Goal: Contribute content: Contribute content

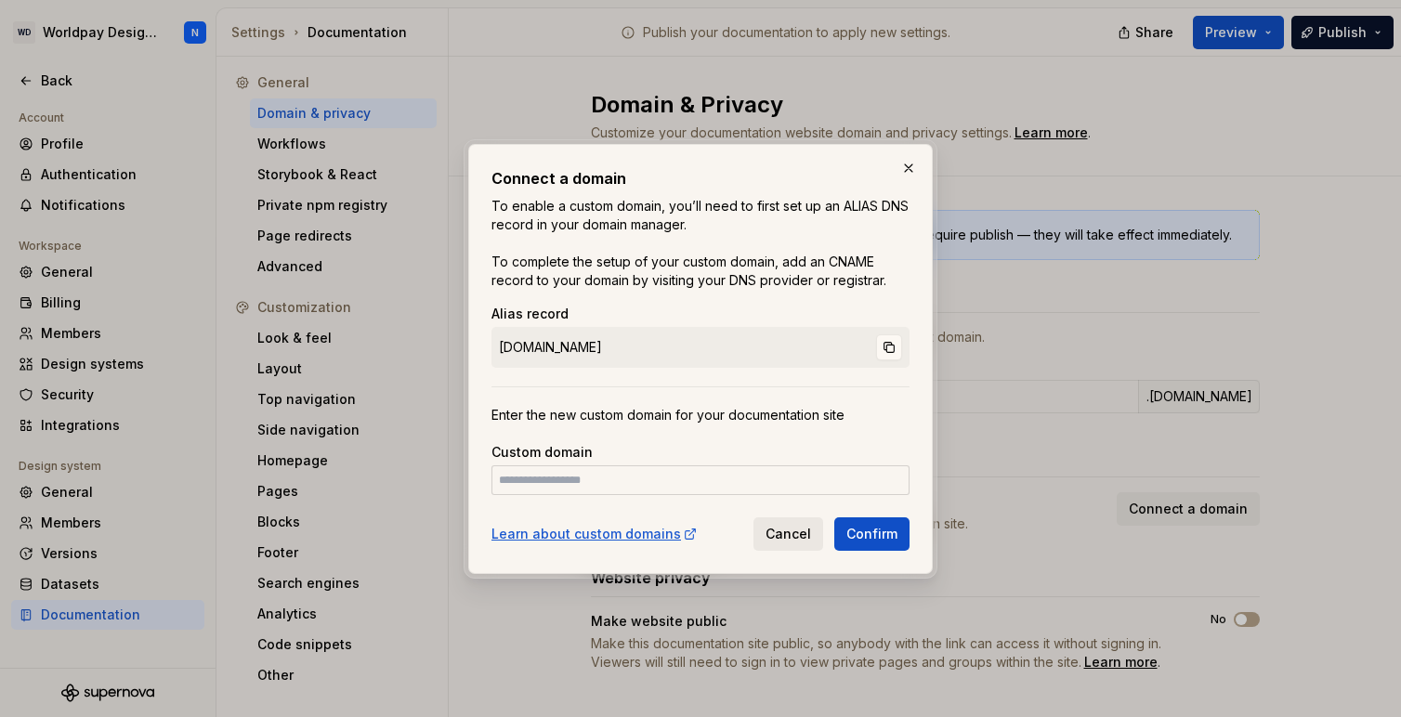
click at [790, 541] on span "Cancel" at bounding box center [789, 534] width 46 height 19
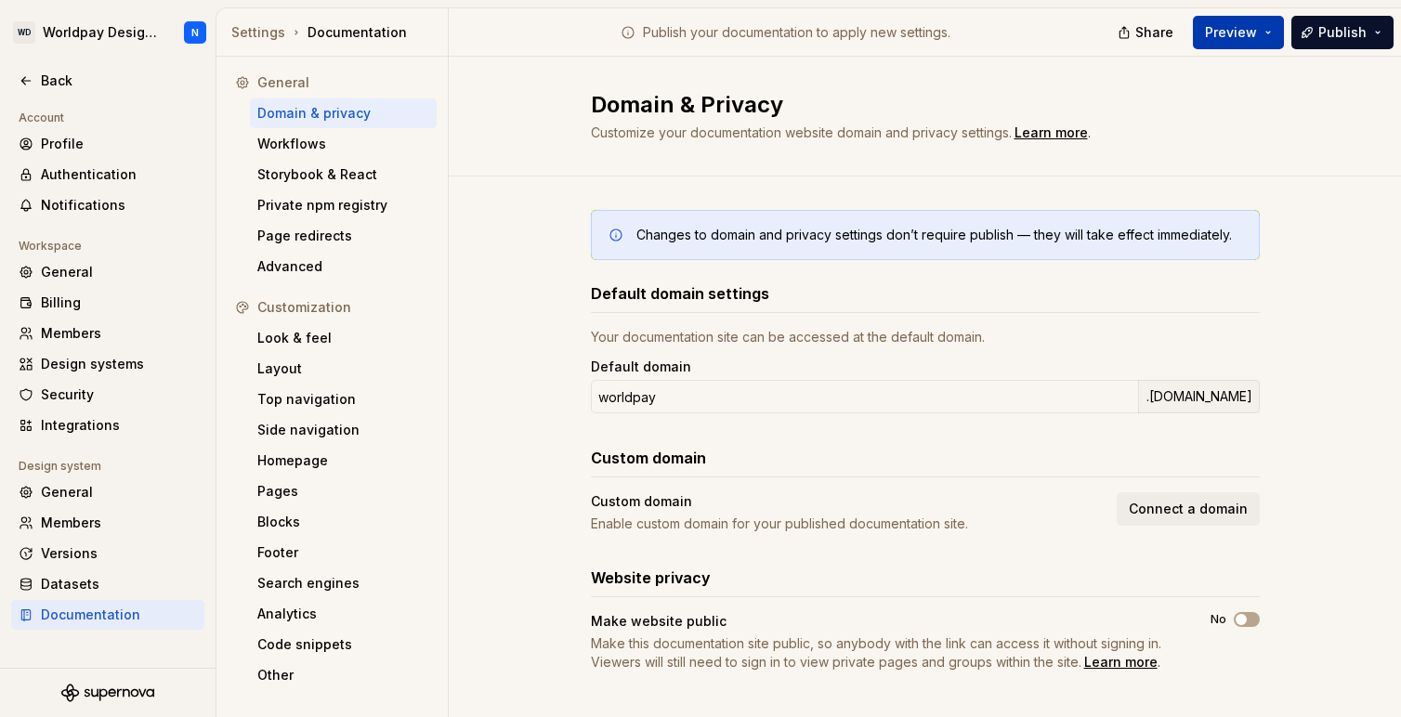
click at [1264, 34] on button "Preview" at bounding box center [1238, 32] width 91 height 33
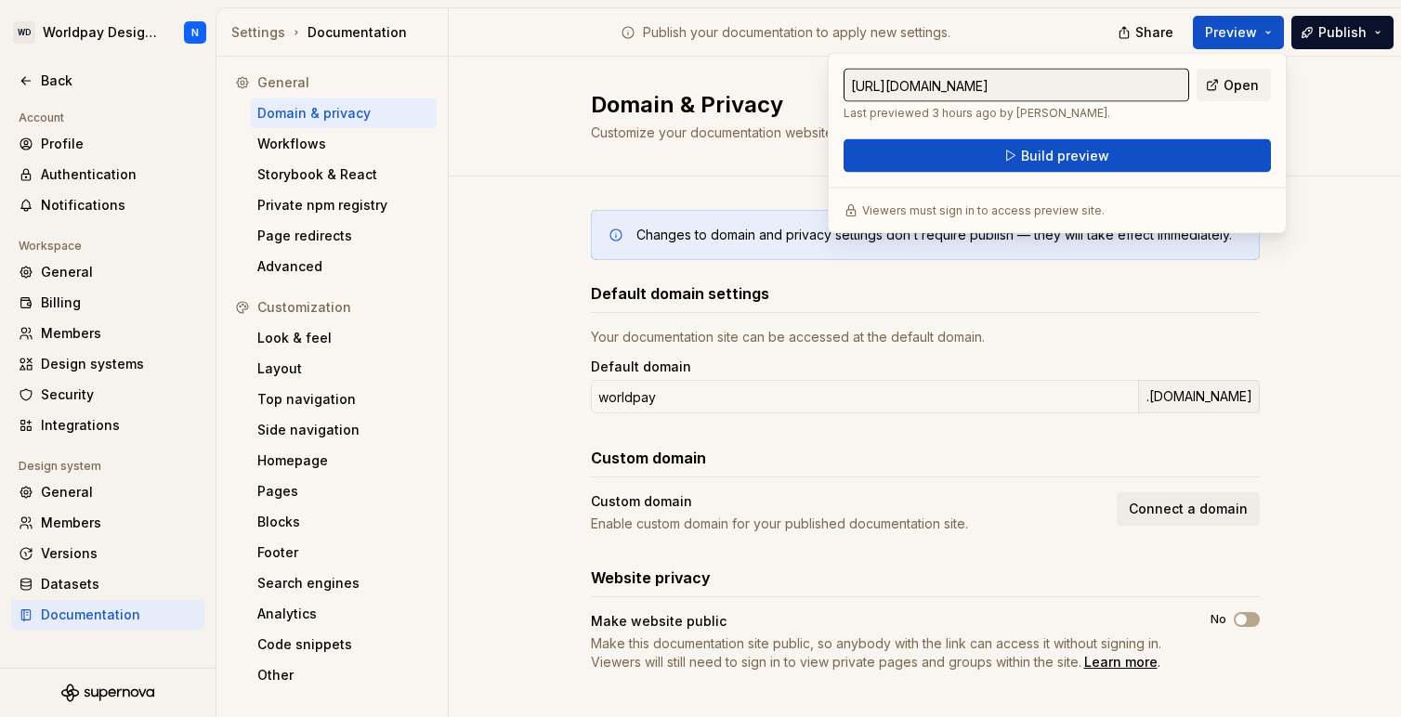
click at [1155, 92] on input "https://worldpay.preview.supernova-docs.io/latest/" at bounding box center [1017, 85] width 346 height 33
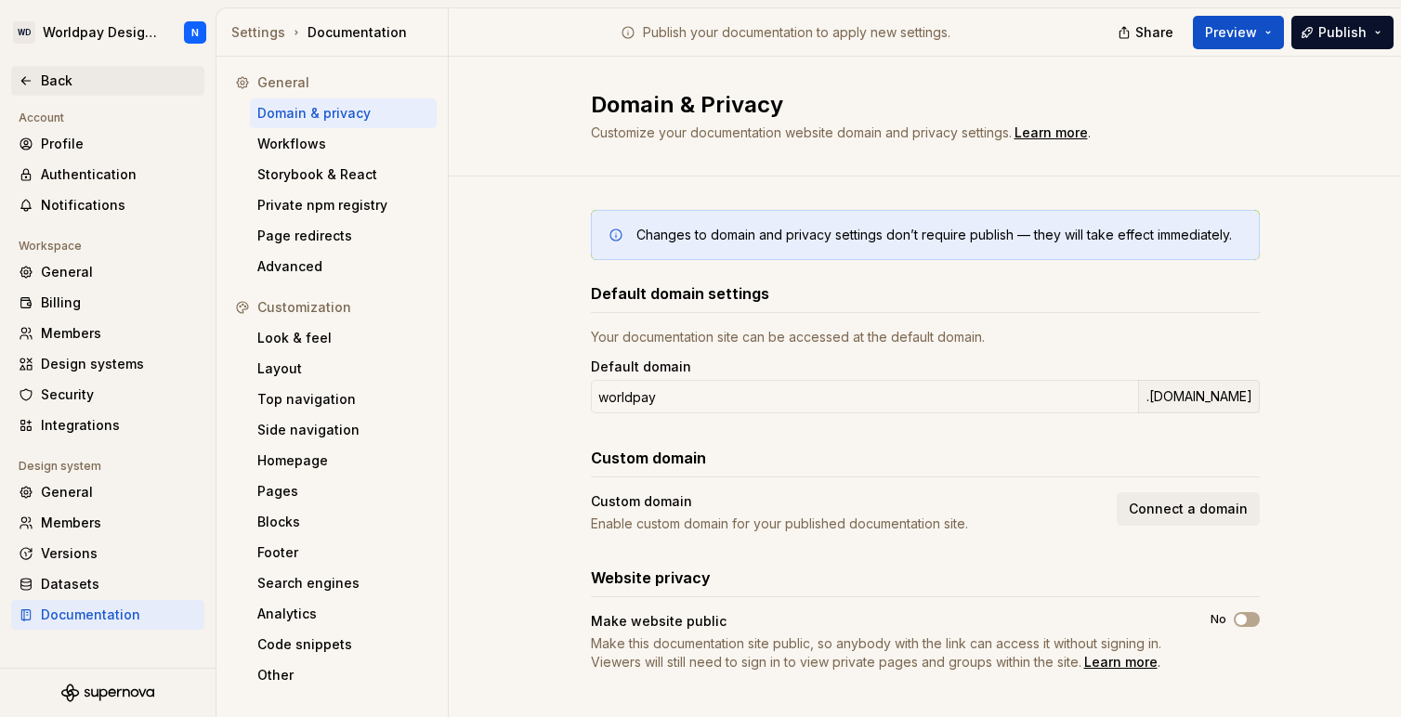
click at [42, 77] on div "Back" at bounding box center [119, 81] width 156 height 19
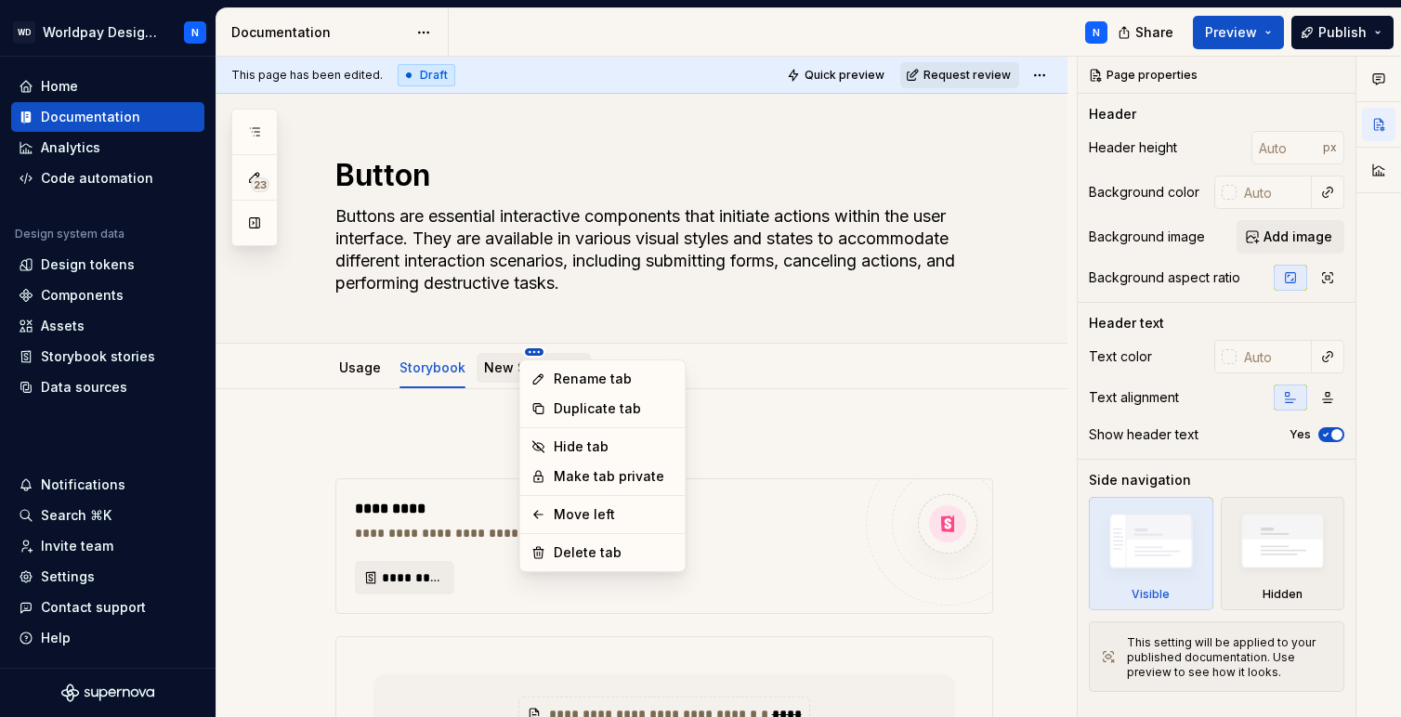
click at [531, 351] on html "WD Worldpay Design System N Home Documentation Analytics Code automation Design…" at bounding box center [700, 358] width 1401 height 717
click at [624, 553] on div "Delete tab" at bounding box center [614, 553] width 121 height 19
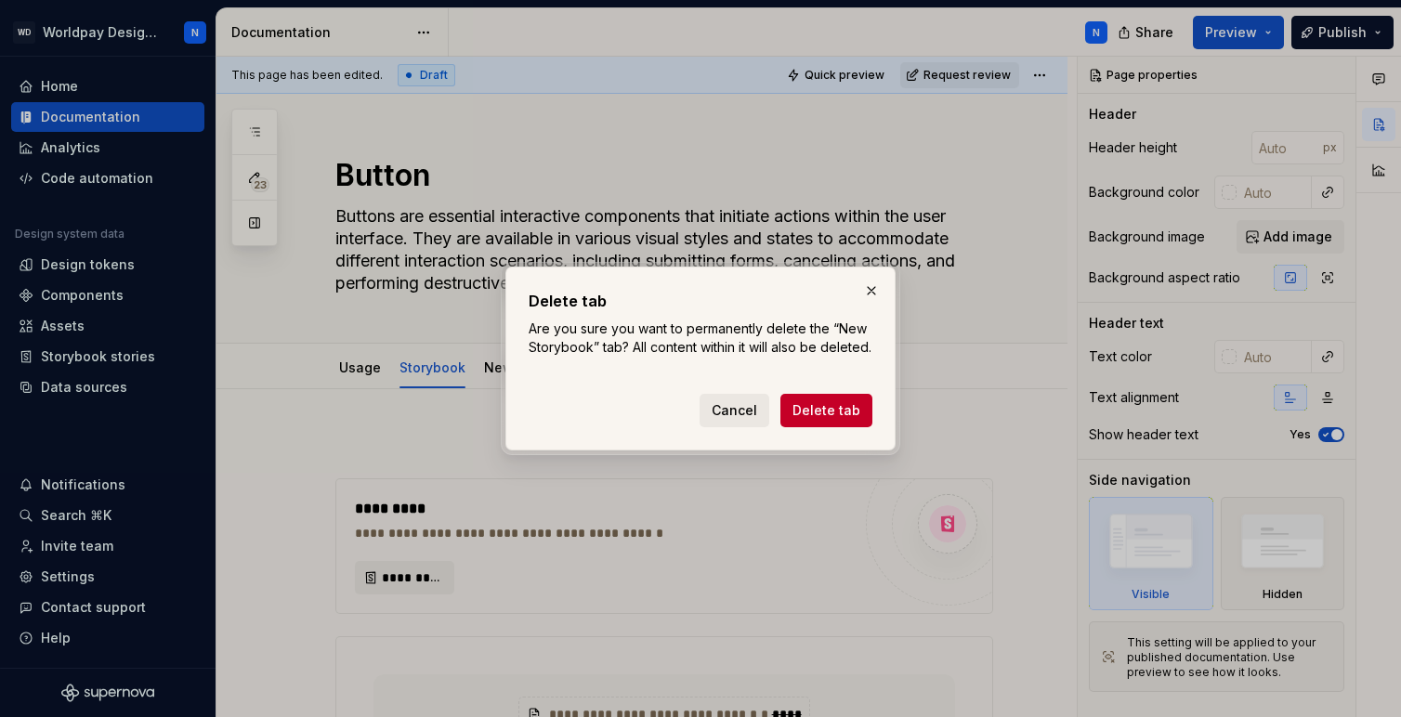
click at [739, 418] on span "Cancel" at bounding box center [735, 410] width 46 height 19
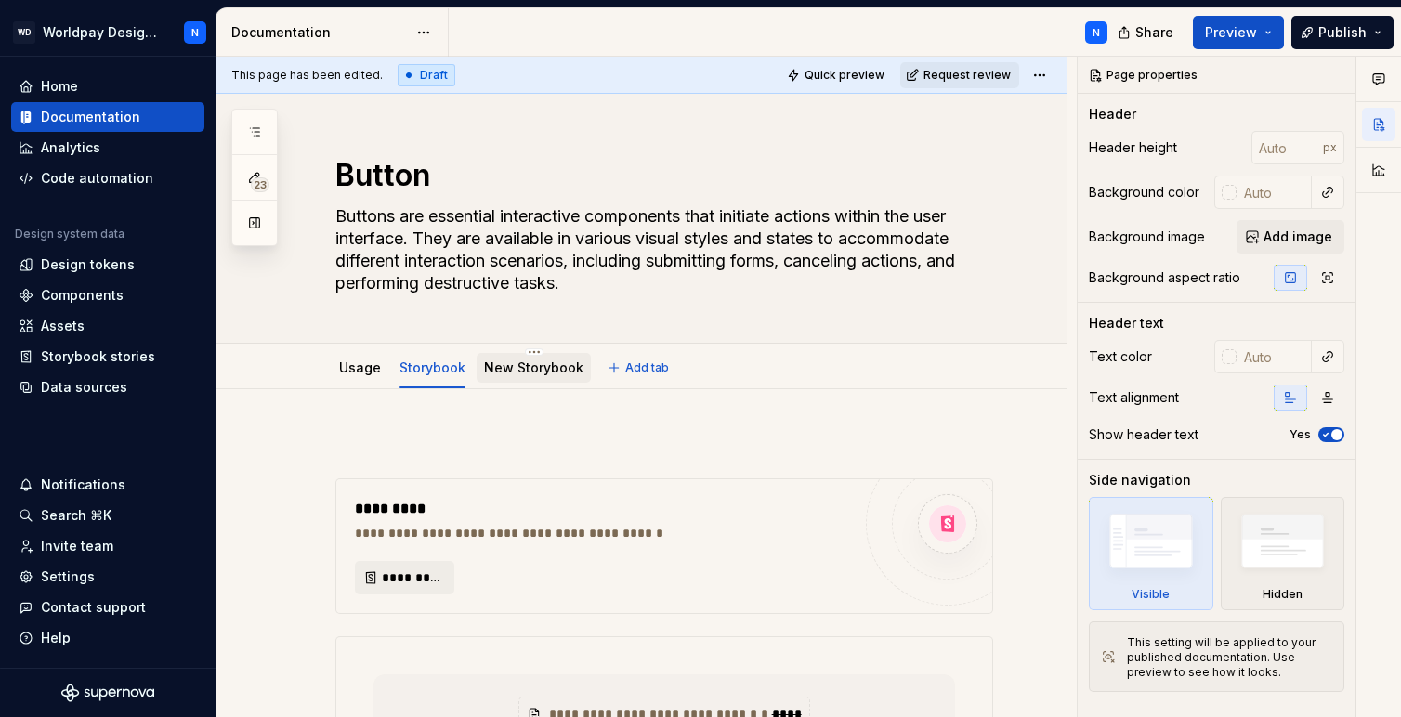
click at [513, 361] on link "New Storybook" at bounding box center [533, 368] width 99 height 16
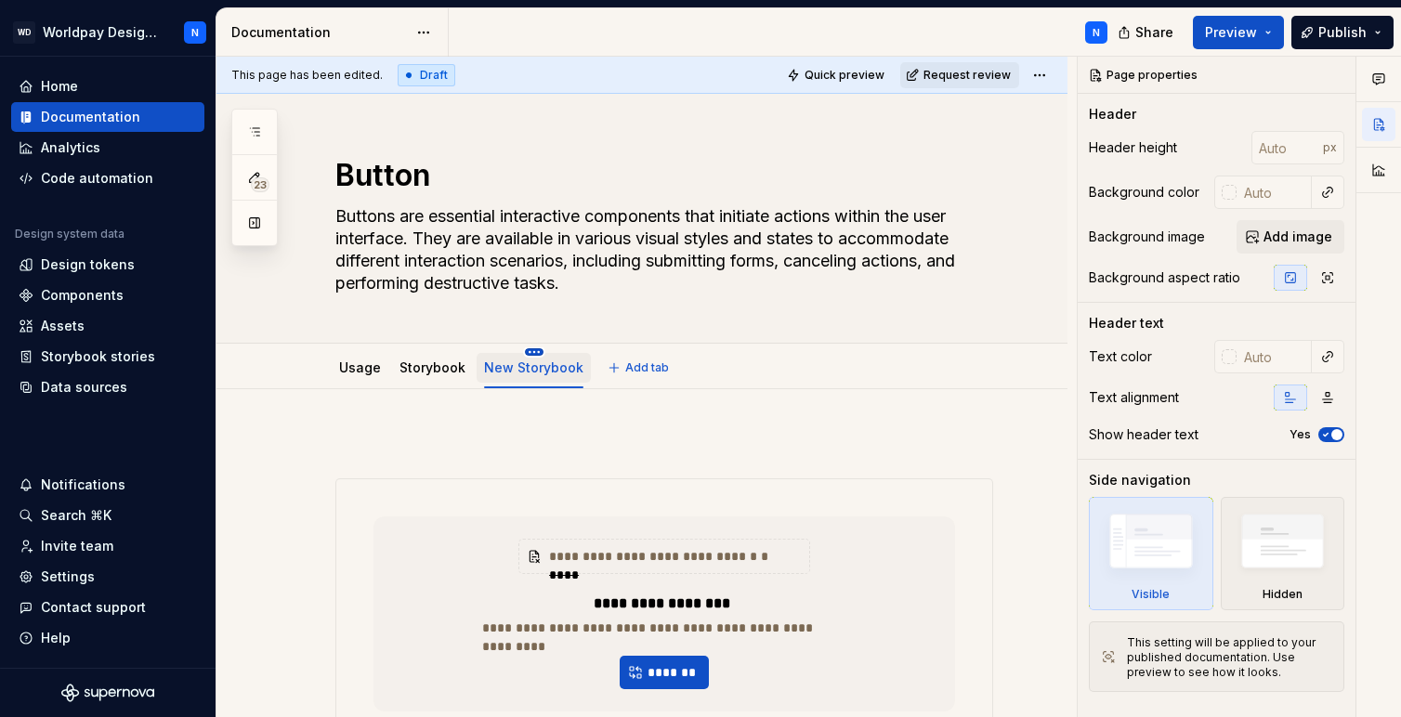
click at [531, 353] on html "WD Worldpay Design System N Home Documentation Analytics Code automation Design…" at bounding box center [700, 358] width 1401 height 717
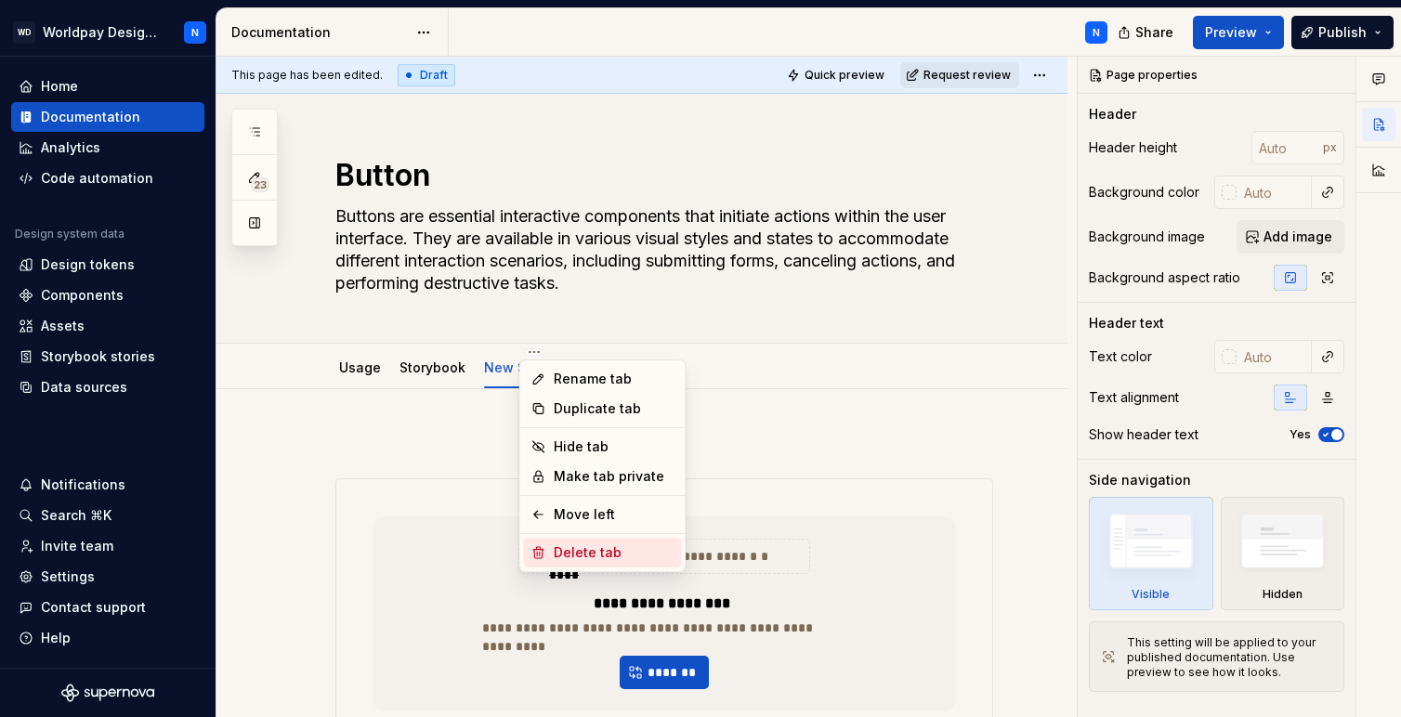
click at [617, 548] on div "Delete tab" at bounding box center [614, 553] width 121 height 19
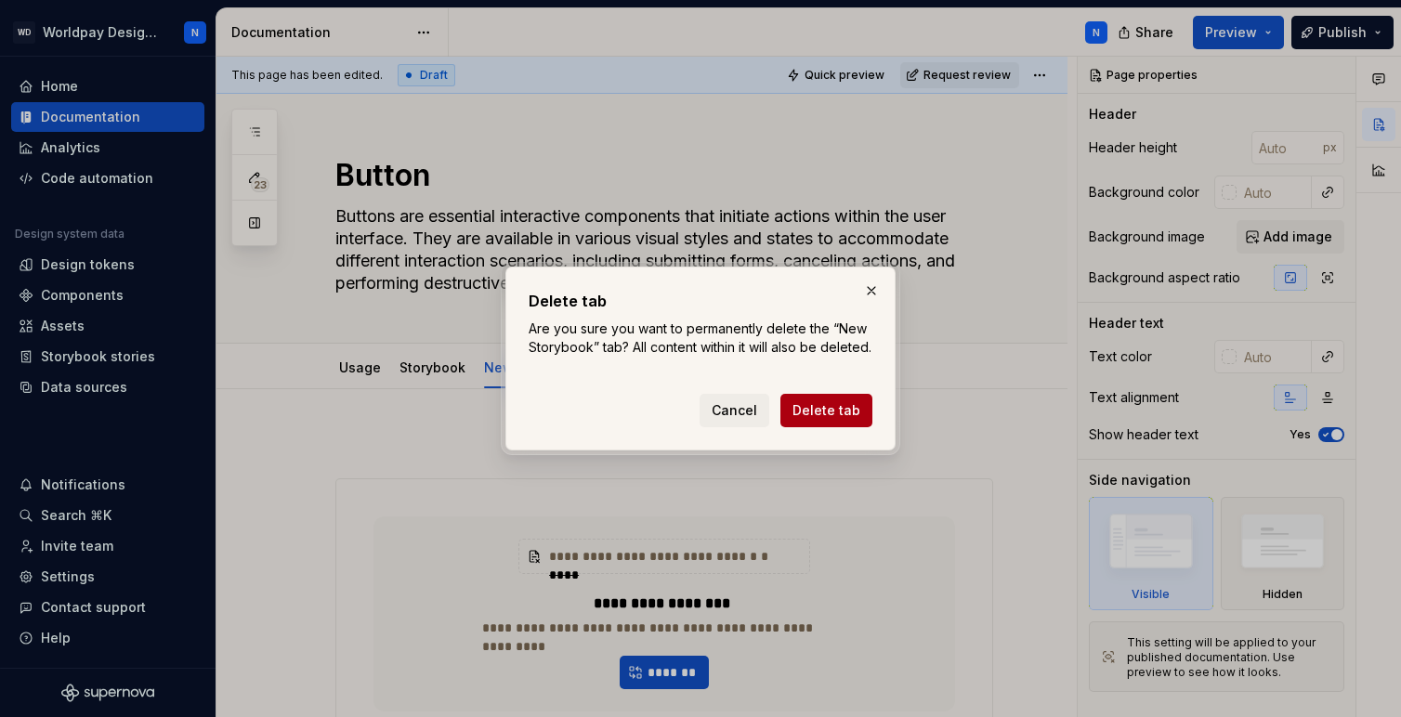
click at [853, 420] on span "Delete tab" at bounding box center [827, 410] width 68 height 19
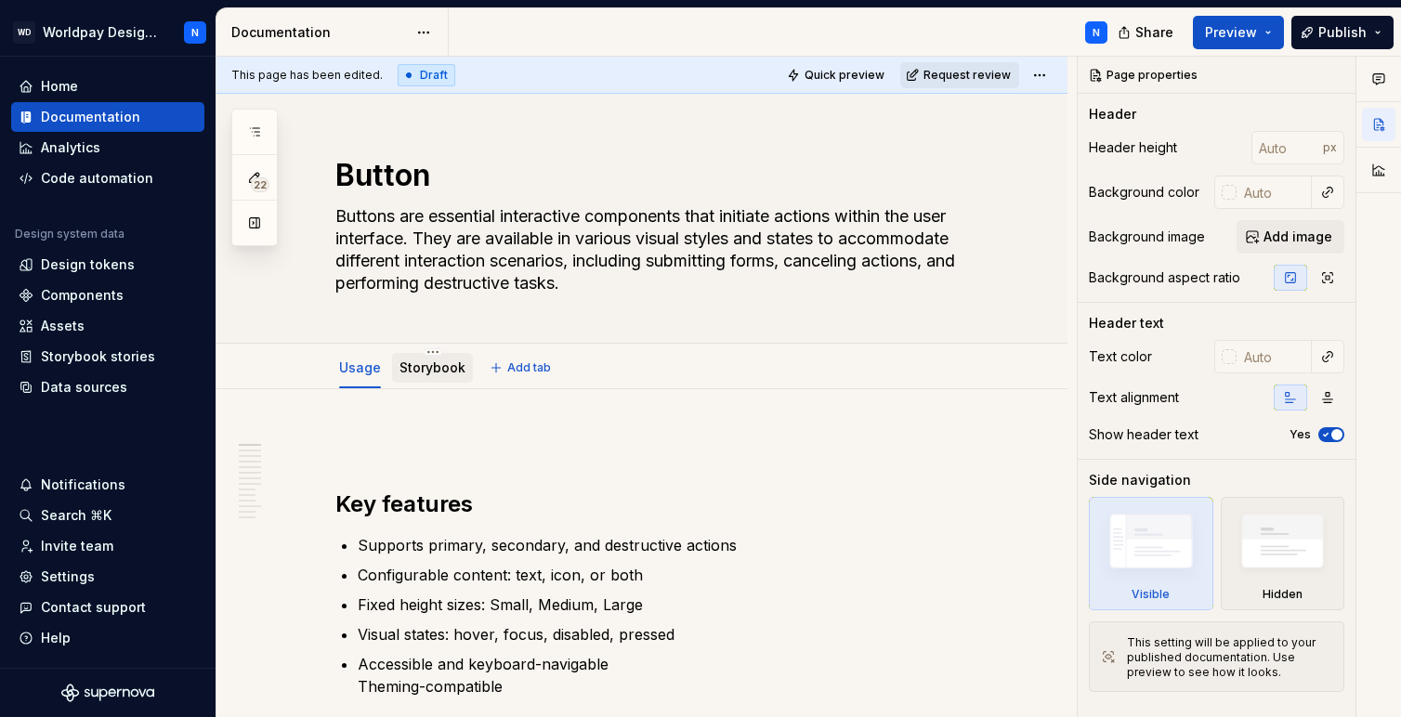
click at [435, 368] on link "Storybook" at bounding box center [433, 368] width 66 height 16
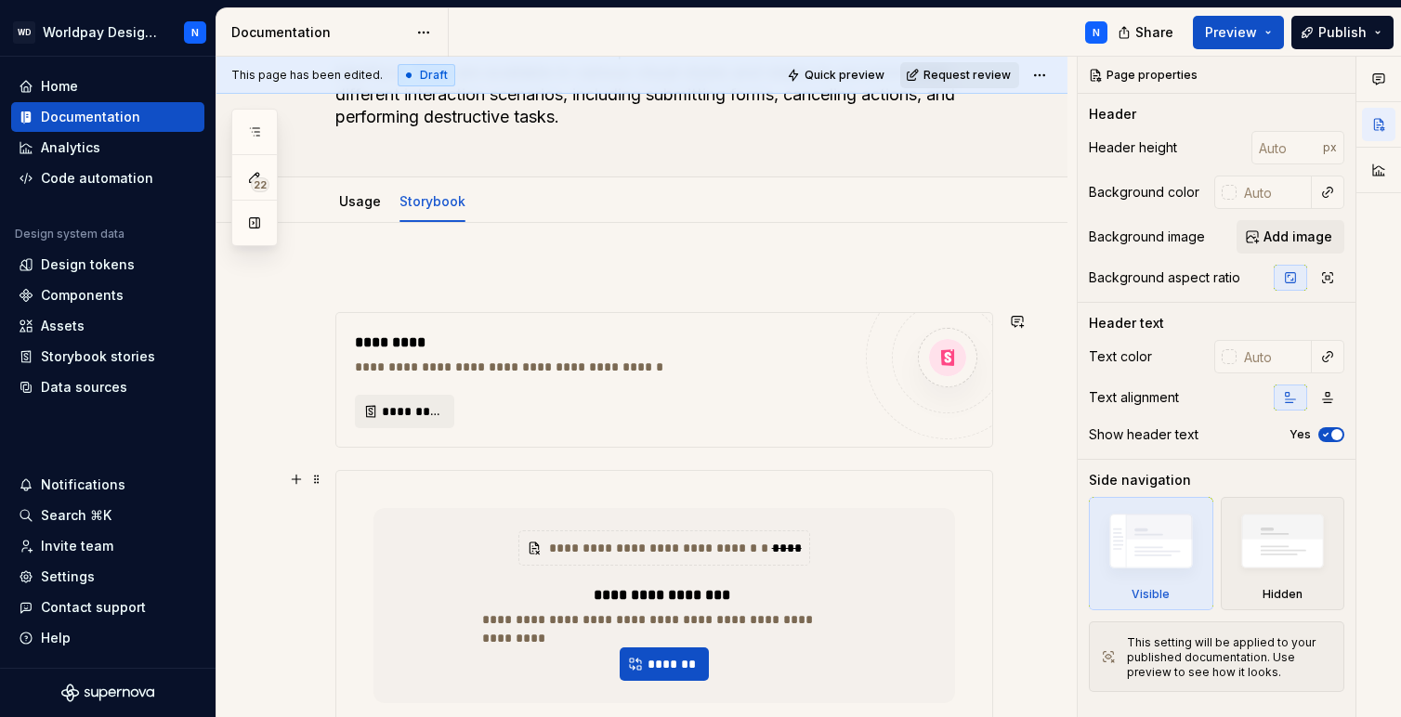
scroll to position [204, 0]
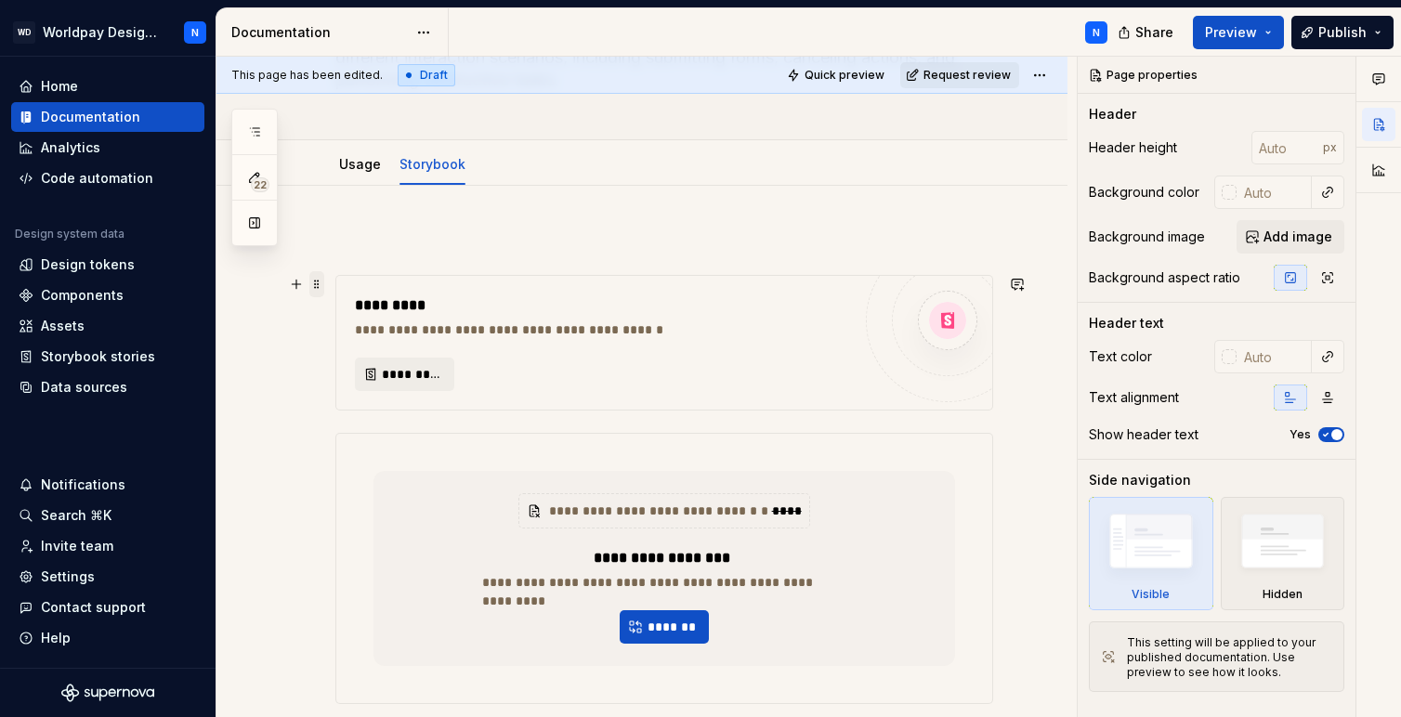
click at [319, 288] on span at bounding box center [316, 284] width 15 height 26
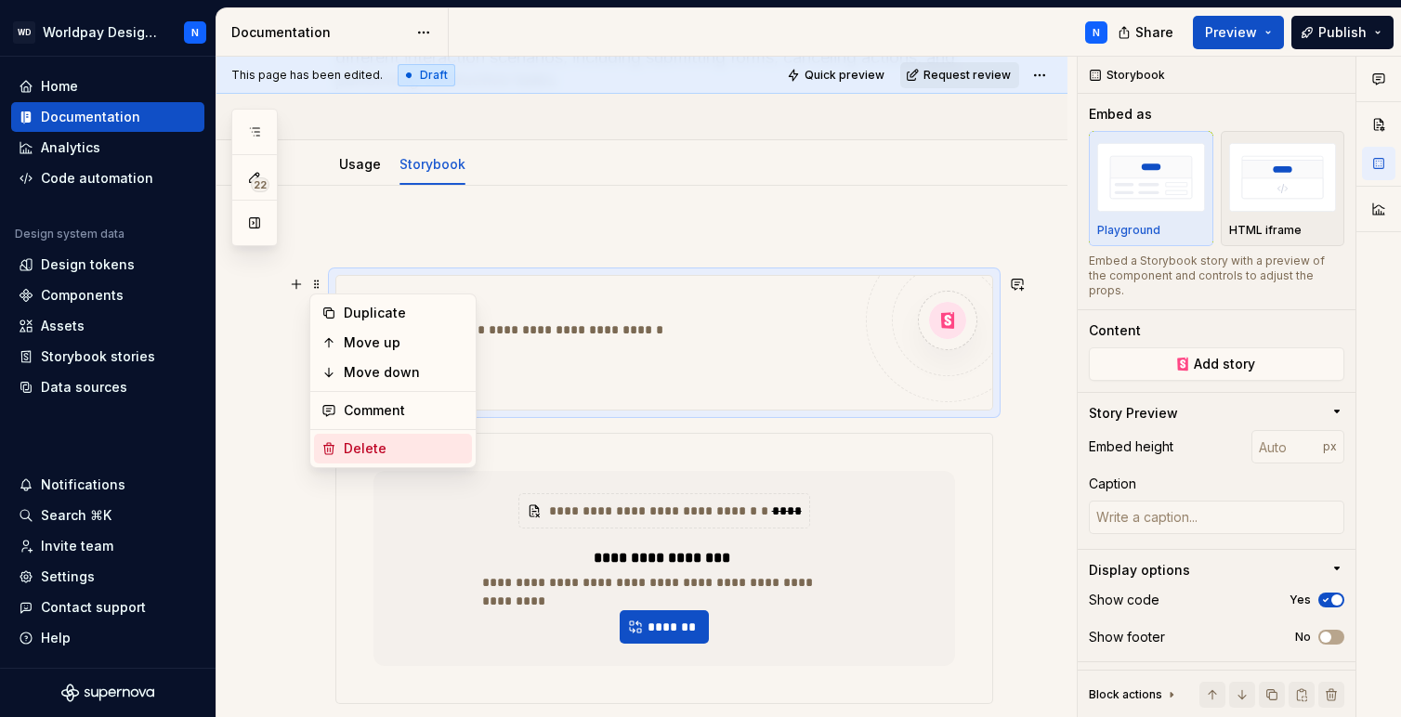
click at [397, 444] on div "Delete" at bounding box center [404, 449] width 121 height 19
type textarea "*"
type input "700"
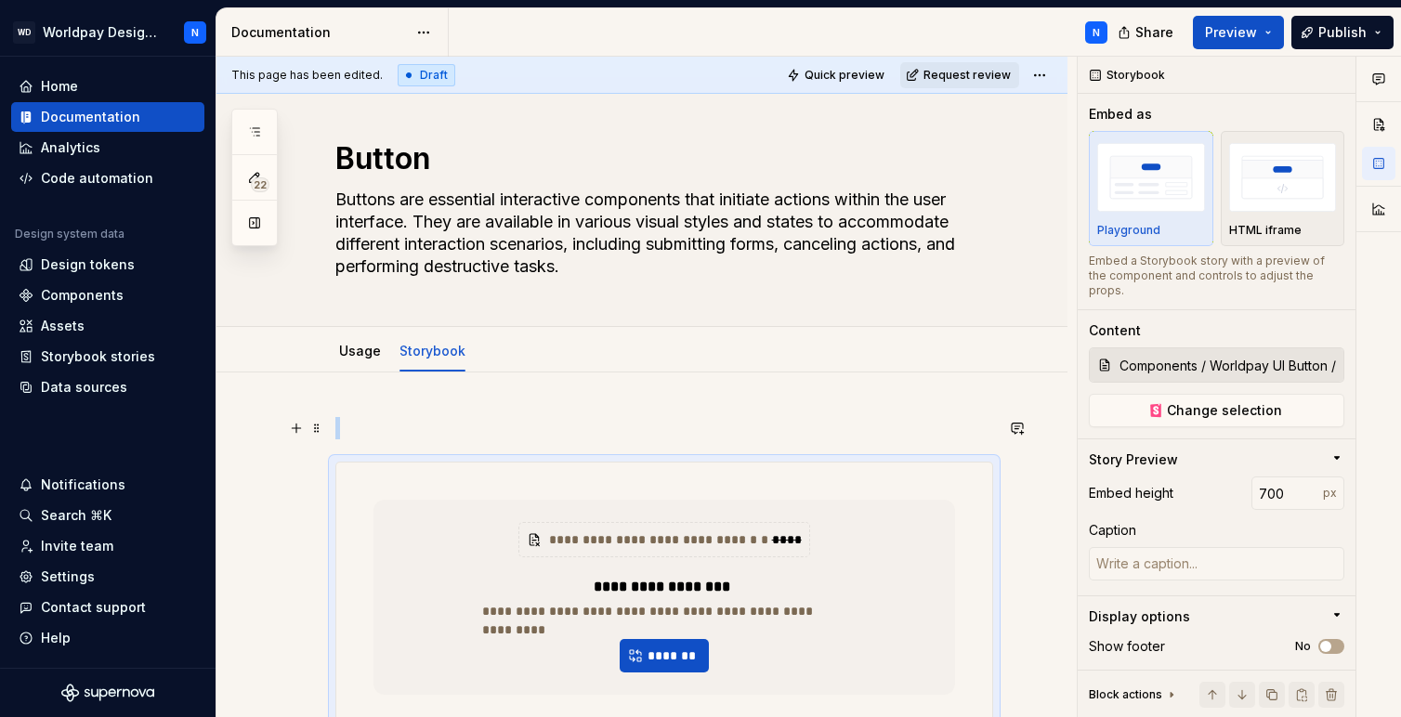
scroll to position [0, 0]
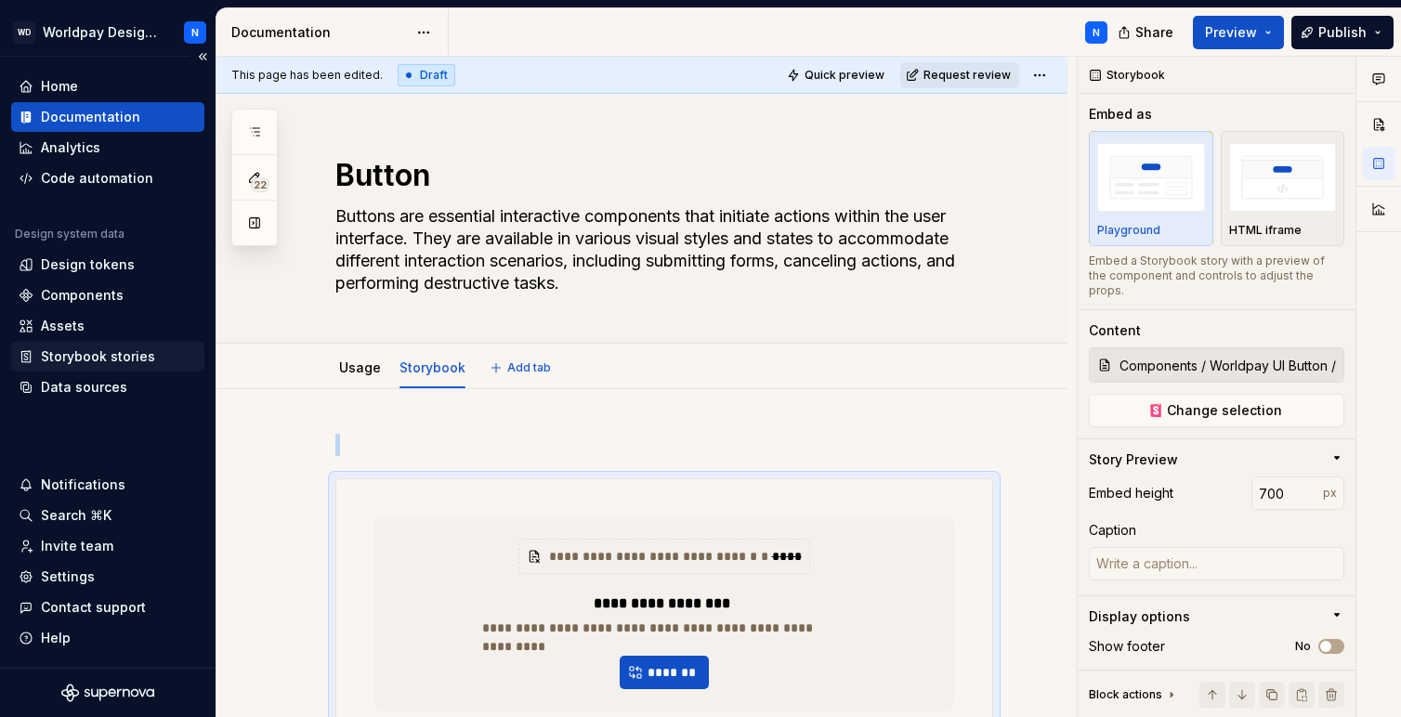
type textarea "*"
click at [131, 356] on div "Storybook stories" at bounding box center [98, 357] width 114 height 19
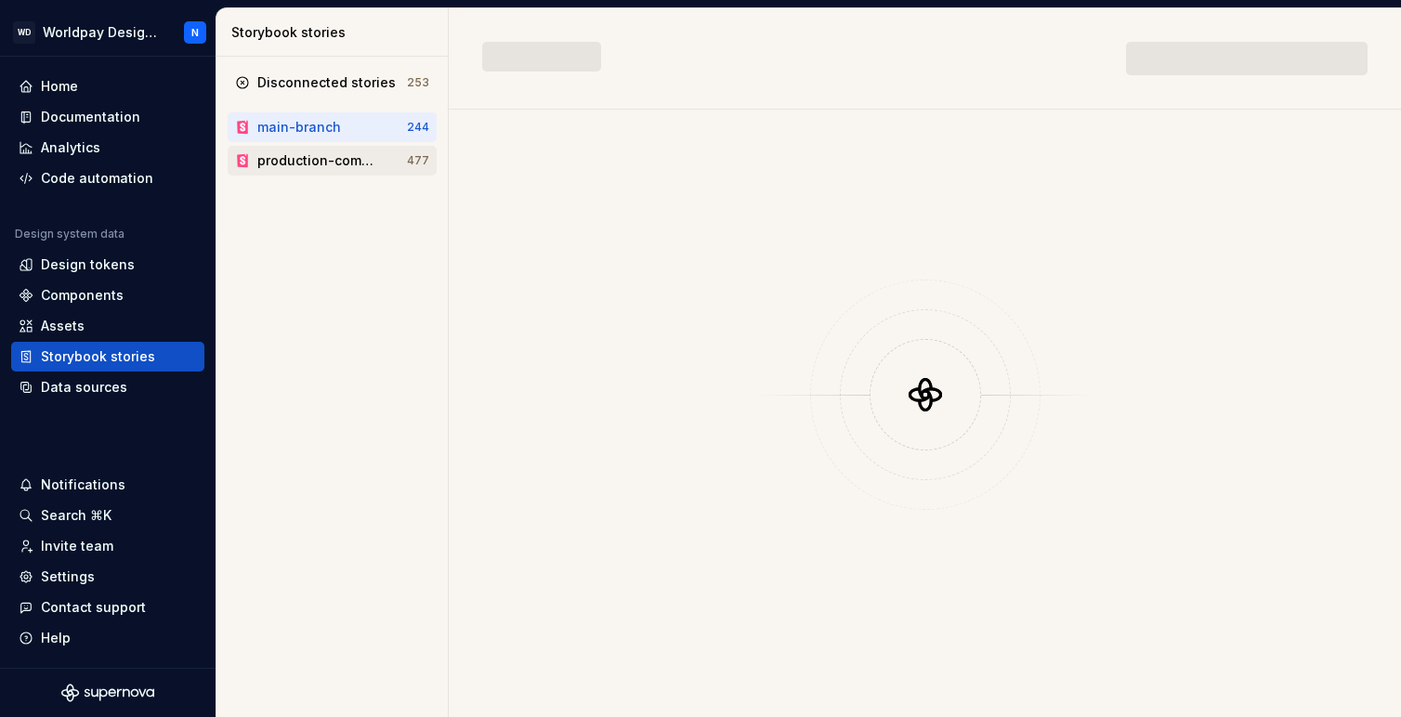
click at [321, 164] on div "production-components" at bounding box center [317, 160] width 120 height 19
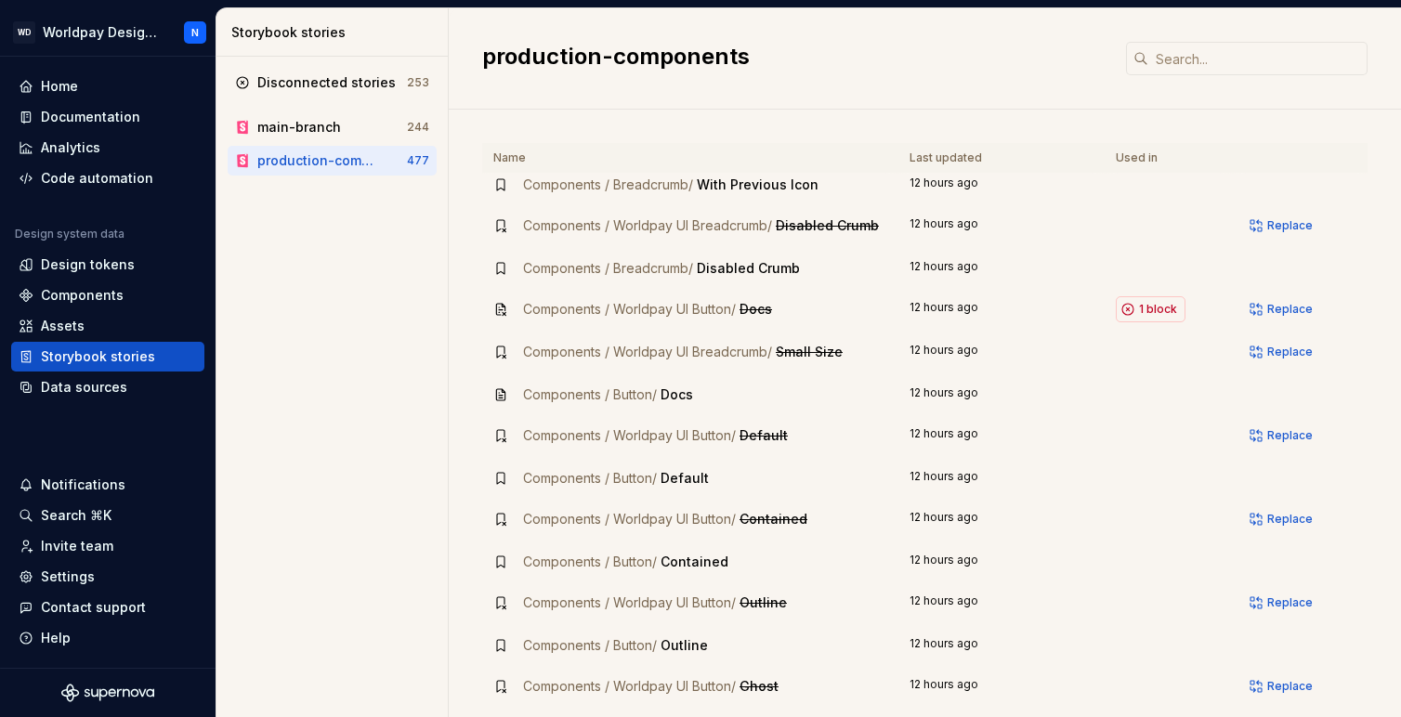
scroll to position [1581, 0]
click at [1163, 306] on span "1 block" at bounding box center [1158, 311] width 38 height 15
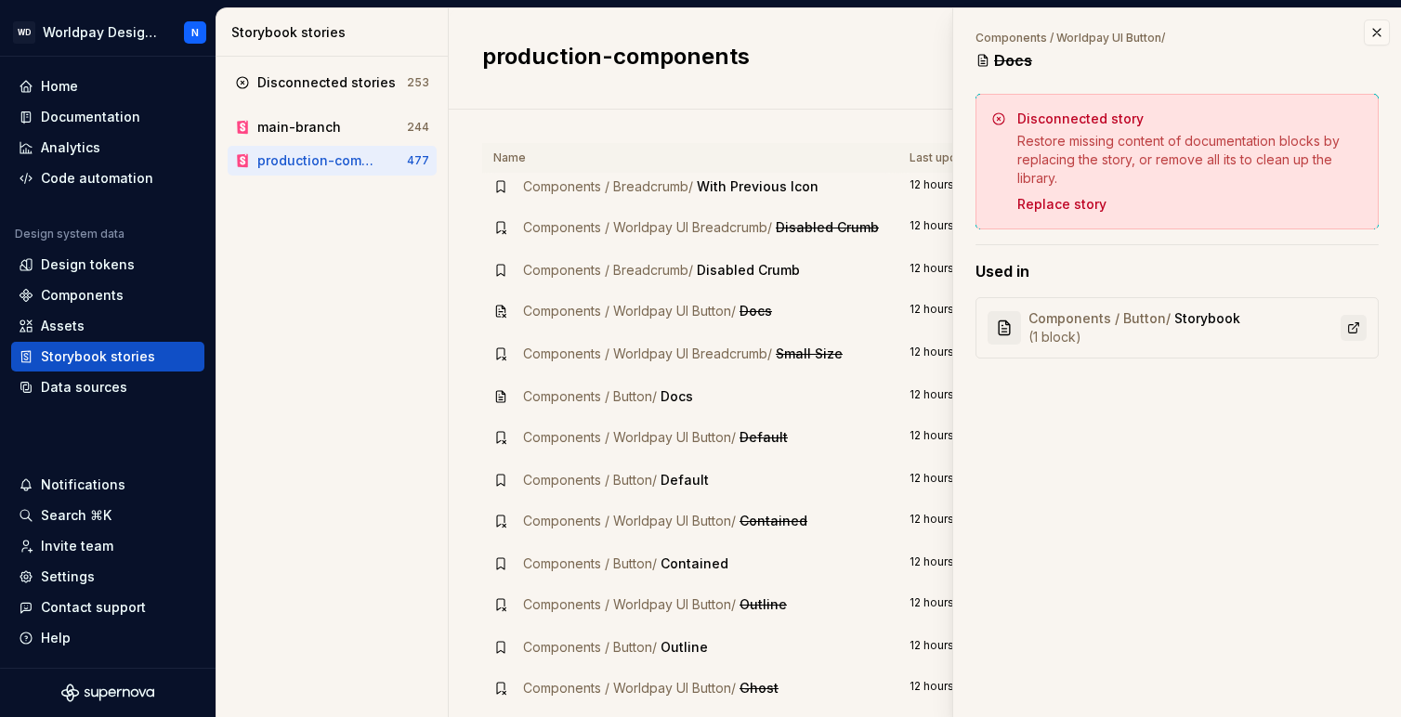
click at [1354, 327] on link at bounding box center [1354, 328] width 26 height 26
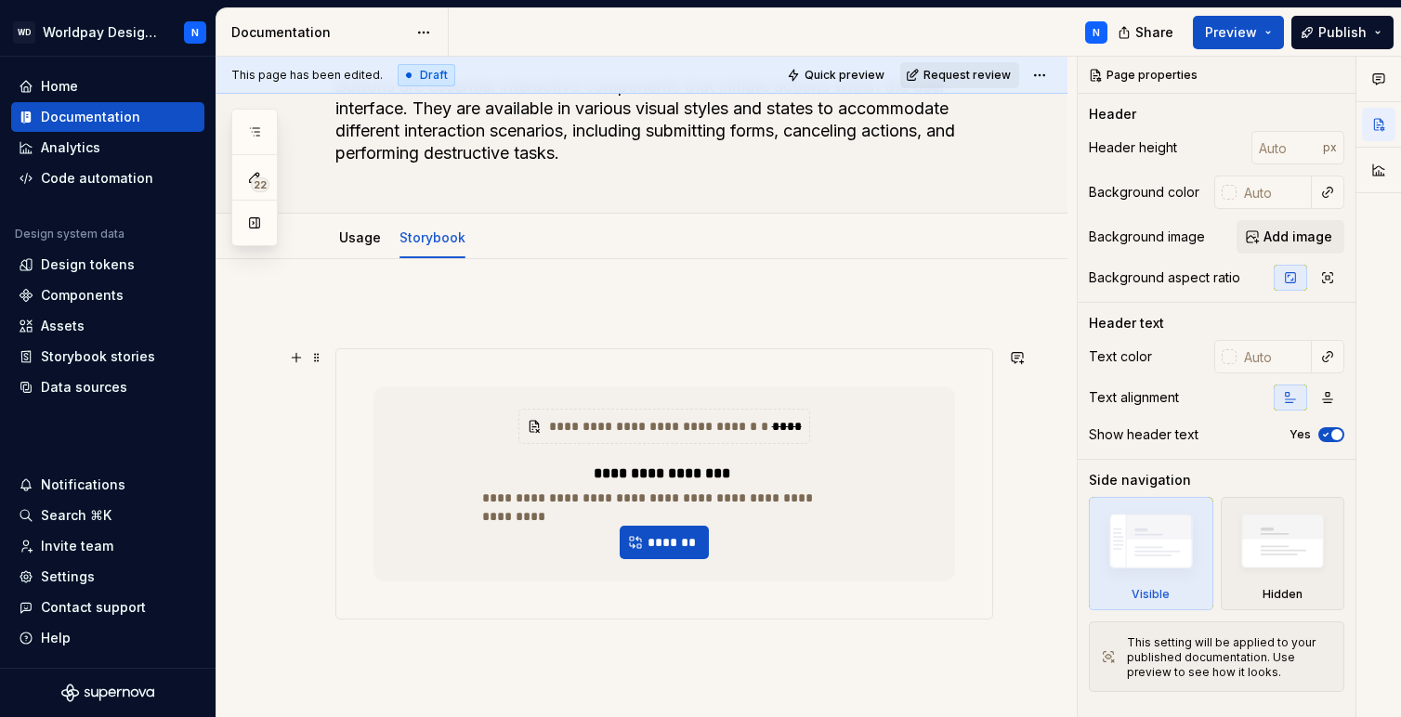
scroll to position [125, 0]
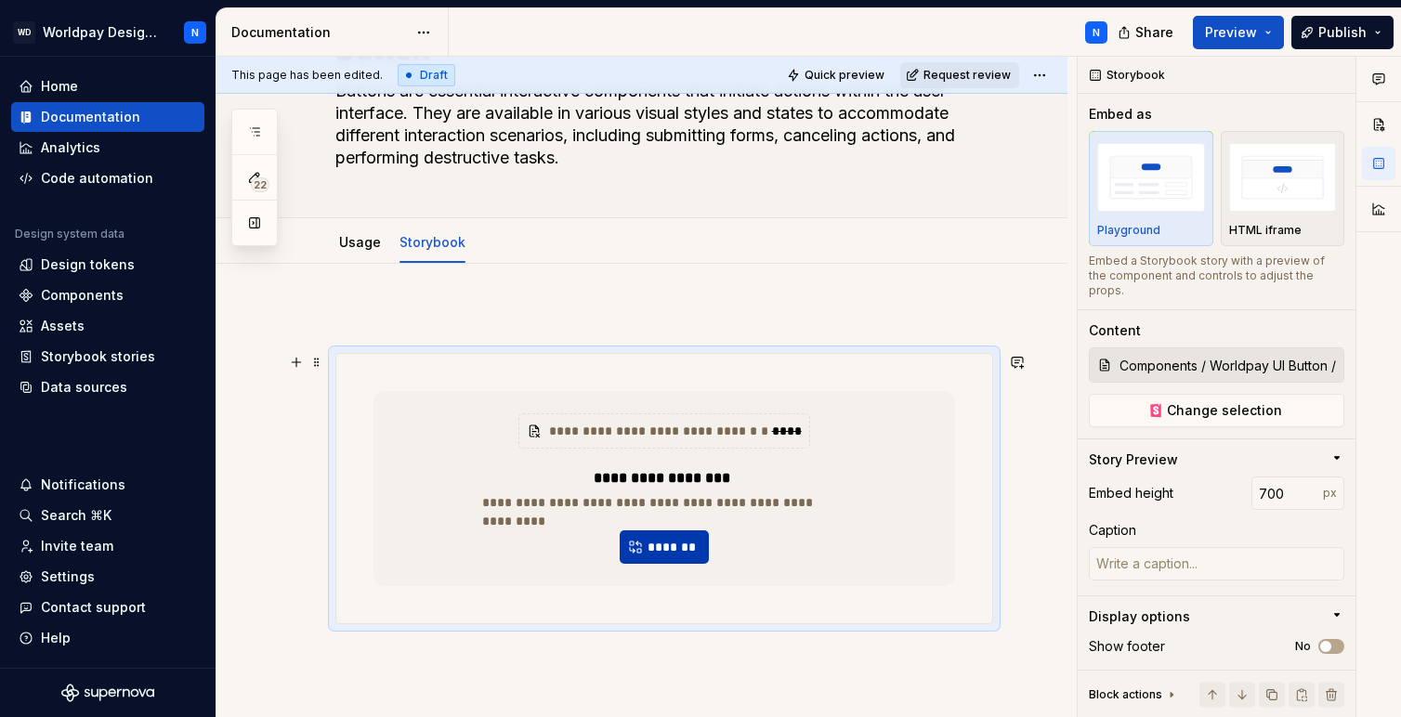
click at [677, 546] on span "*******" at bounding box center [672, 547] width 50 height 19
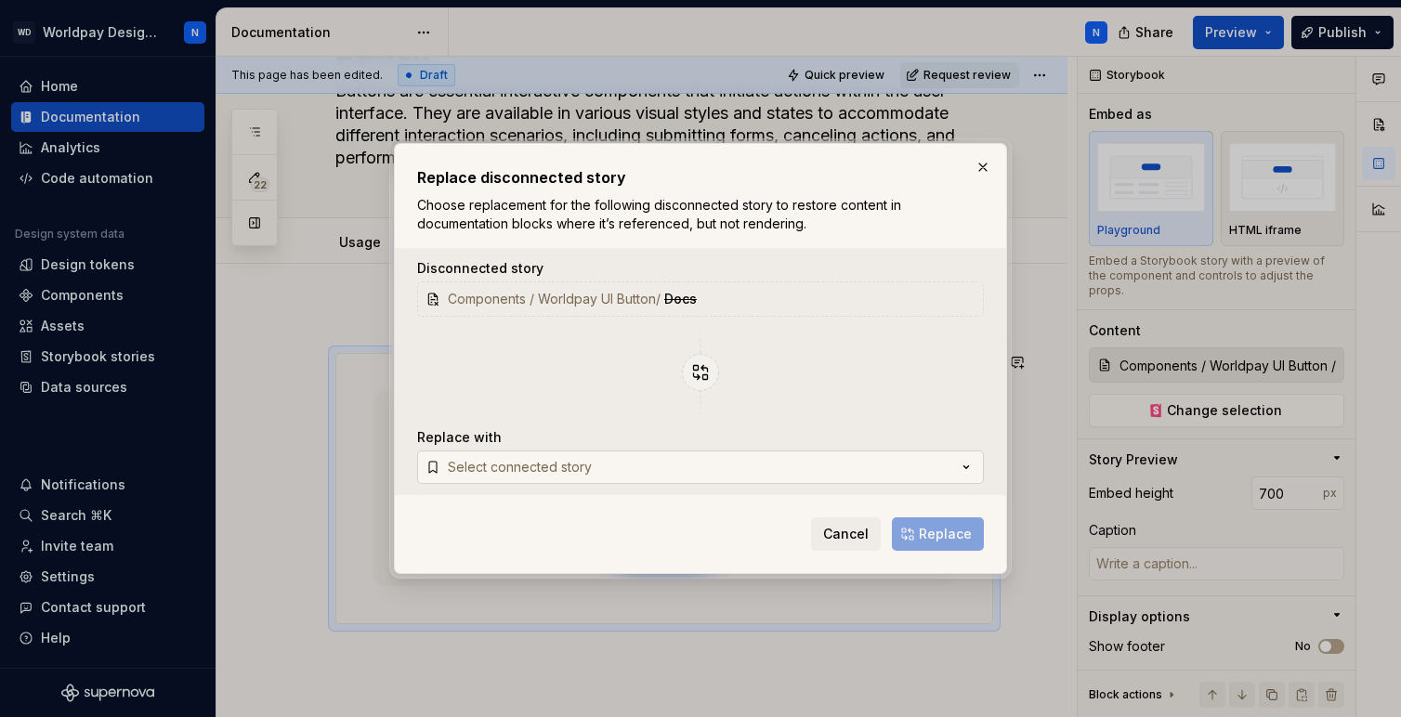
click at [544, 467] on div "Select connected story" at bounding box center [520, 467] width 144 height 19
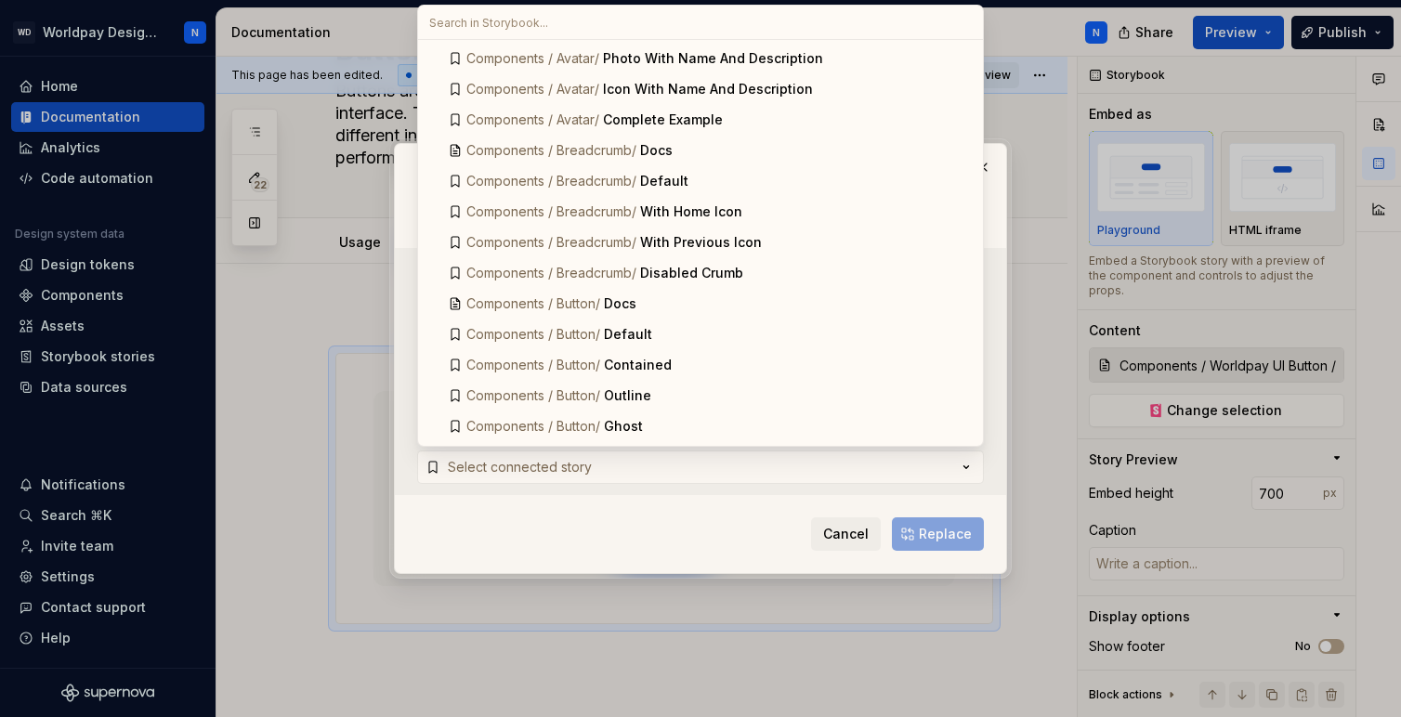
scroll to position [412, 0]
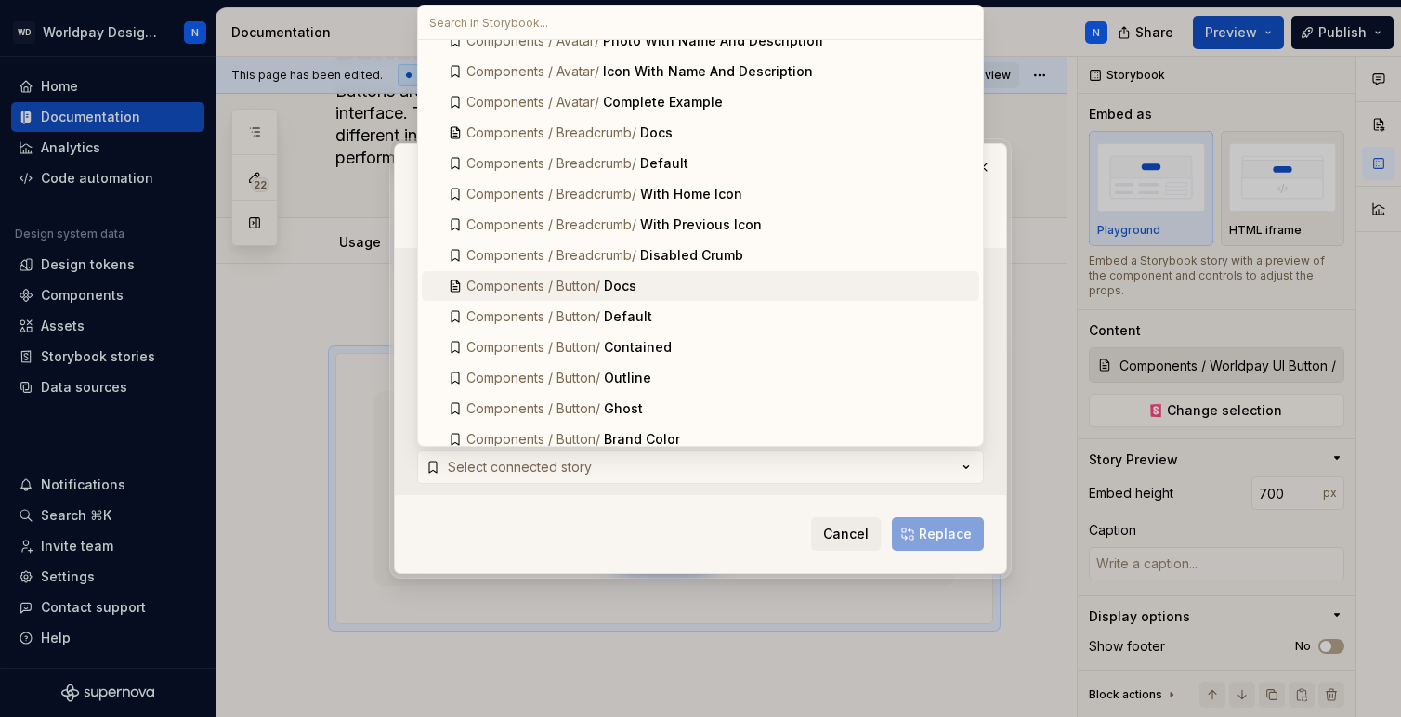
click at [574, 284] on span "Components / Button /" at bounding box center [533, 286] width 134 height 16
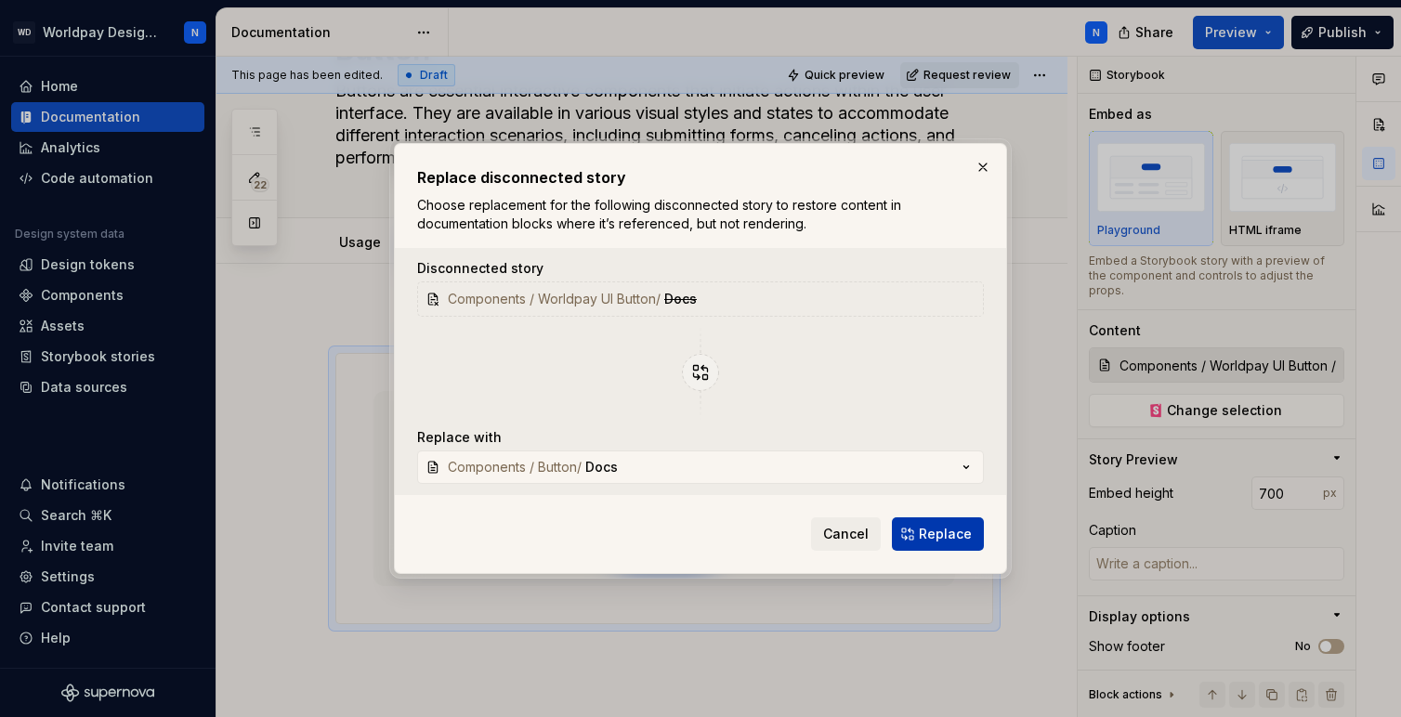
click at [962, 532] on span "Replace" at bounding box center [945, 534] width 53 height 19
type textarea "*"
type input "Components / Button / Docs"
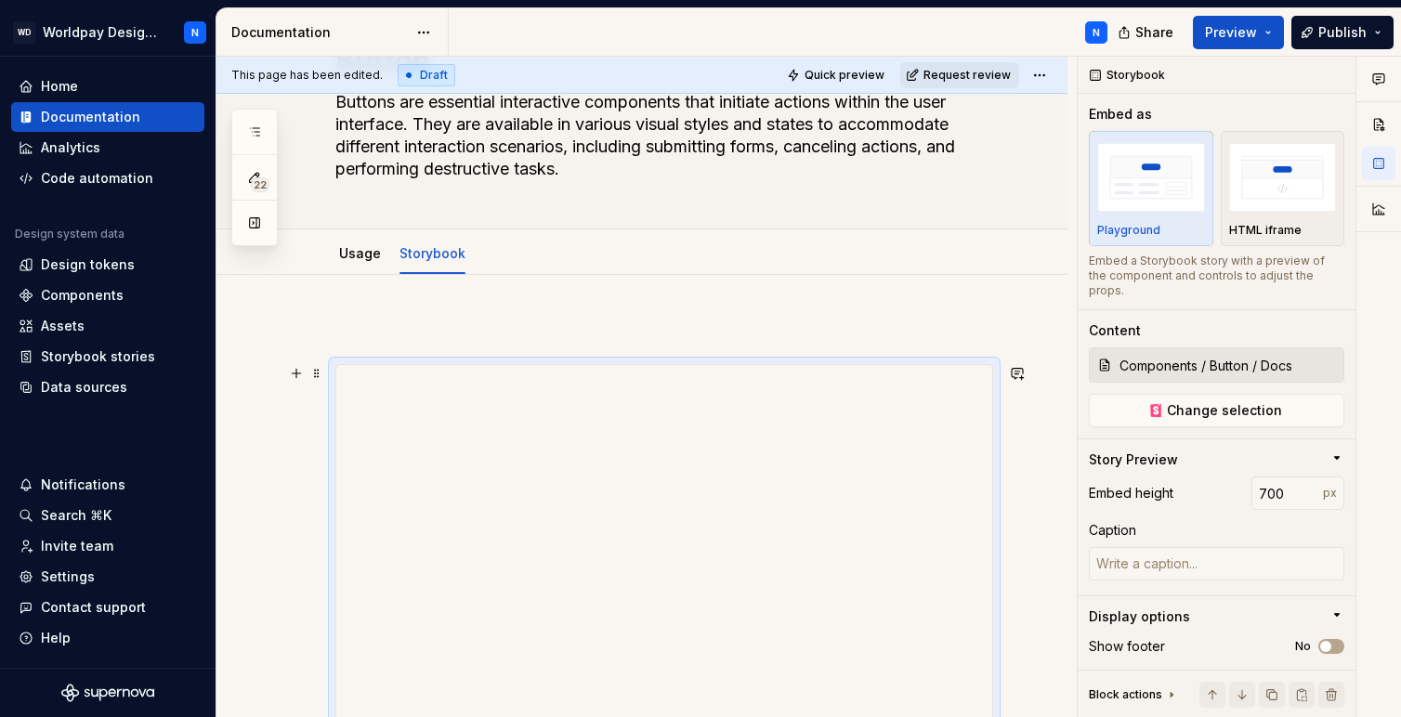
scroll to position [0, 0]
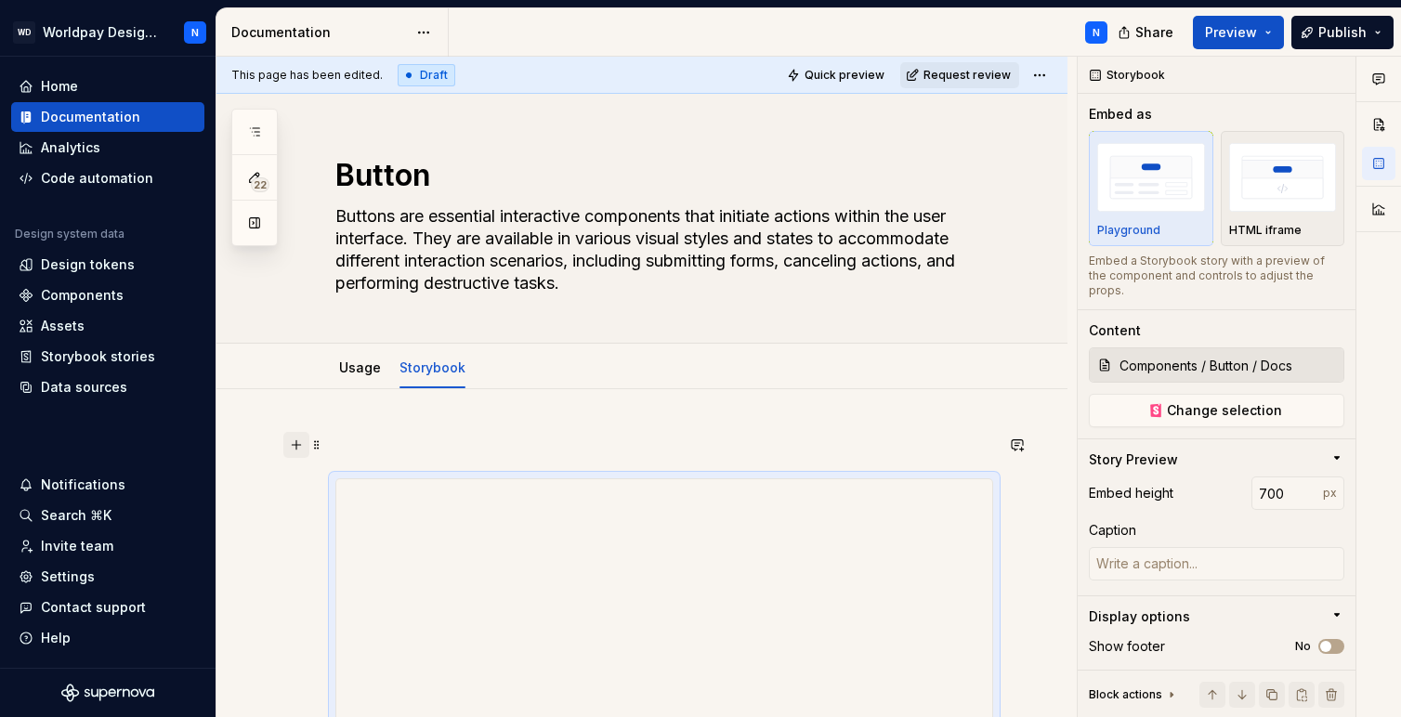
click at [296, 446] on button "button" at bounding box center [296, 445] width 26 height 26
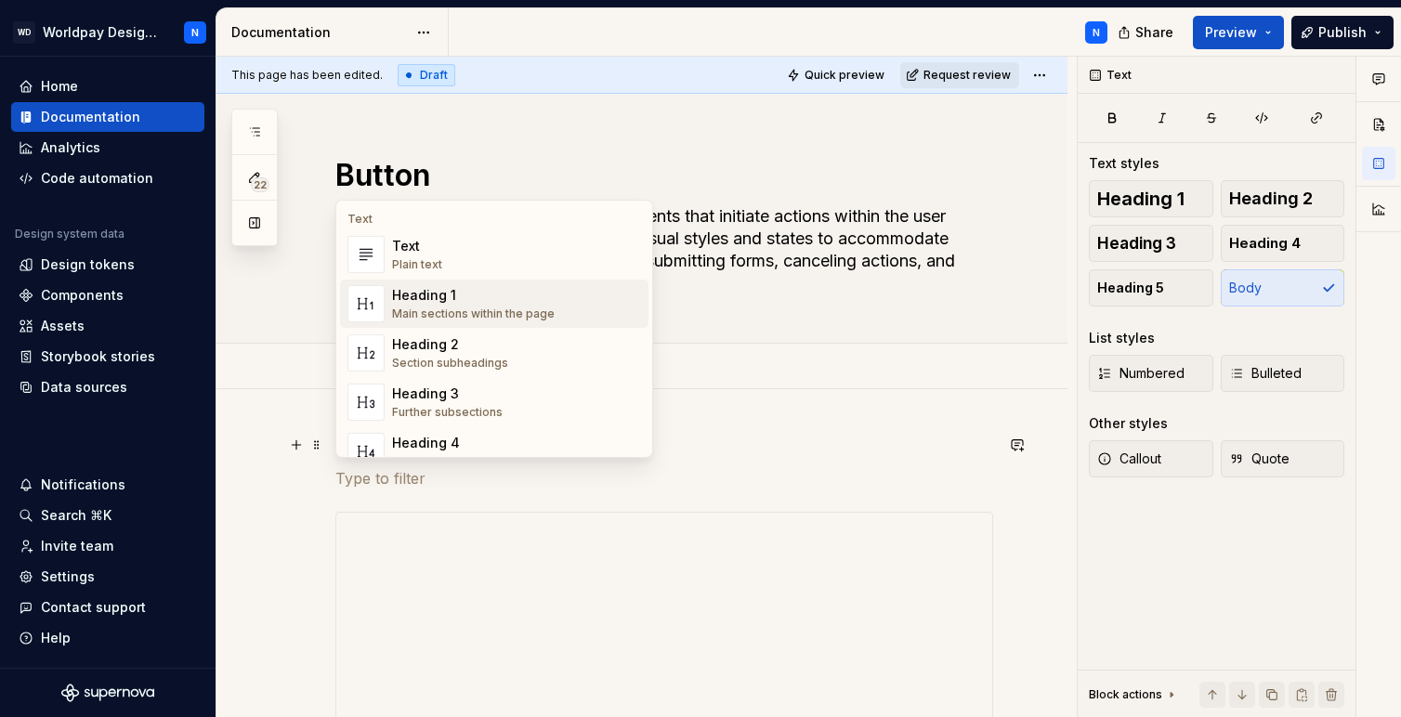
type textarea "*"
click at [774, 474] on p at bounding box center [664, 478] width 658 height 22
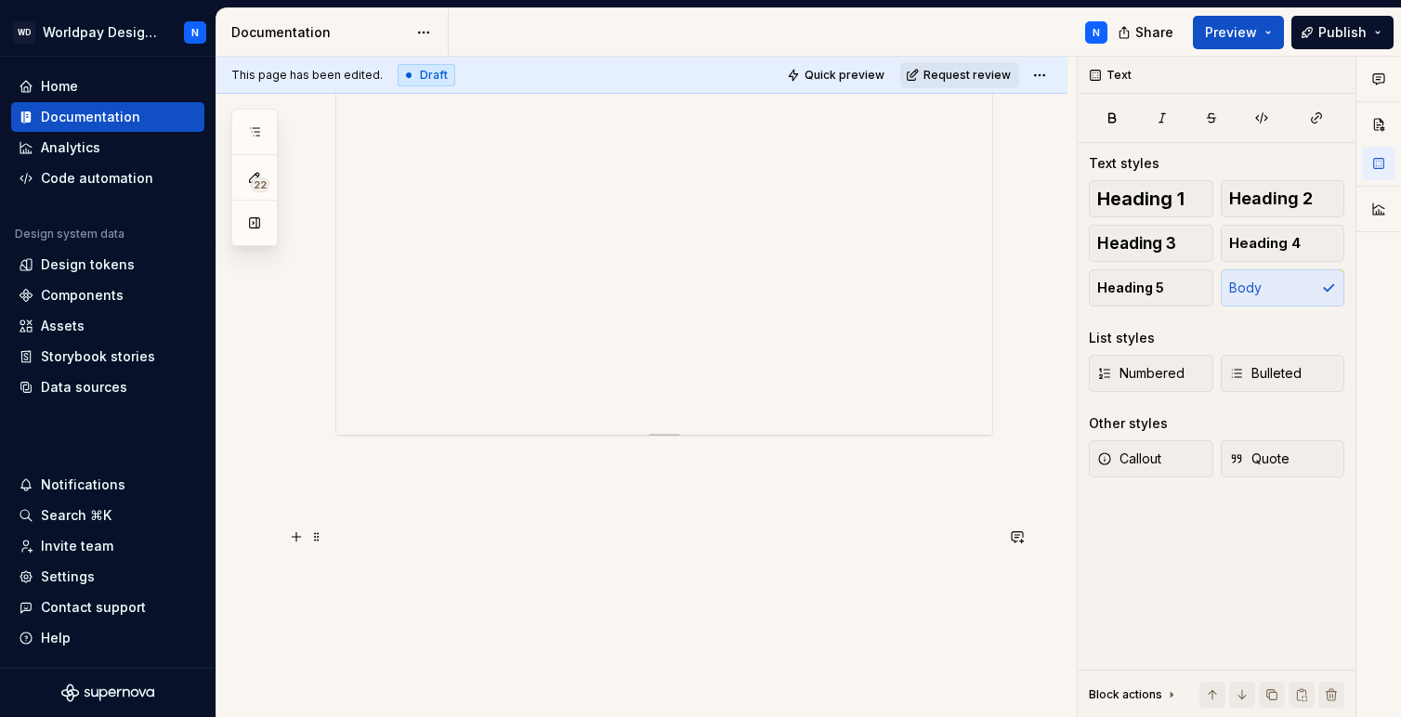
scroll to position [705, 0]
click at [297, 458] on button "button" at bounding box center [296, 460] width 26 height 26
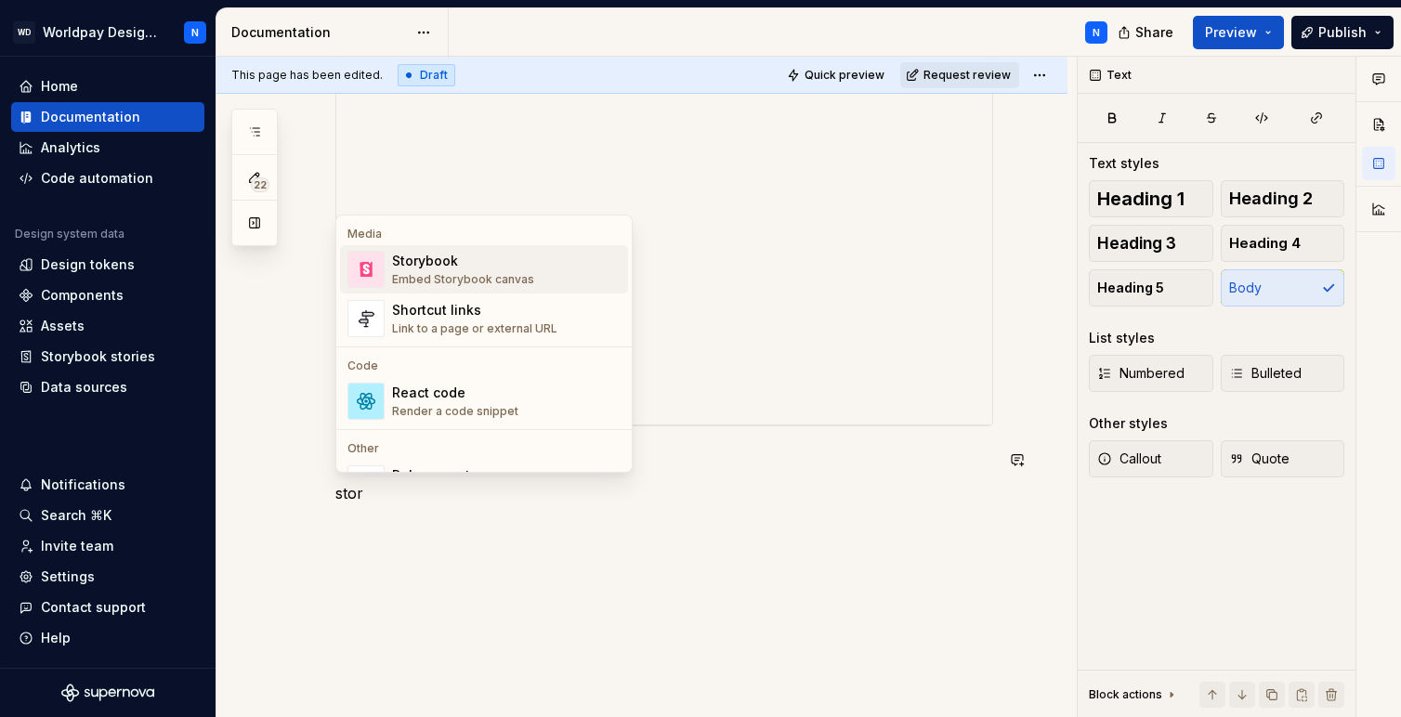
click at [466, 280] on div "Embed Storybook canvas" at bounding box center [463, 279] width 142 height 15
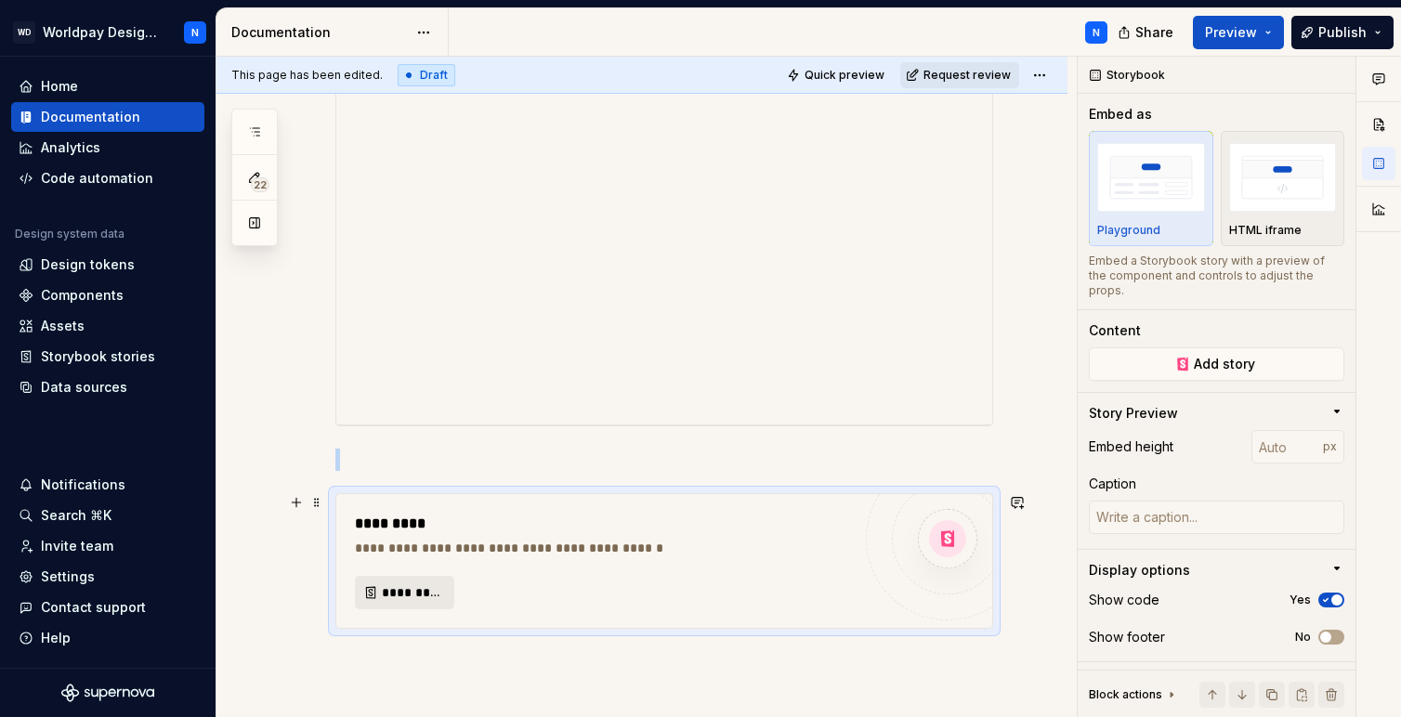
click at [407, 598] on span "*********" at bounding box center [412, 593] width 60 height 19
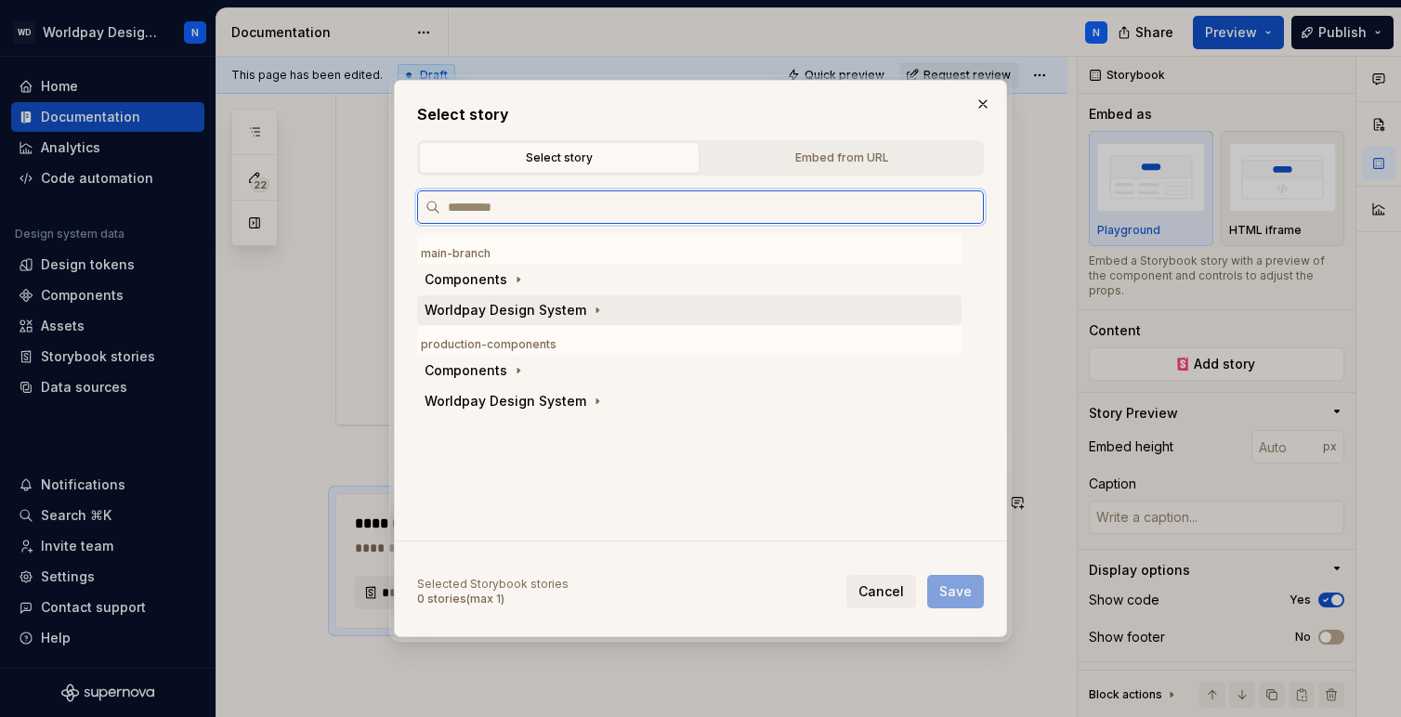
click at [575, 313] on div "Worldpay Design System" at bounding box center [506, 310] width 162 height 19
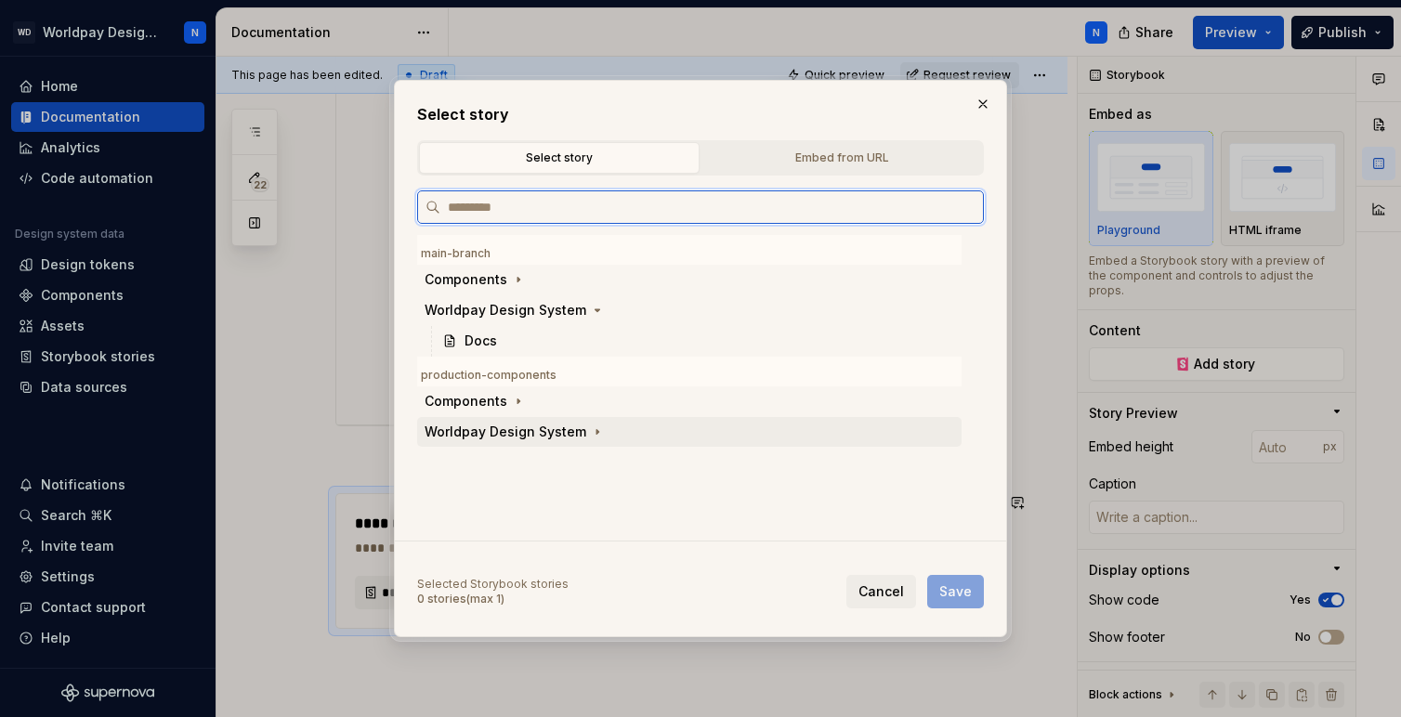
click at [559, 432] on div "Worldpay Design System" at bounding box center [506, 432] width 162 height 19
click at [503, 469] on div "Docs" at bounding box center [698, 463] width 527 height 30
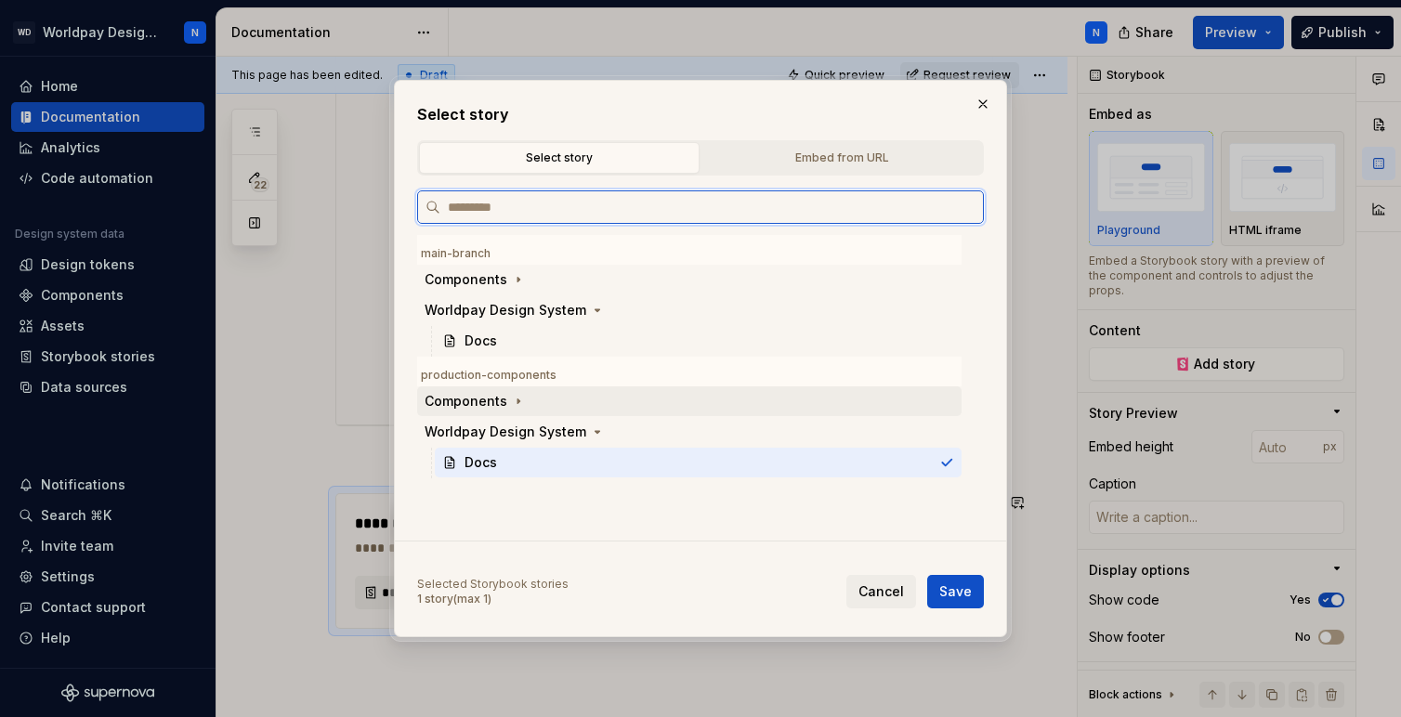
click at [496, 399] on div "Components" at bounding box center [466, 401] width 83 height 19
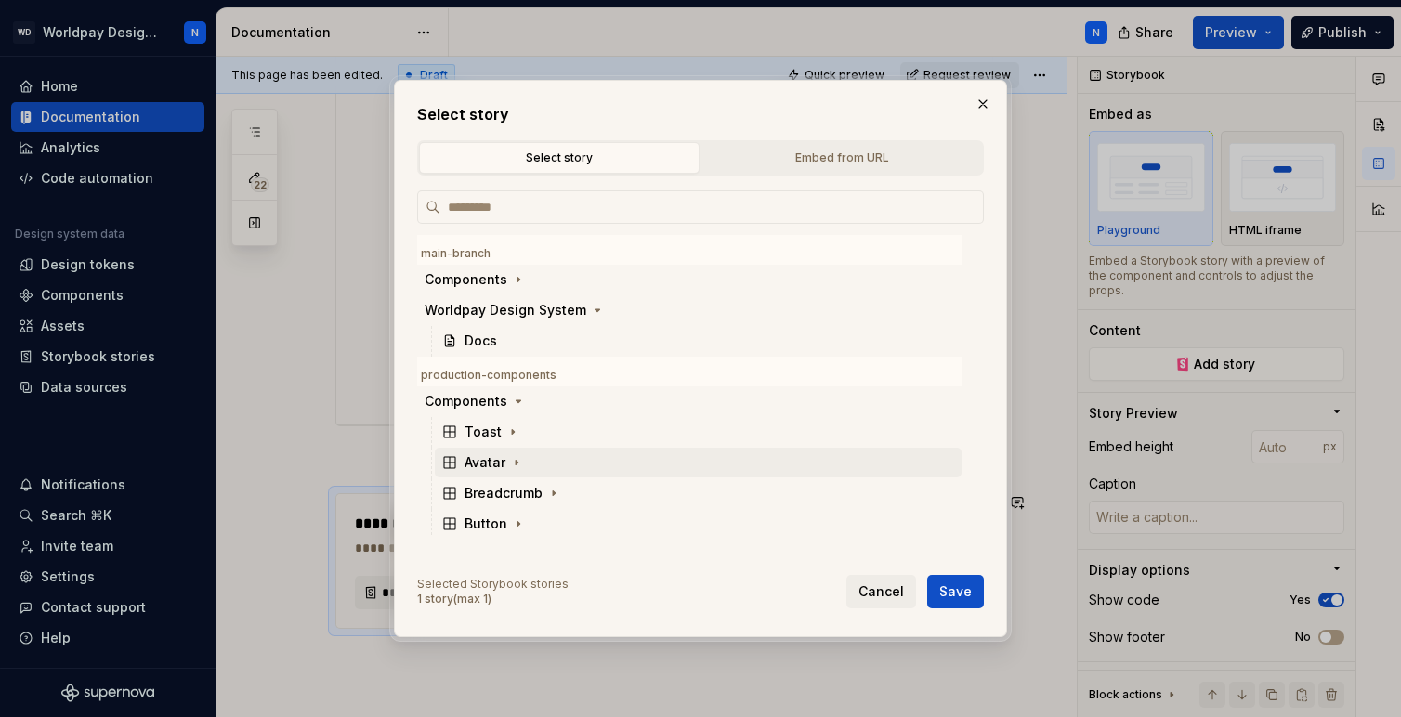
scroll to position [33, 0]
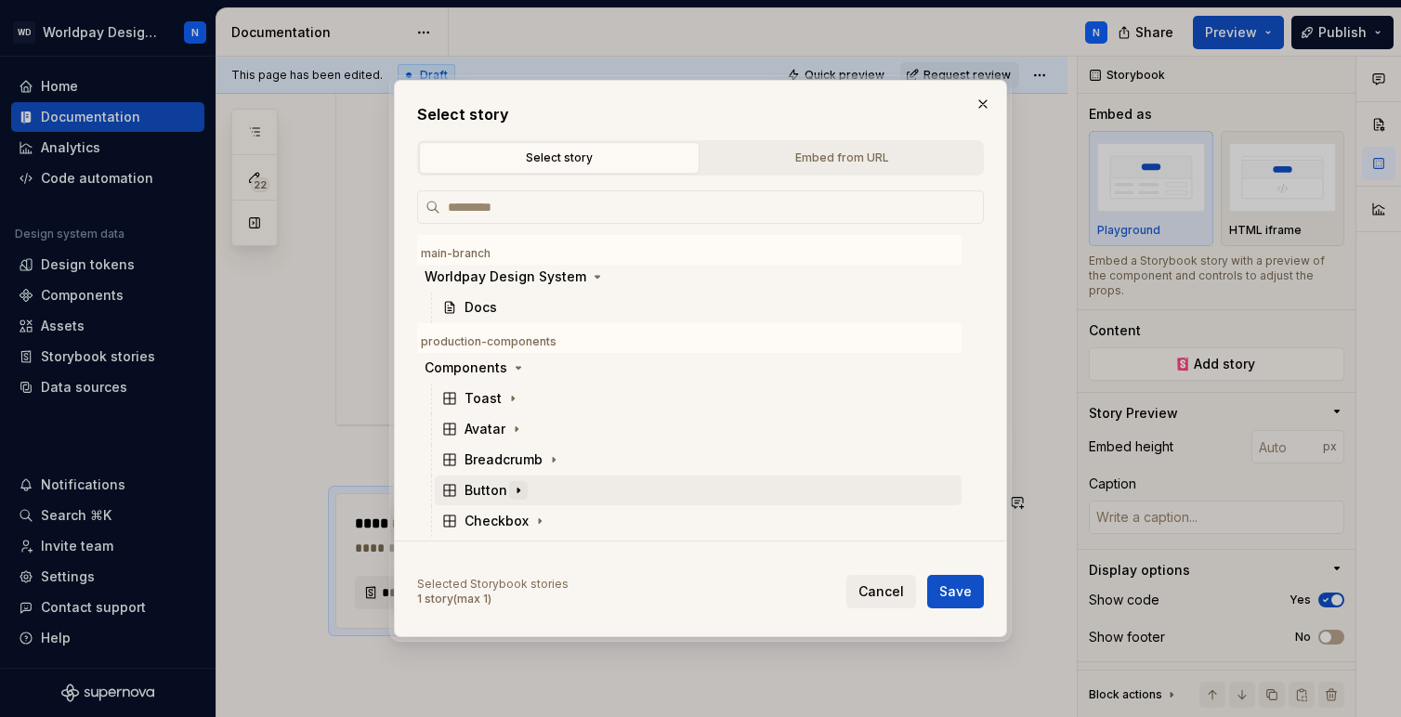
click at [509, 493] on button "button" at bounding box center [518, 490] width 19 height 19
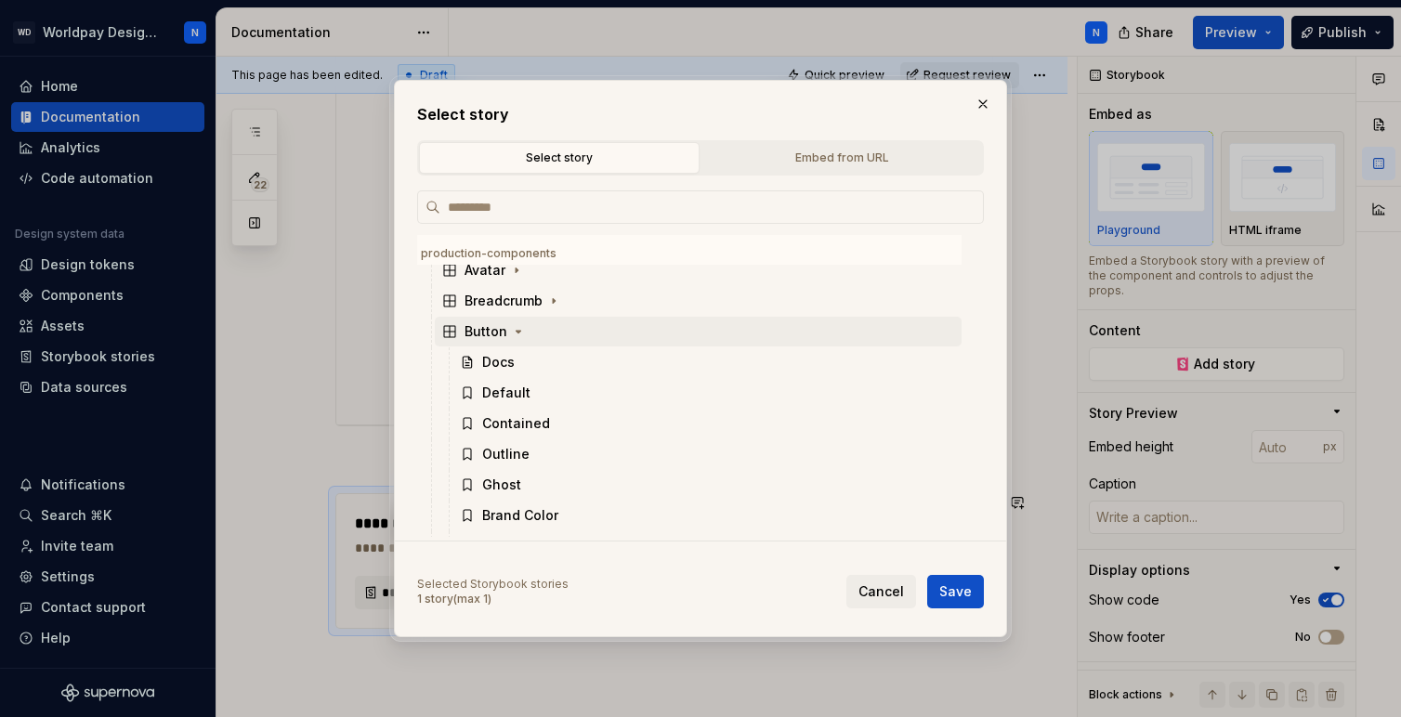
scroll to position [200, 0]
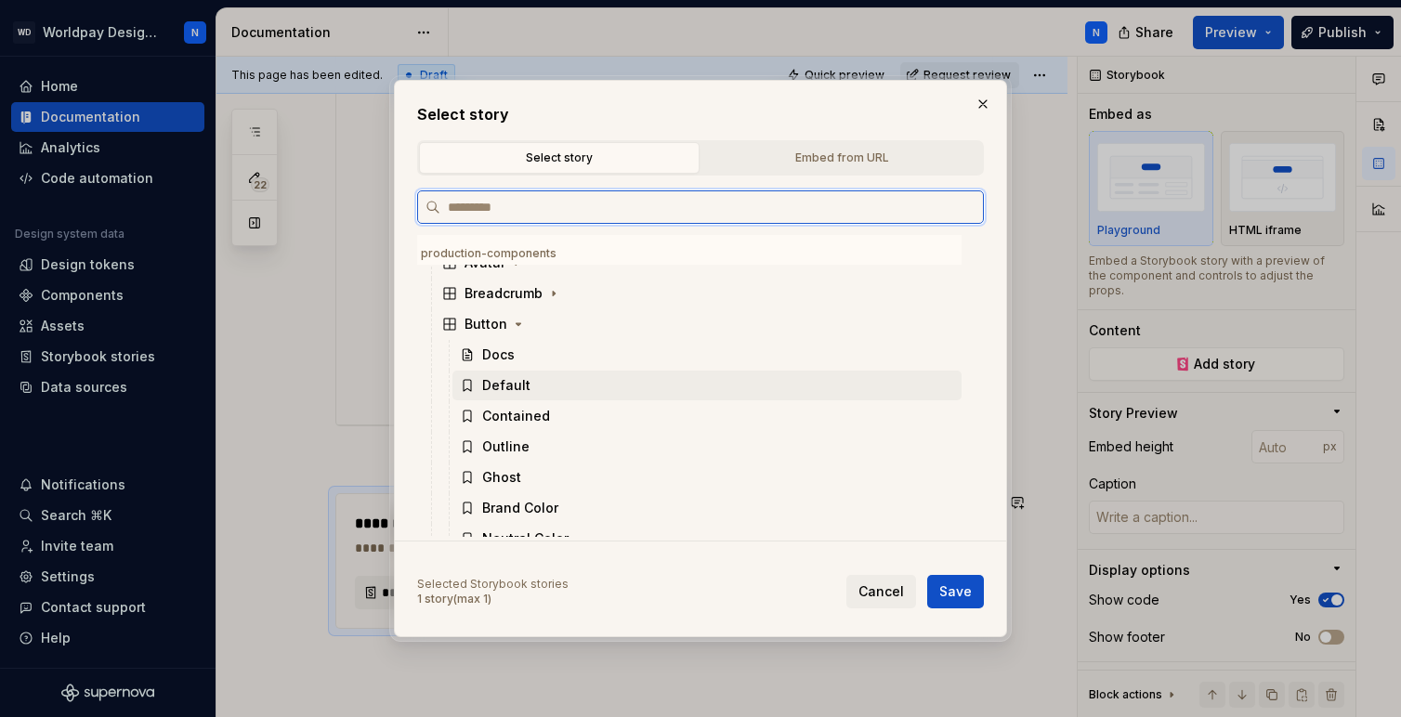
click at [532, 387] on div "Default" at bounding box center [707, 386] width 509 height 30
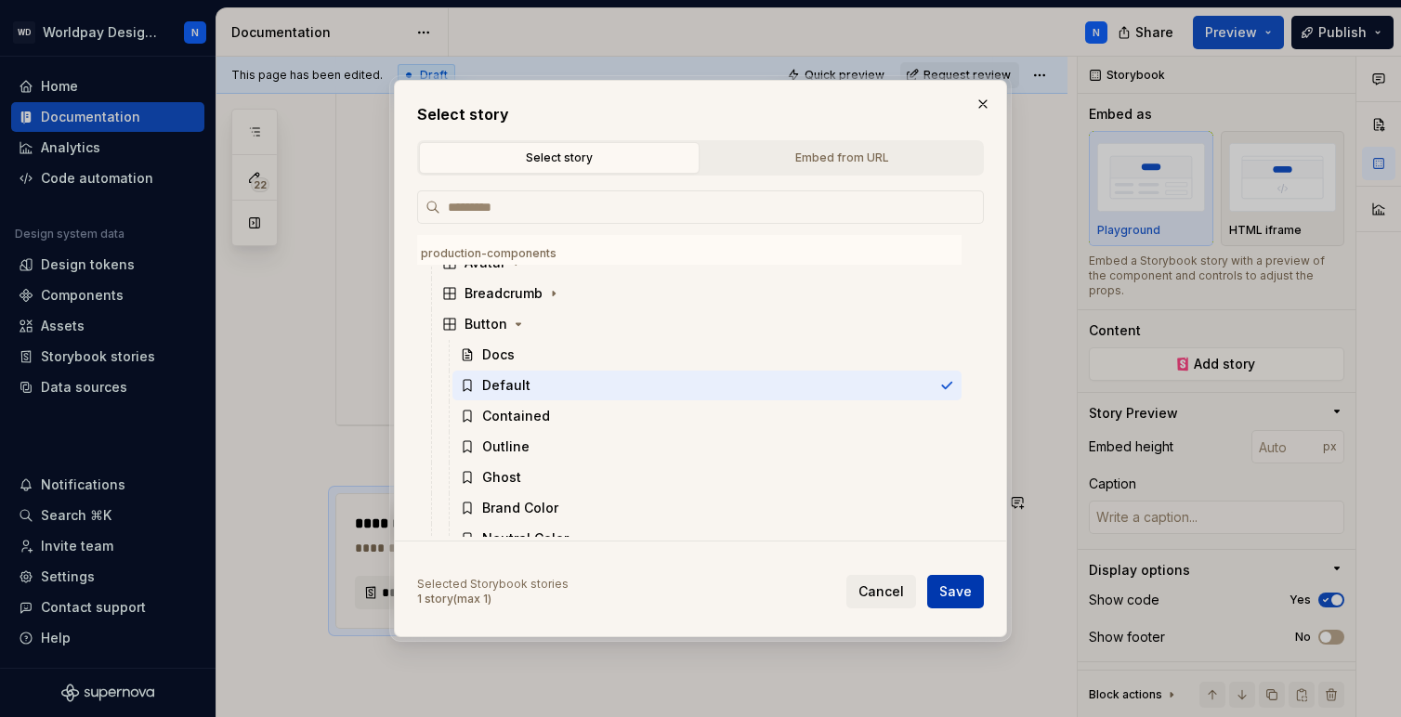
click at [952, 595] on span "Save" at bounding box center [955, 592] width 33 height 19
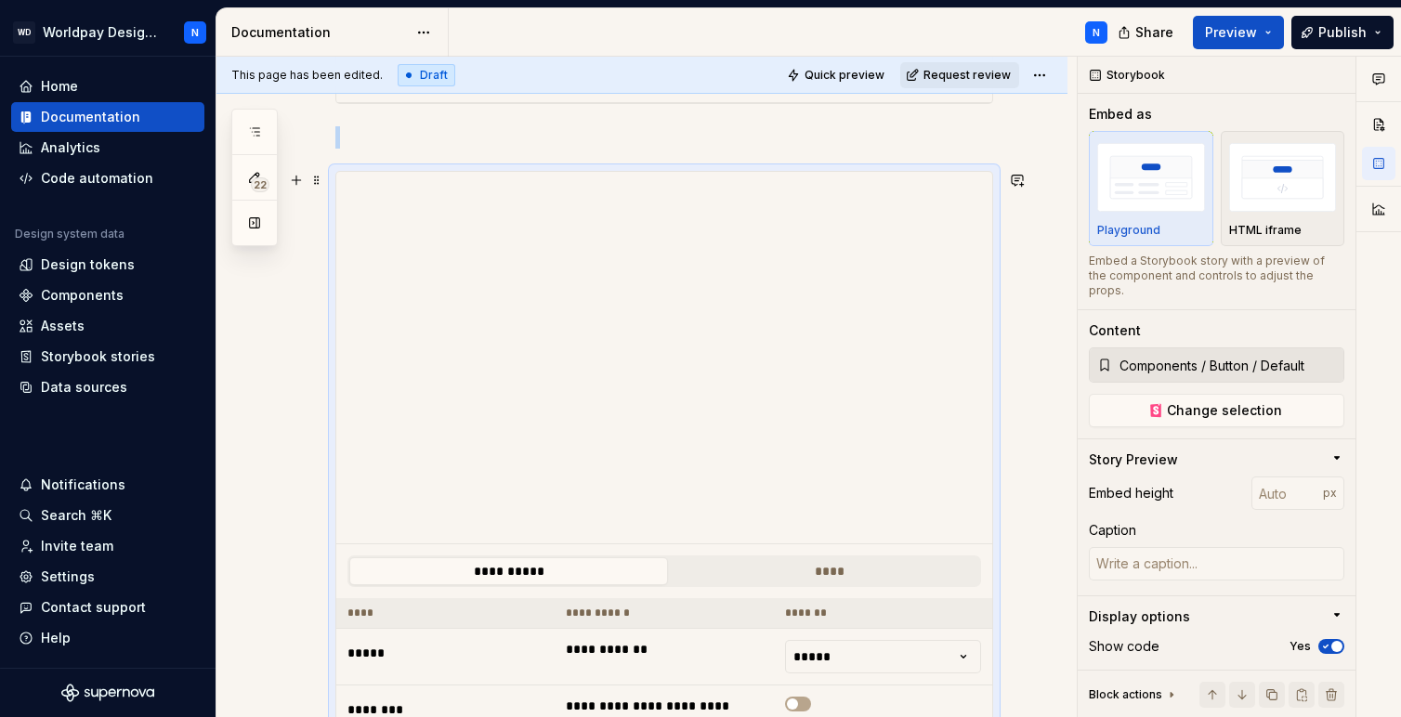
scroll to position [1029, 0]
click at [769, 567] on button "****" at bounding box center [829, 571] width 319 height 28
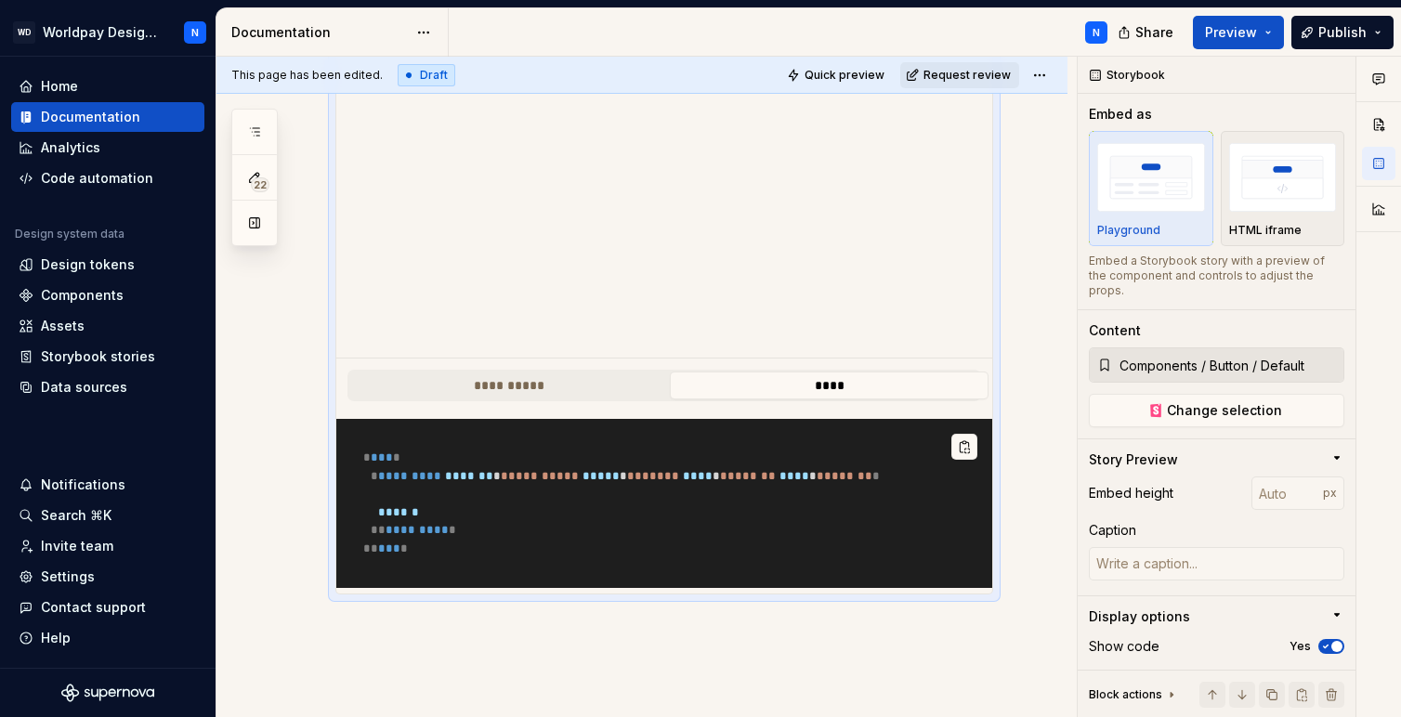
scroll to position [1228, 0]
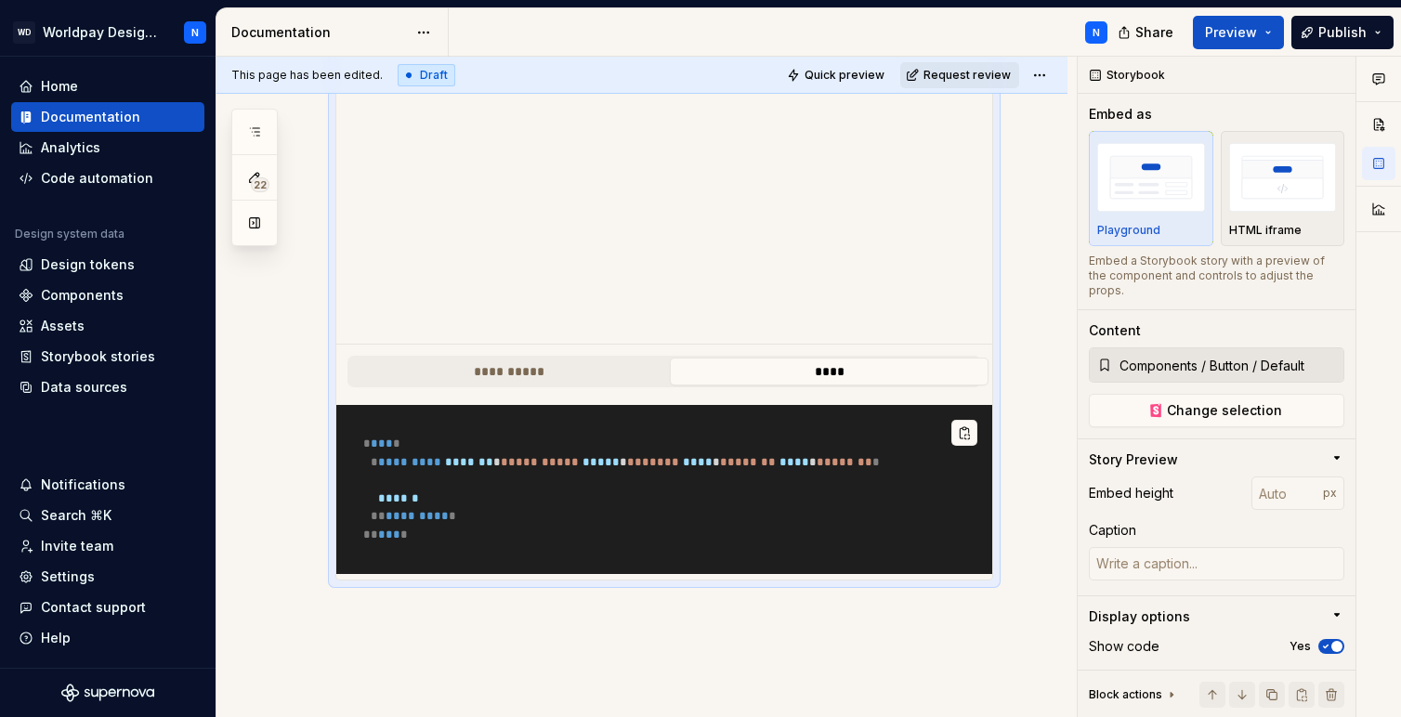
click at [750, 546] on pre "* *** * * ********* ******* * * ********* * ***** * * ***** * **** * * ****** *…" at bounding box center [664, 489] width 656 height 169
click at [562, 367] on button "**********" at bounding box center [508, 372] width 319 height 28
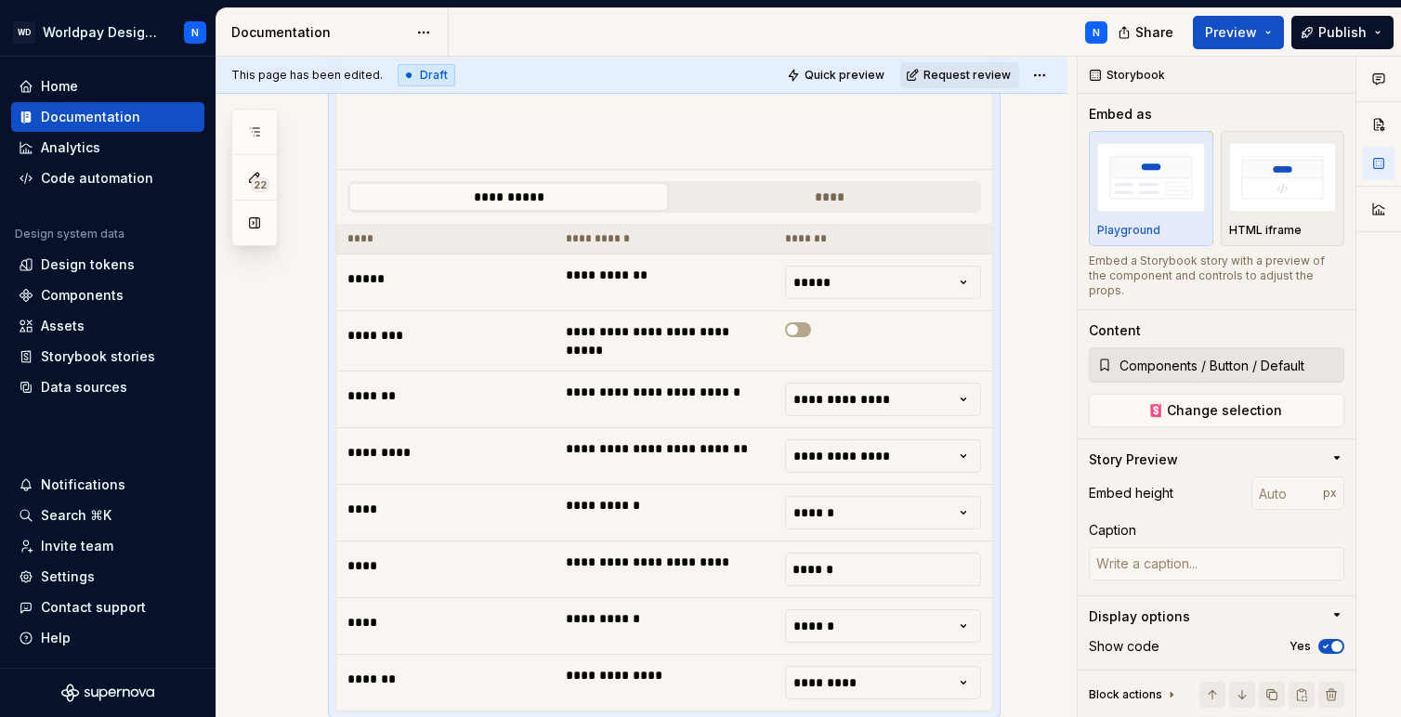
scroll to position [1338, 0]
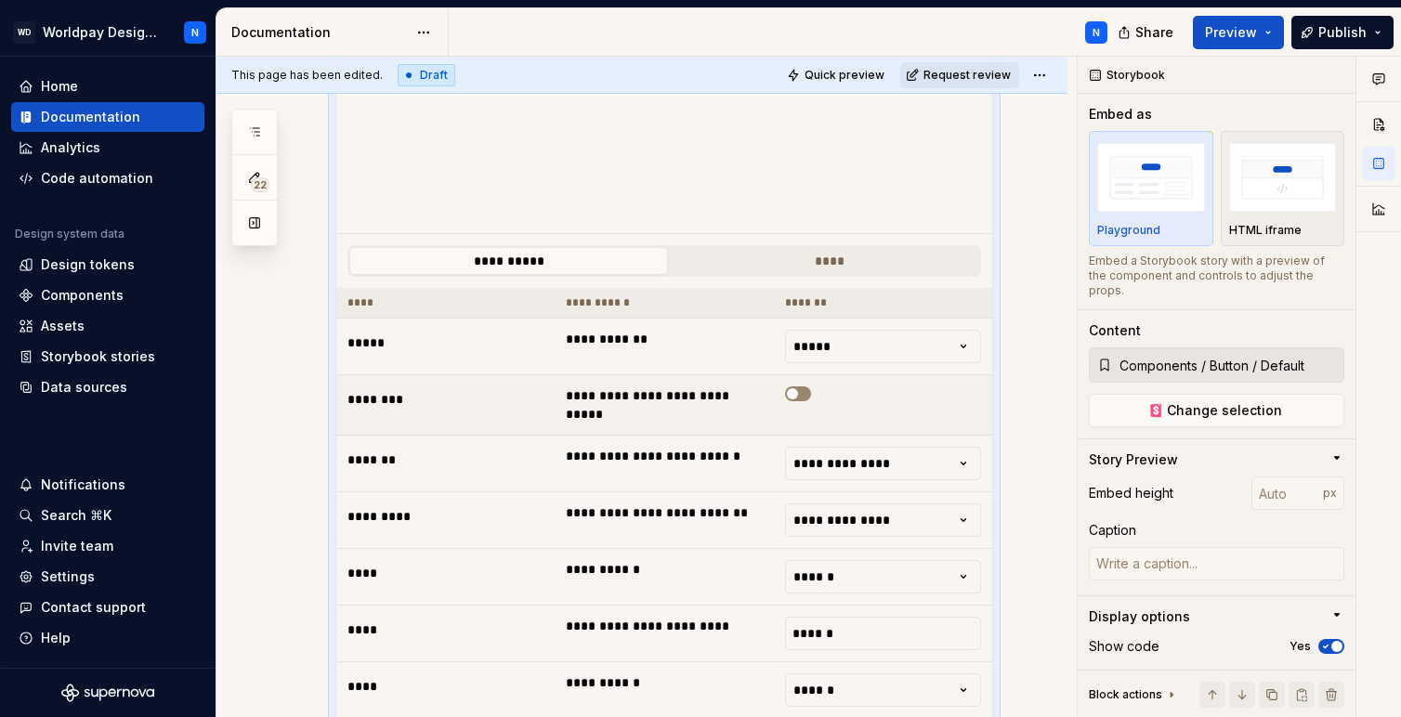
click at [809, 392] on button "button" at bounding box center [798, 394] width 26 height 15
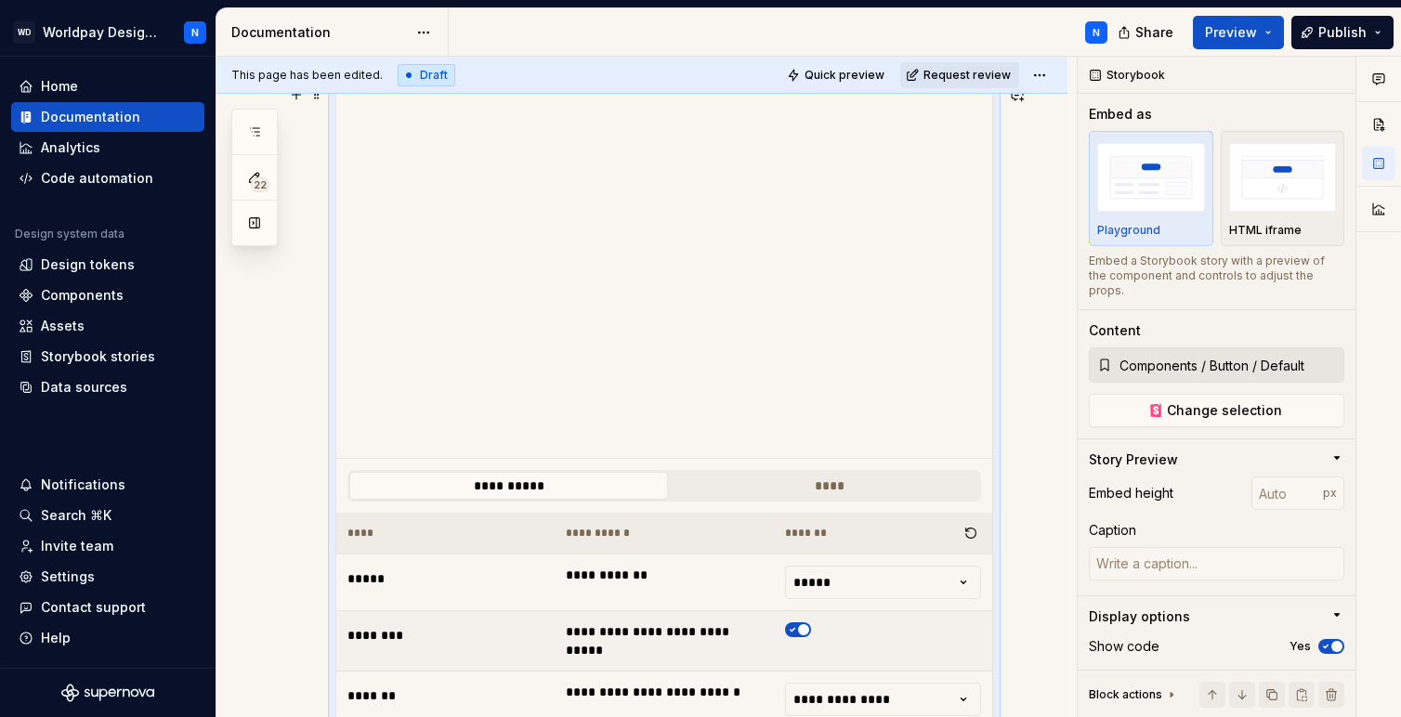
scroll to position [1142, 0]
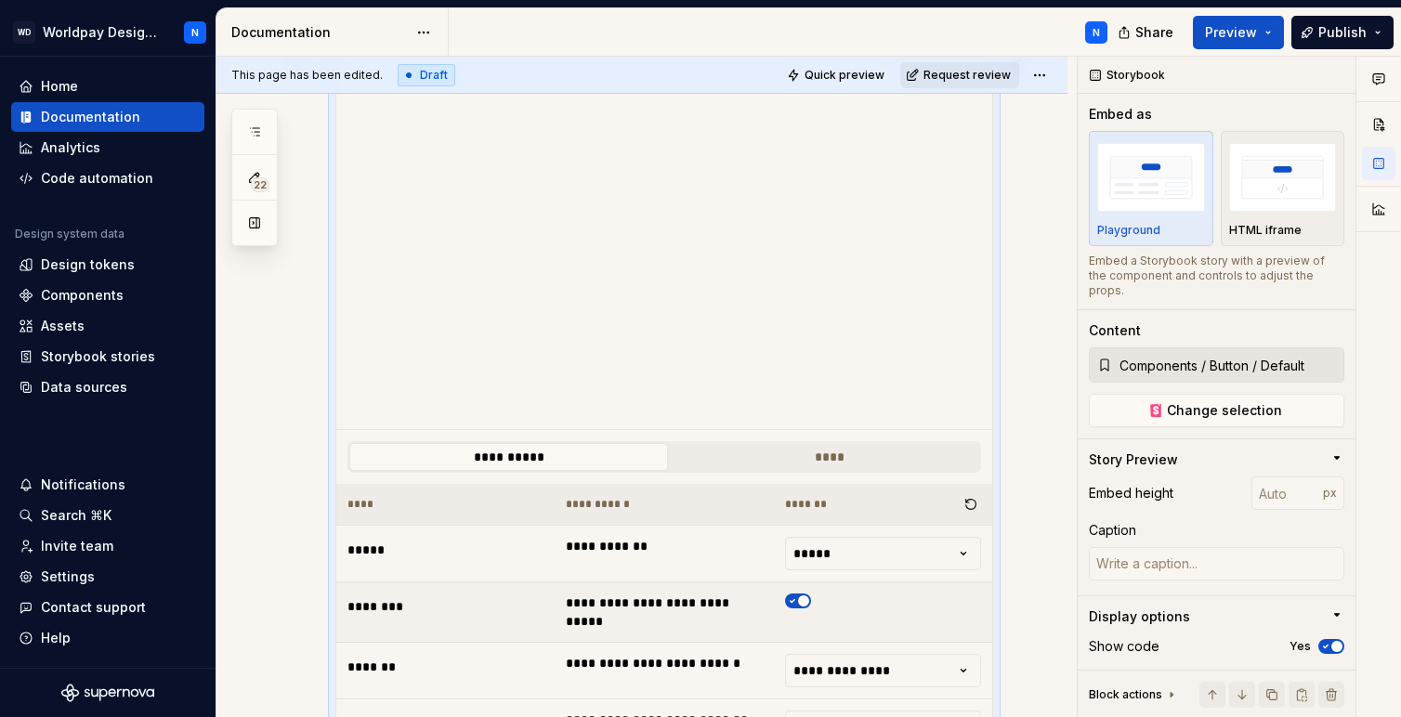
click at [805, 606] on button "button" at bounding box center [798, 601] width 26 height 15
click at [875, 554] on html "WD Worldpay Design System N Home Documentation Analytics Code automation Design…" at bounding box center [700, 358] width 1401 height 717
click at [874, 562] on html "WD Worldpay Design System N Home Documentation Analytics Code automation Design…" at bounding box center [700, 358] width 1401 height 717
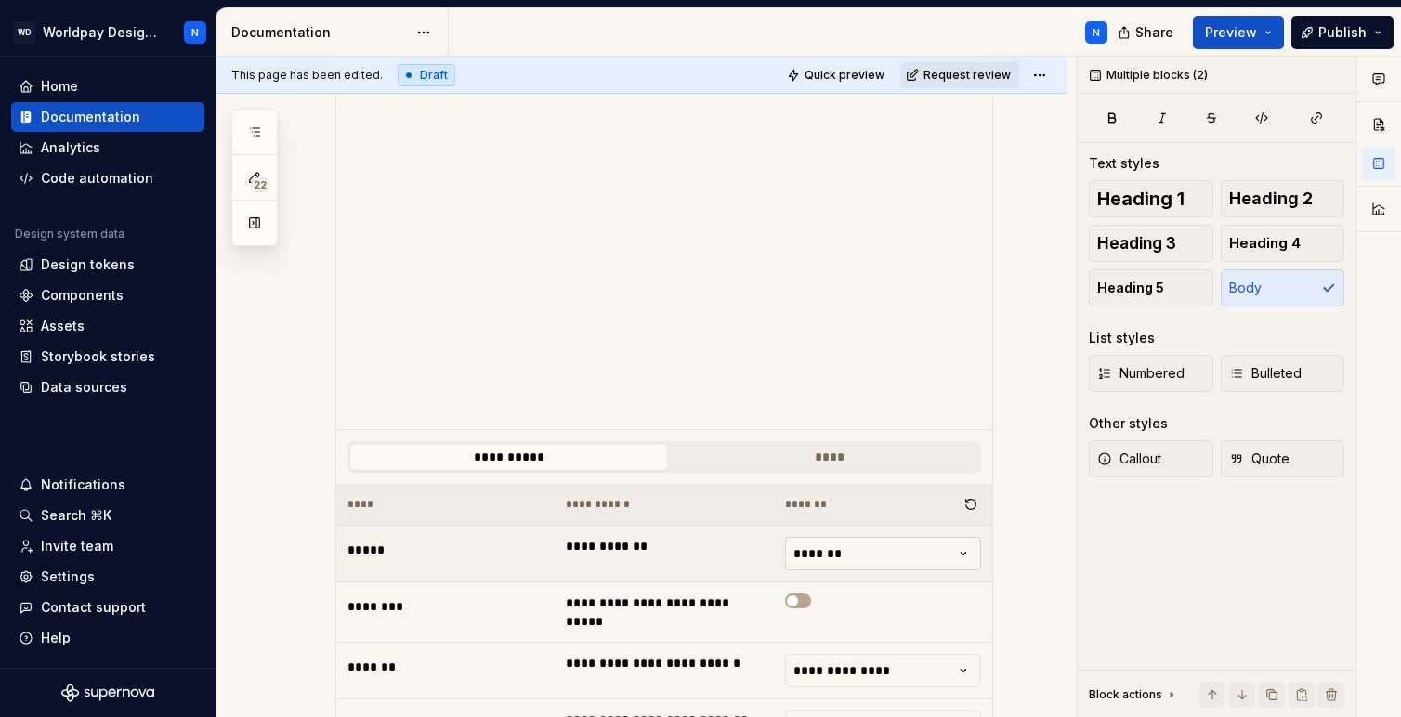
click at [874, 558] on html "WD Worldpay Design System N Home Documentation Analytics Code automation Design…" at bounding box center [700, 358] width 1401 height 717
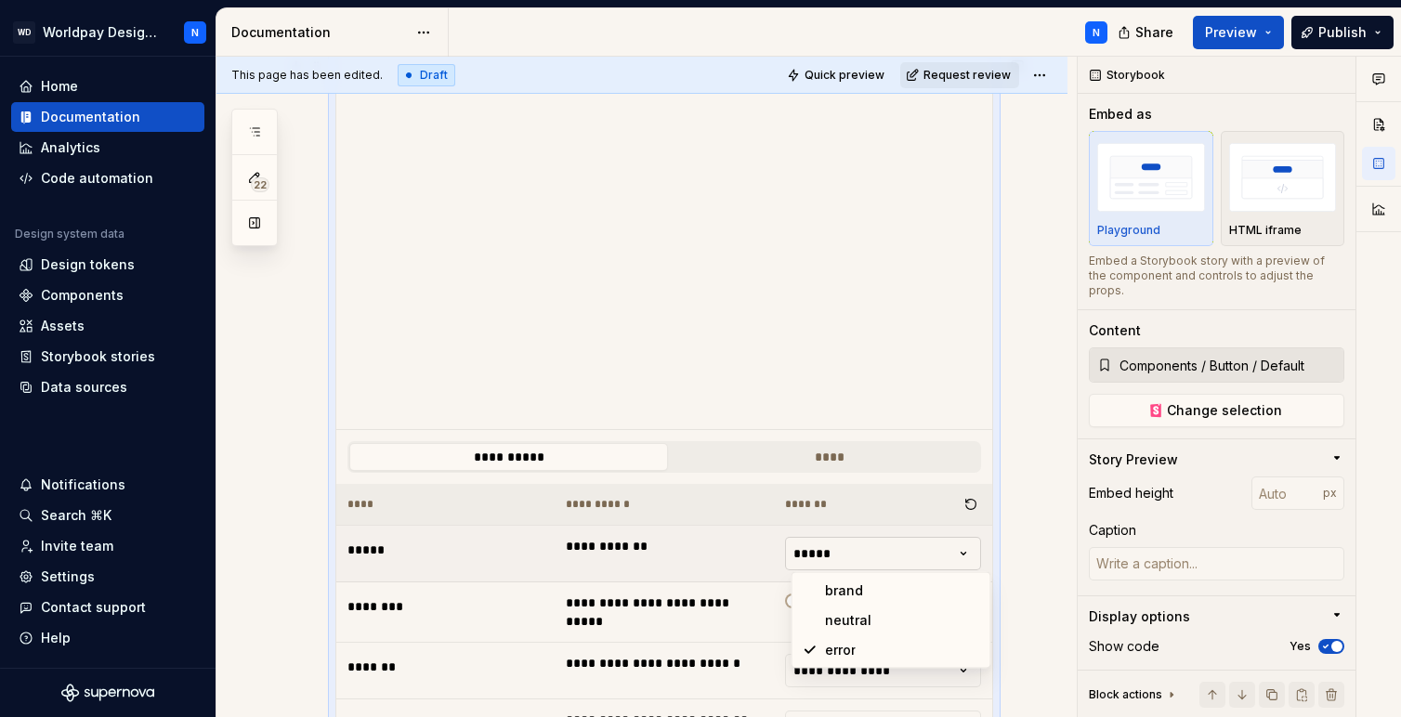
click at [876, 563] on html "WD Worldpay Design System N Home Documentation Analytics Code automation Design…" at bounding box center [700, 358] width 1401 height 717
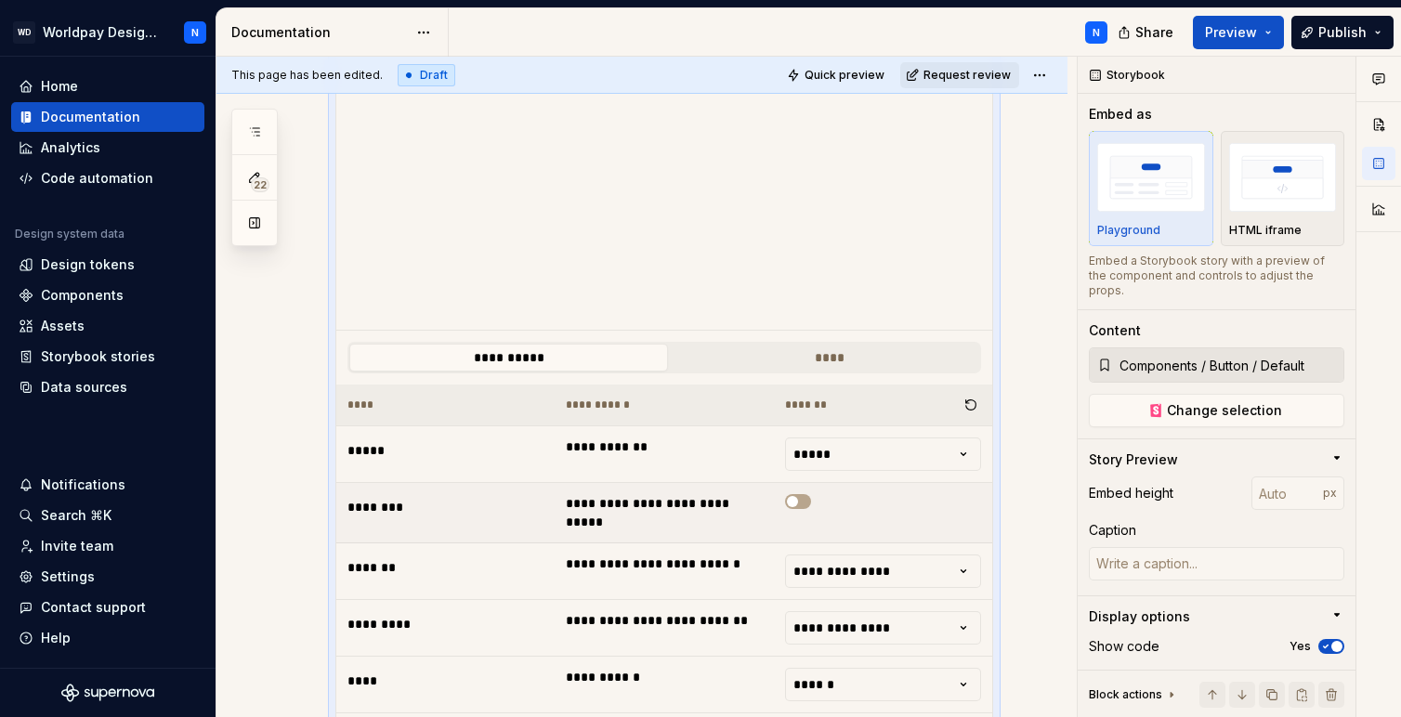
scroll to position [1325, 0]
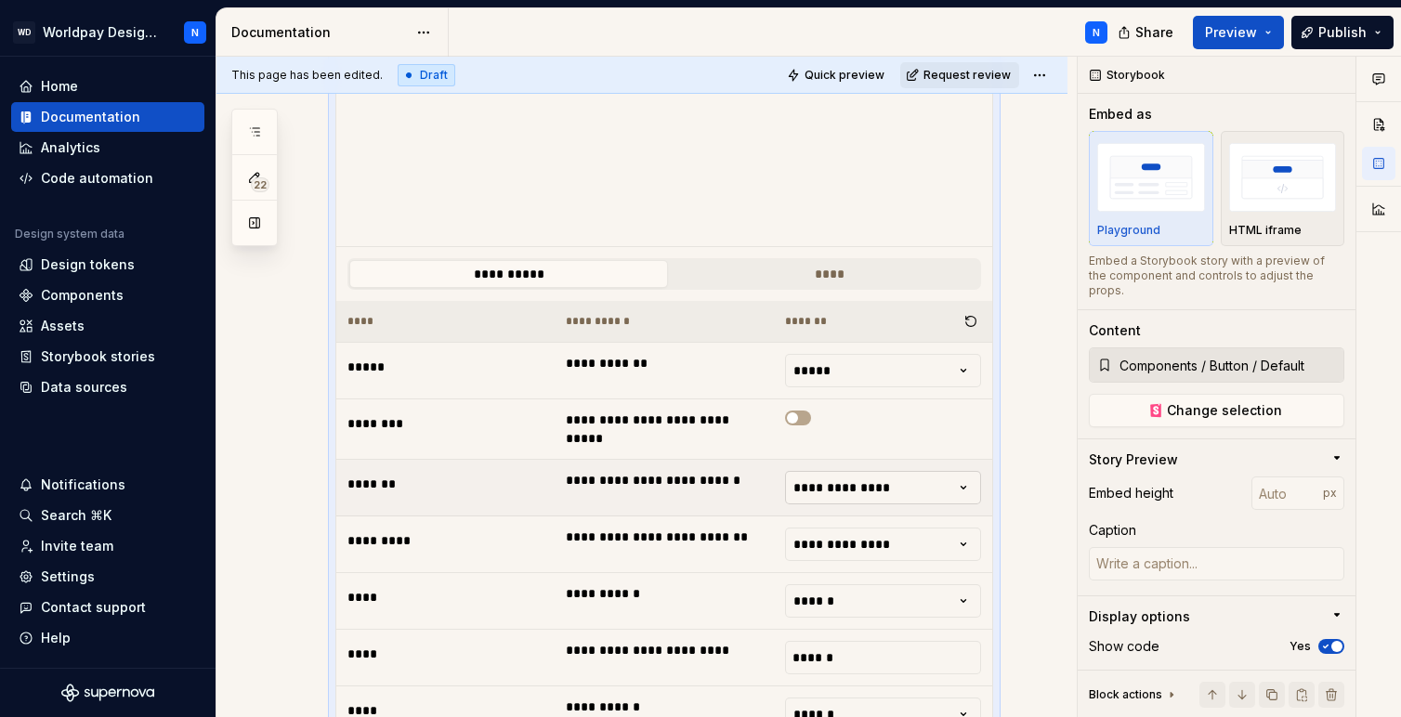
click at [887, 479] on html "WD Worldpay Design System N Home Documentation Analytics Code automation Design…" at bounding box center [700, 358] width 1401 height 717
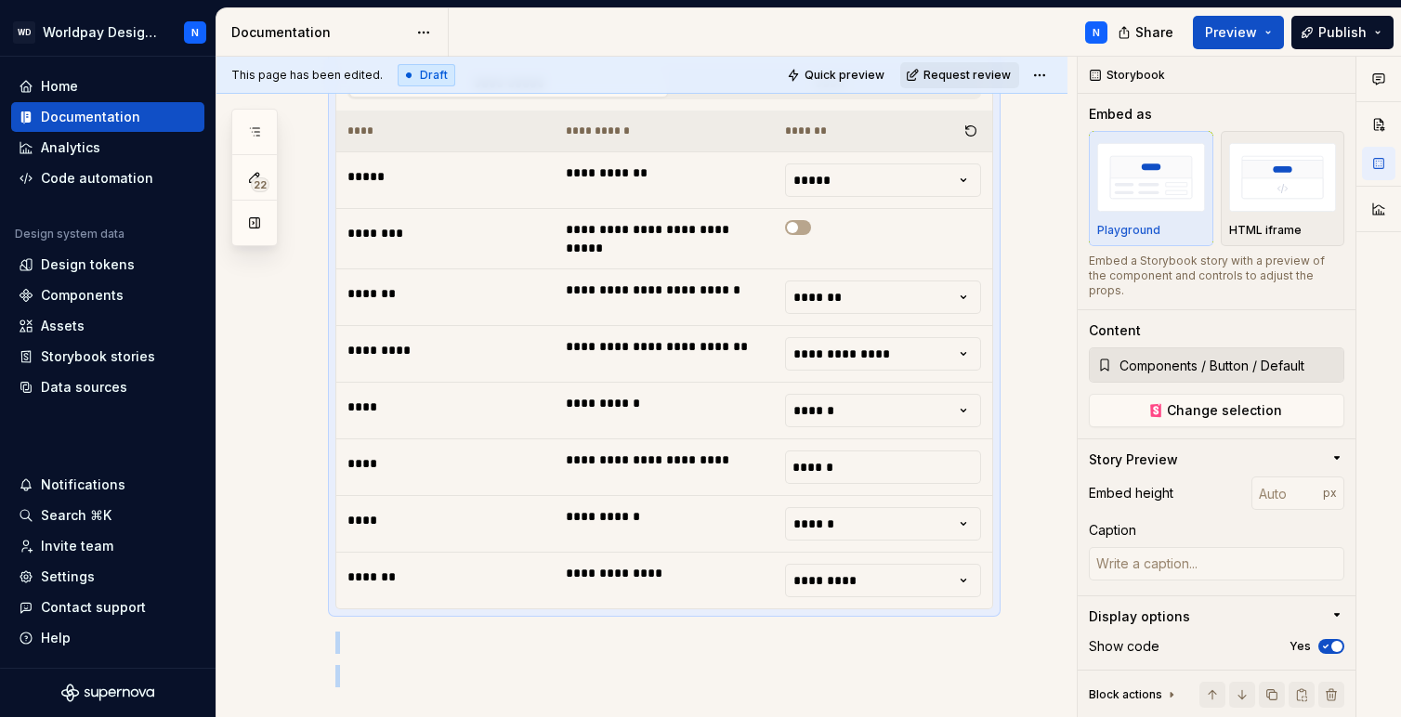
scroll to position [1517, 0]
click at [872, 519] on html "WD Worldpay Design System N Home Documentation Analytics Code automation Design…" at bounding box center [700, 358] width 1401 height 717
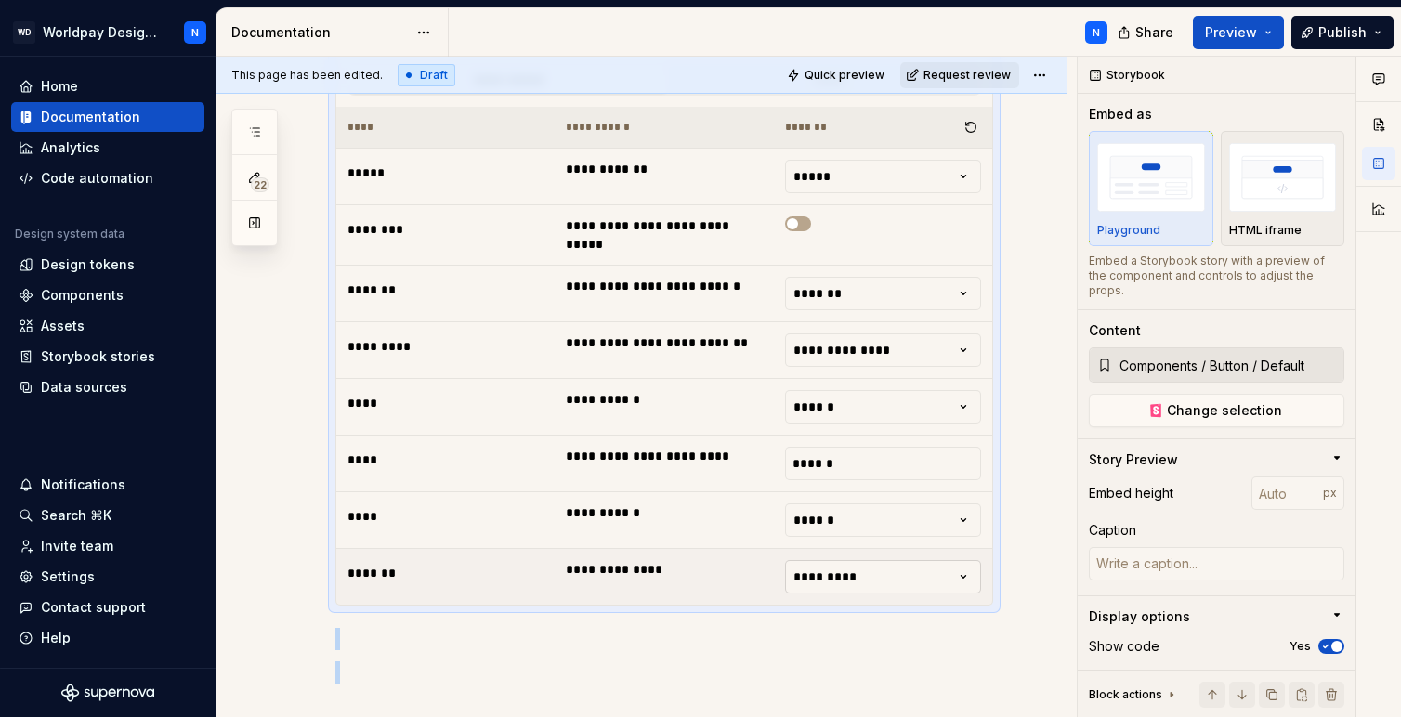
click at [876, 568] on html "WD Worldpay Design System N Home Documentation Analytics Code automation Design…" at bounding box center [700, 358] width 1401 height 717
click at [693, 651] on html "WD Worldpay Design System N Home Documentation Analytics Code automation Design…" at bounding box center [700, 358] width 1401 height 717
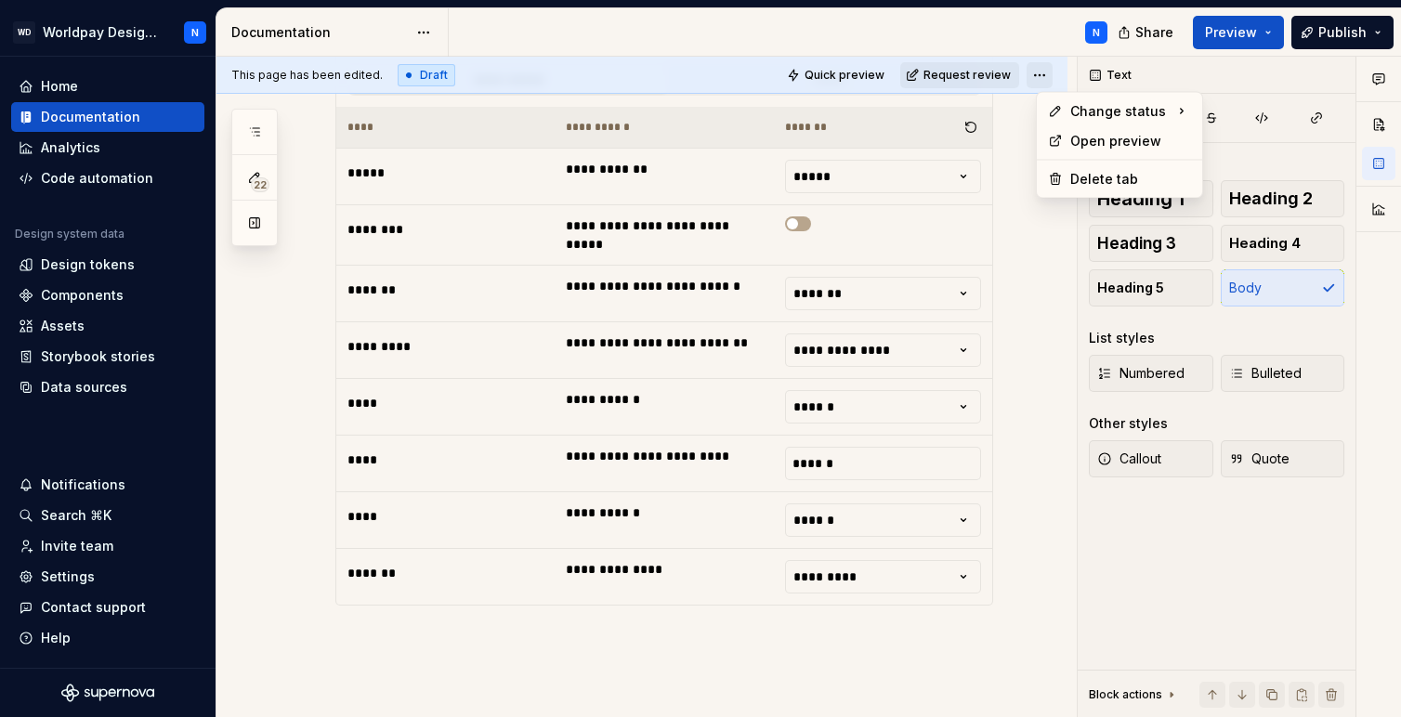
click at [1054, 75] on html "WD Worldpay Design System N Home Documentation Analytics Code automation Design…" at bounding box center [700, 358] width 1401 height 717
click at [1233, 35] on html "WD Worldpay Design System N Home Documentation Analytics Code automation Design…" at bounding box center [700, 358] width 1401 height 717
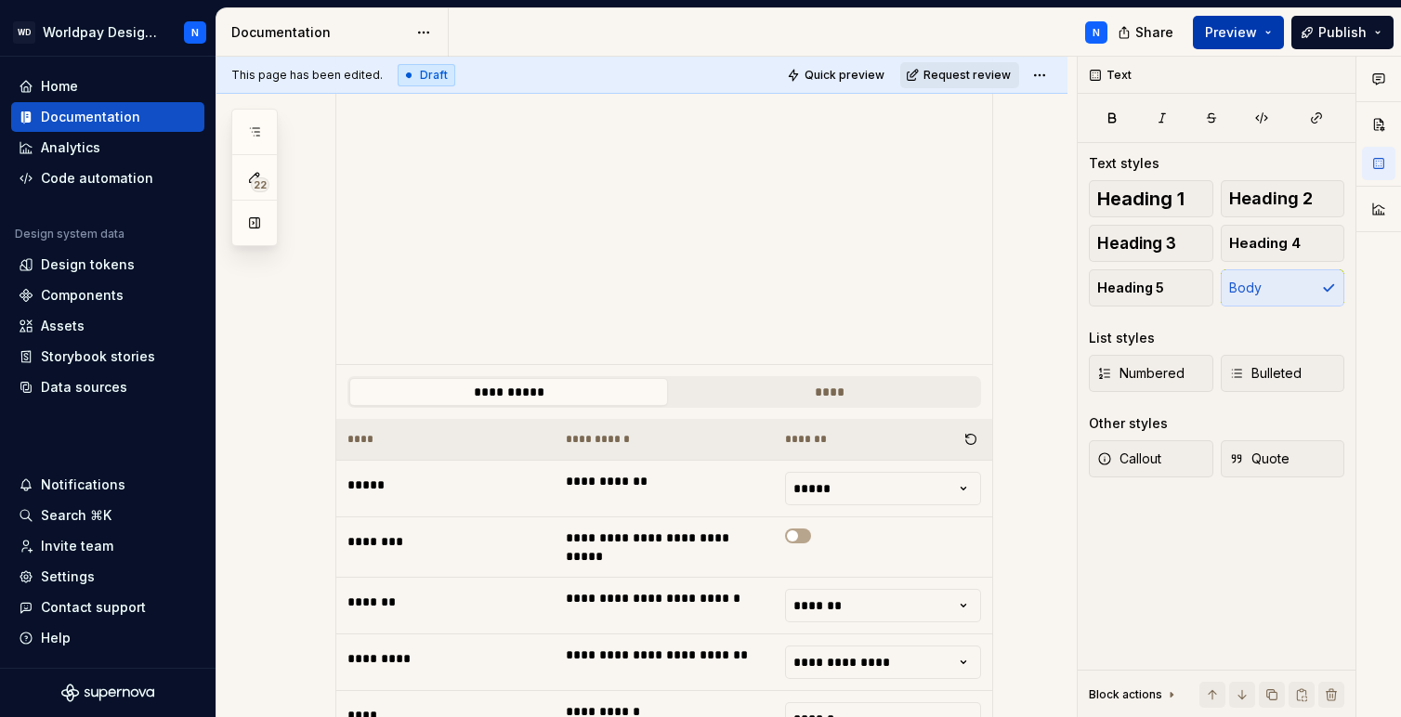
click at [1230, 30] on span "Preview" at bounding box center [1231, 32] width 52 height 19
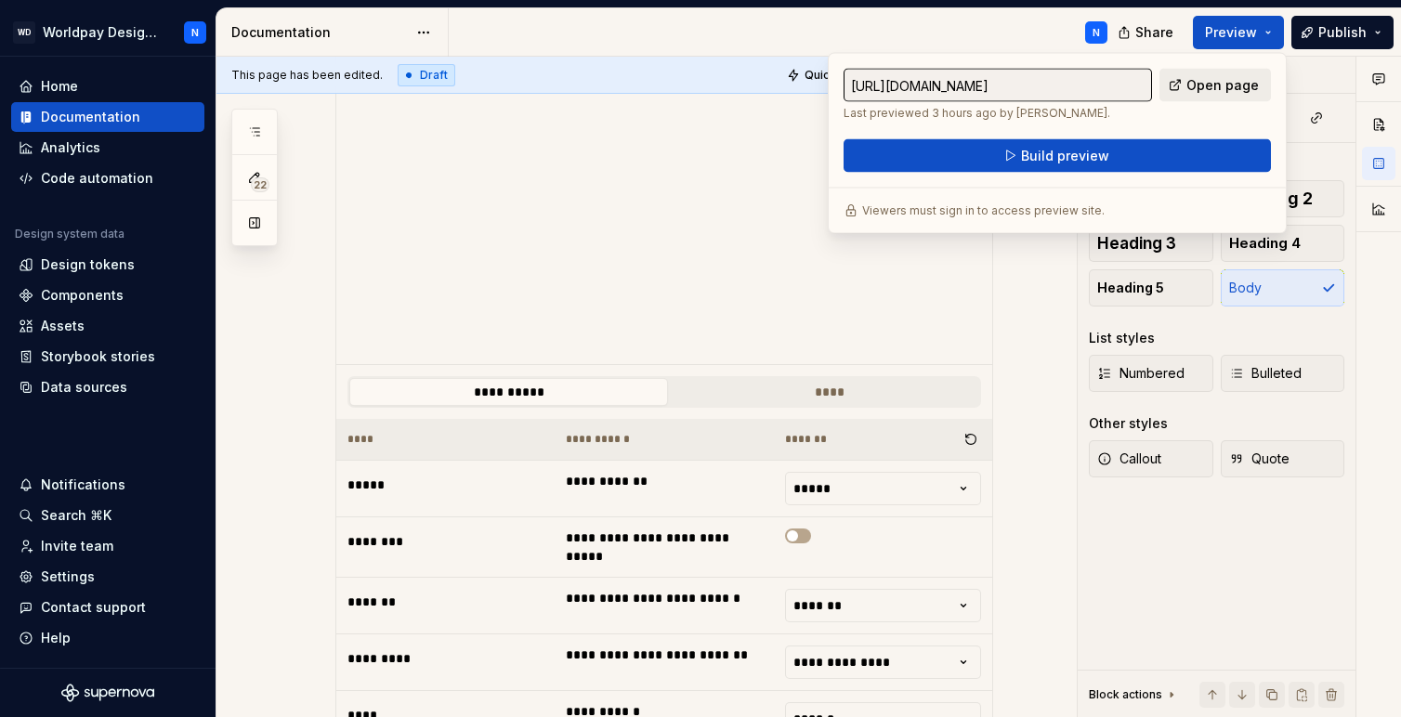
click at [1214, 81] on span "Open page" at bounding box center [1223, 85] width 72 height 19
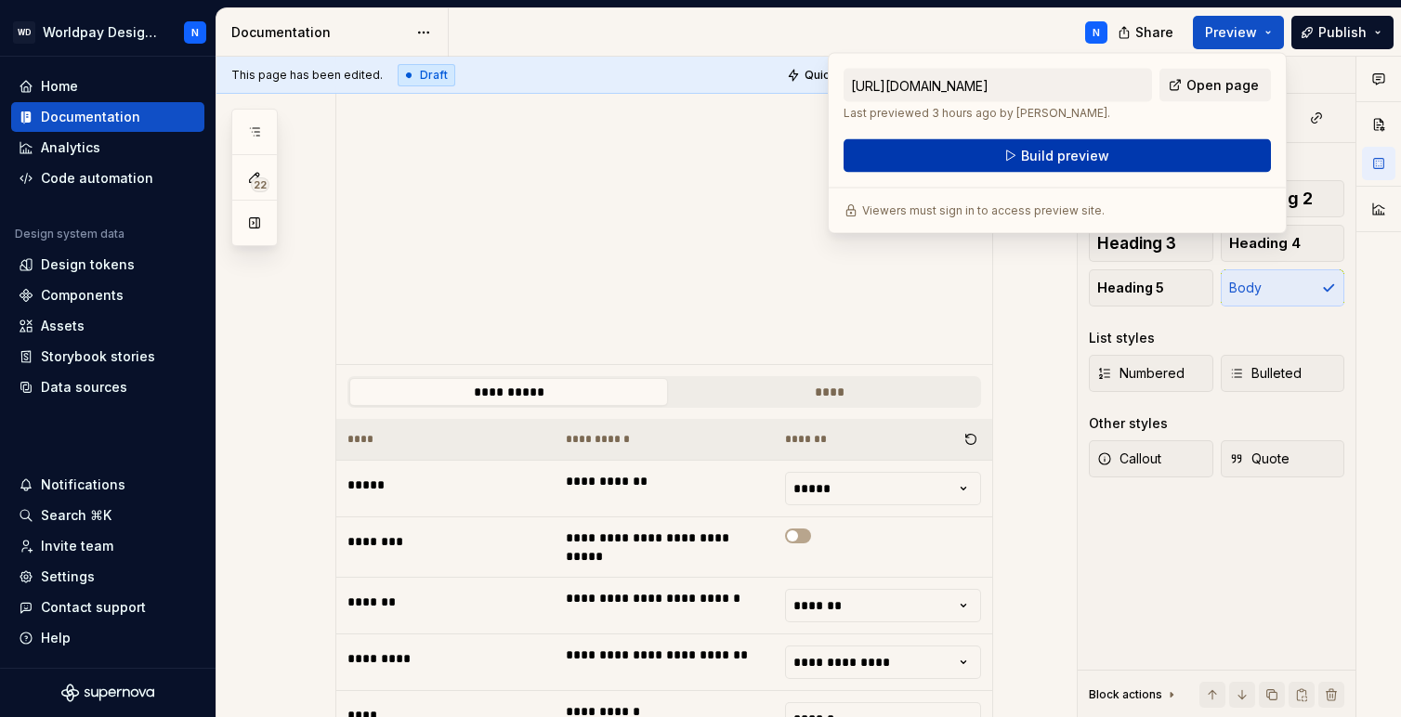
click at [1082, 151] on span "Build preview" at bounding box center [1065, 156] width 88 height 19
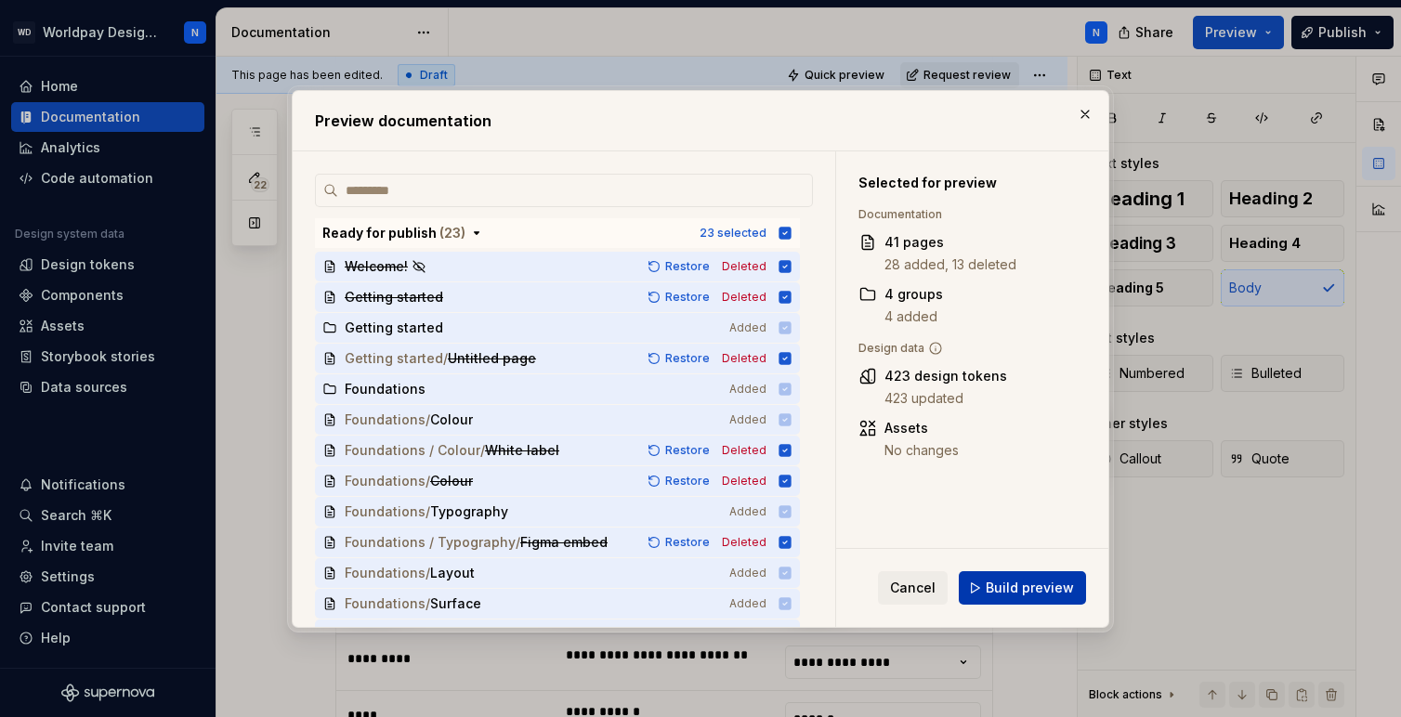
click at [1018, 587] on span "Build preview" at bounding box center [1030, 588] width 88 height 19
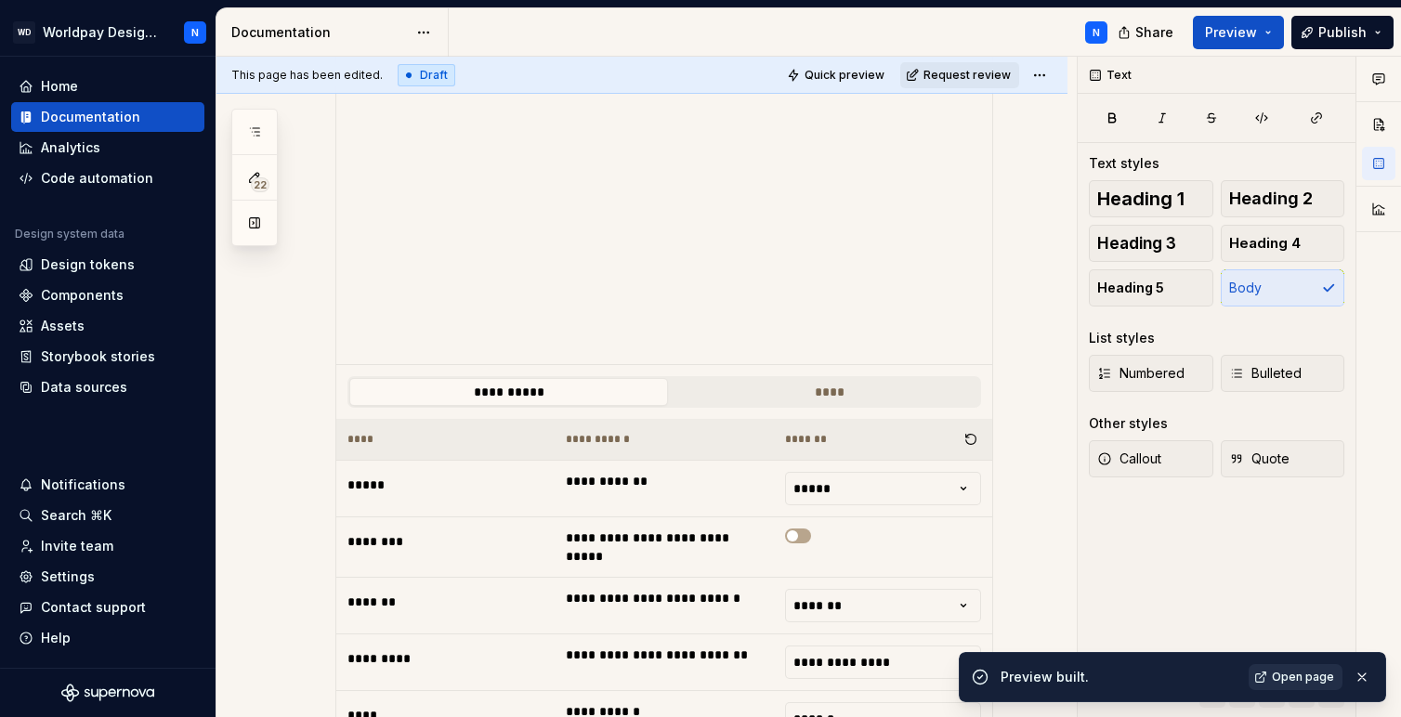
click at [1300, 675] on span "Open page" at bounding box center [1303, 677] width 62 height 15
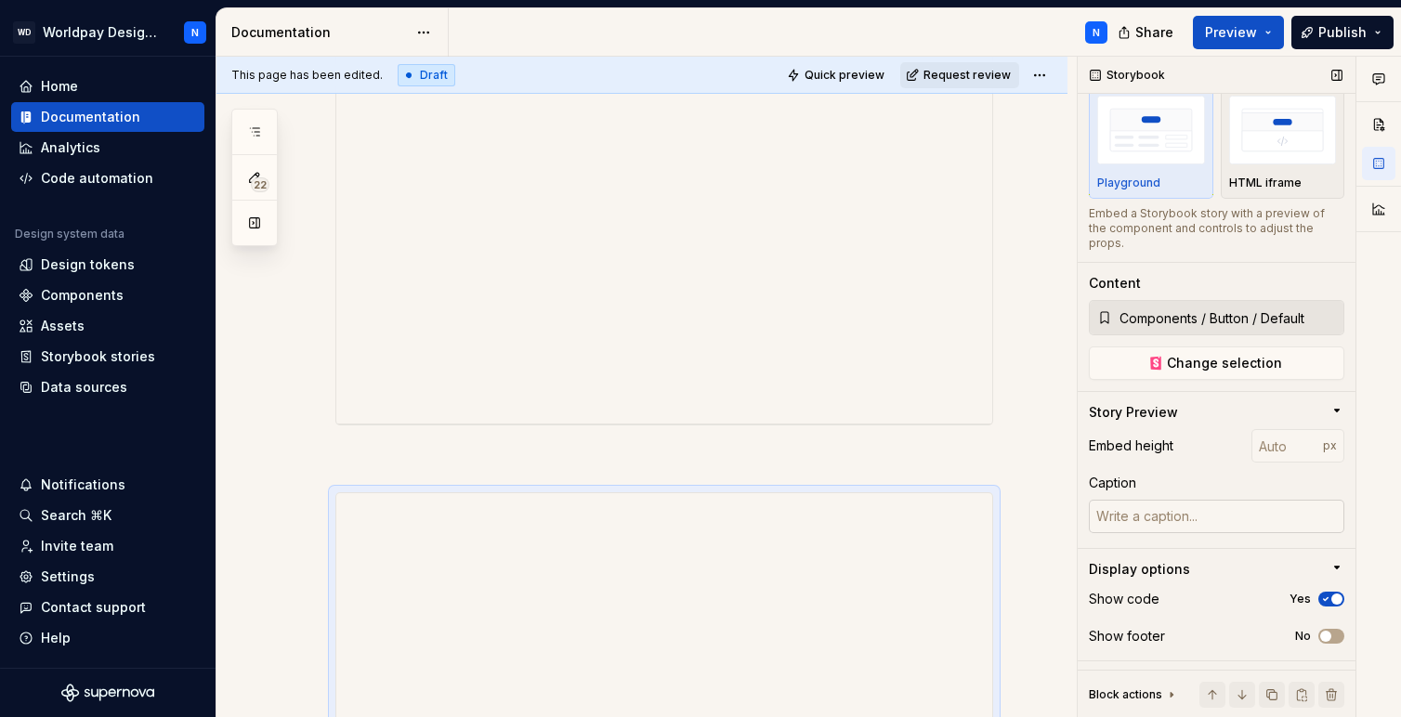
scroll to position [0, 0]
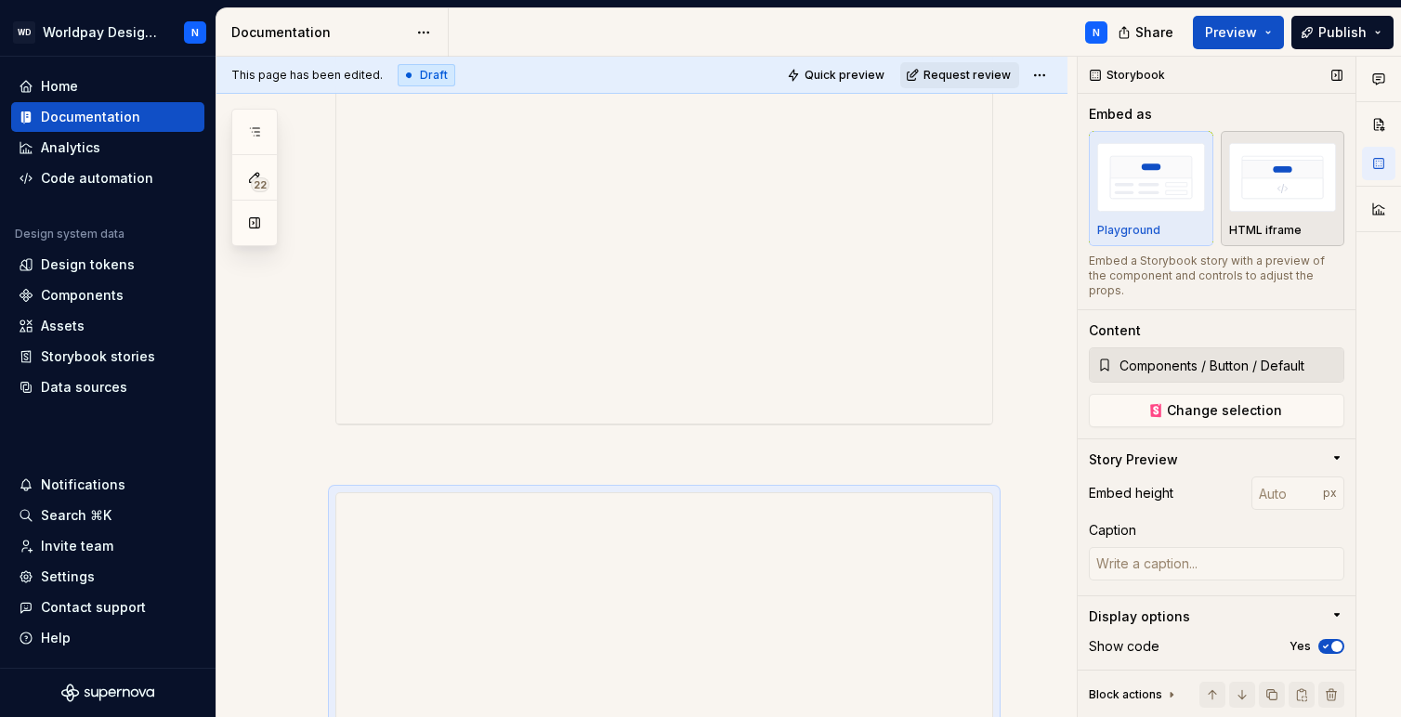
click at [1286, 189] on img "button" at bounding box center [1283, 177] width 108 height 68
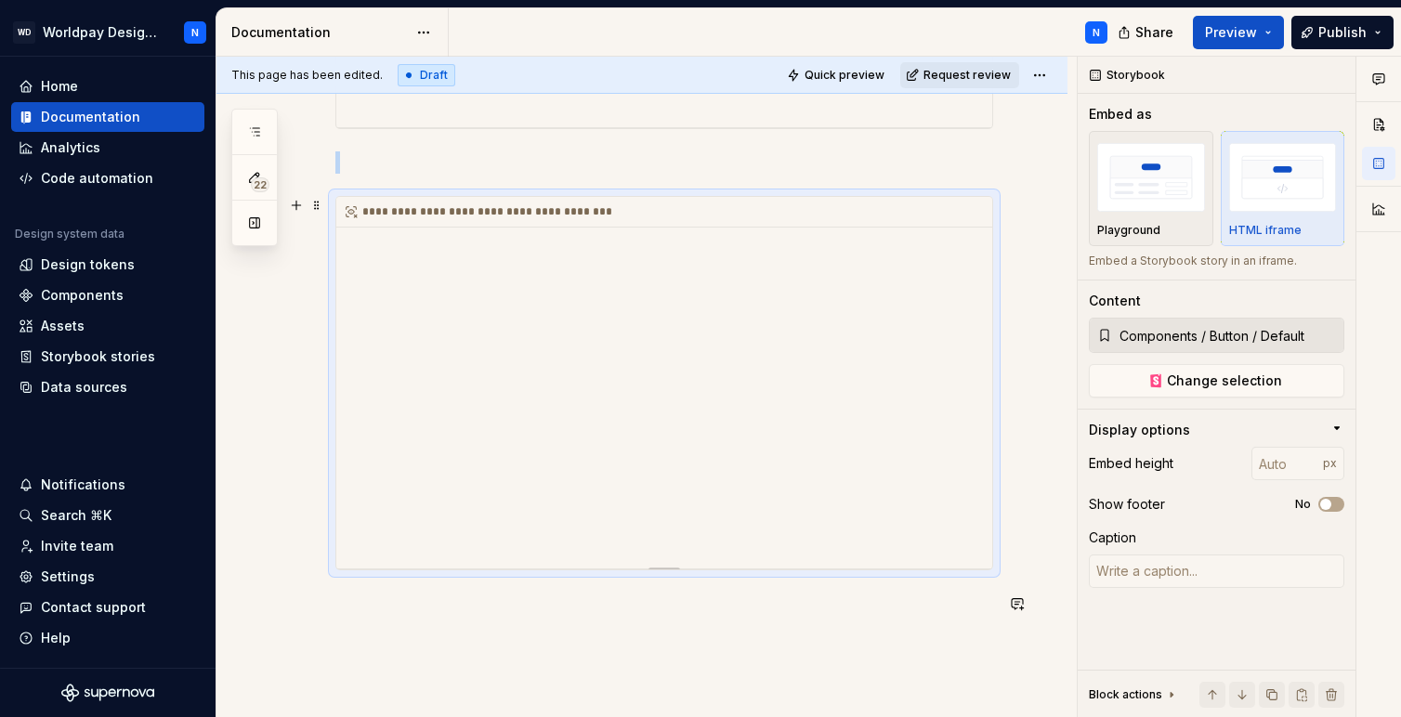
scroll to position [842, 0]
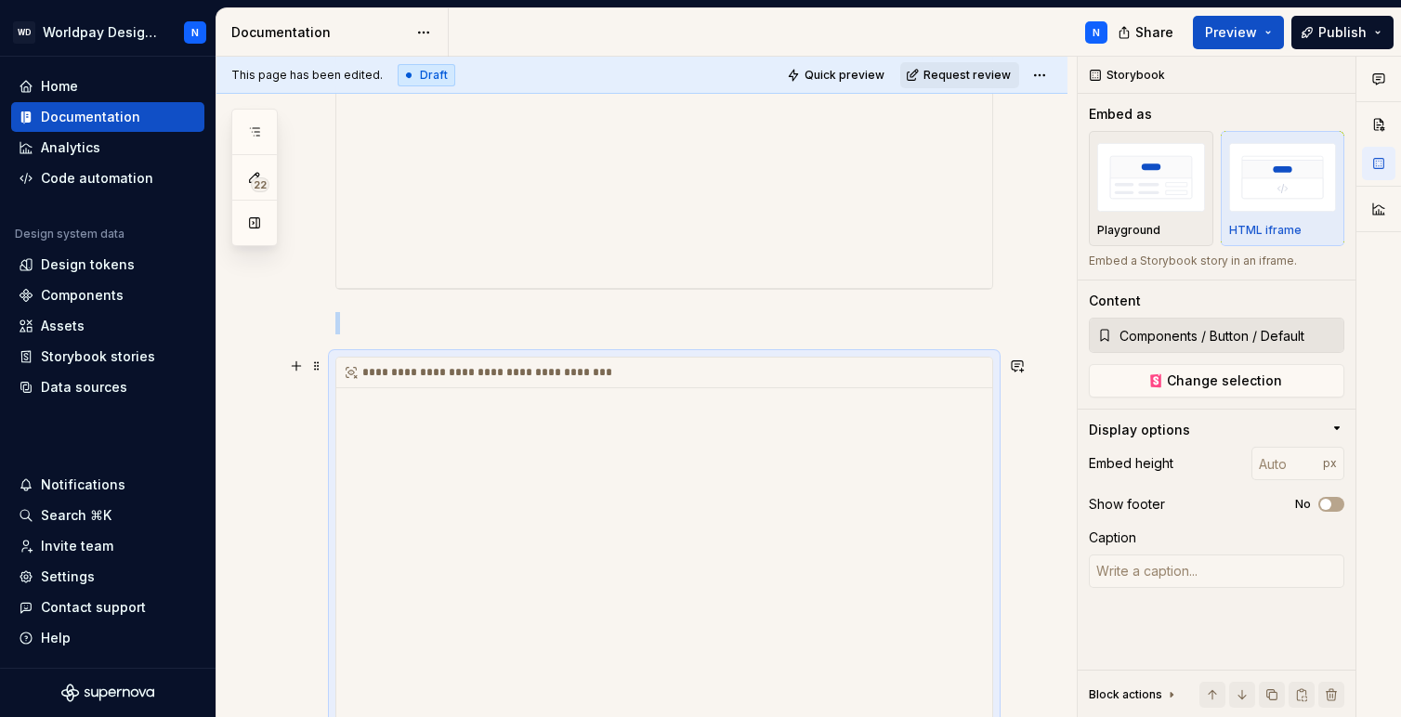
click at [411, 400] on div "**********" at bounding box center [664, 544] width 656 height 372
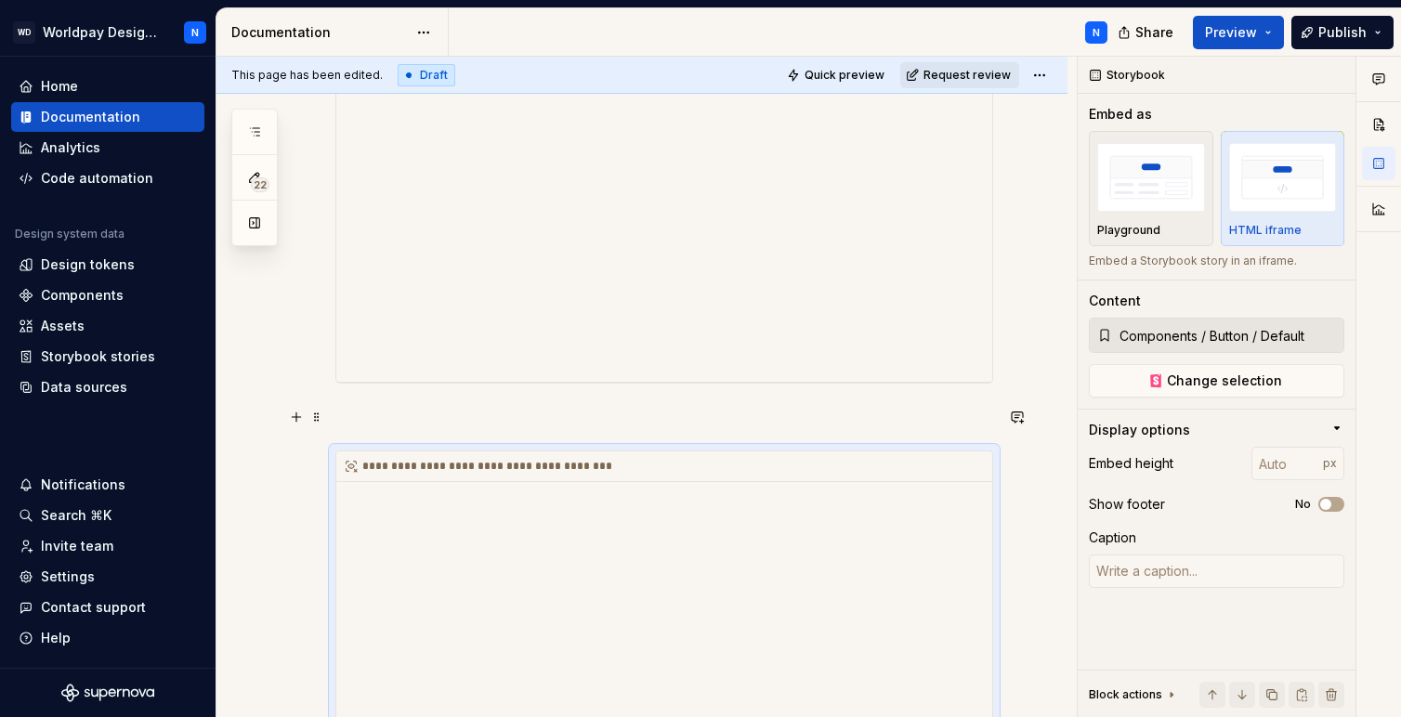
scroll to position [657, 0]
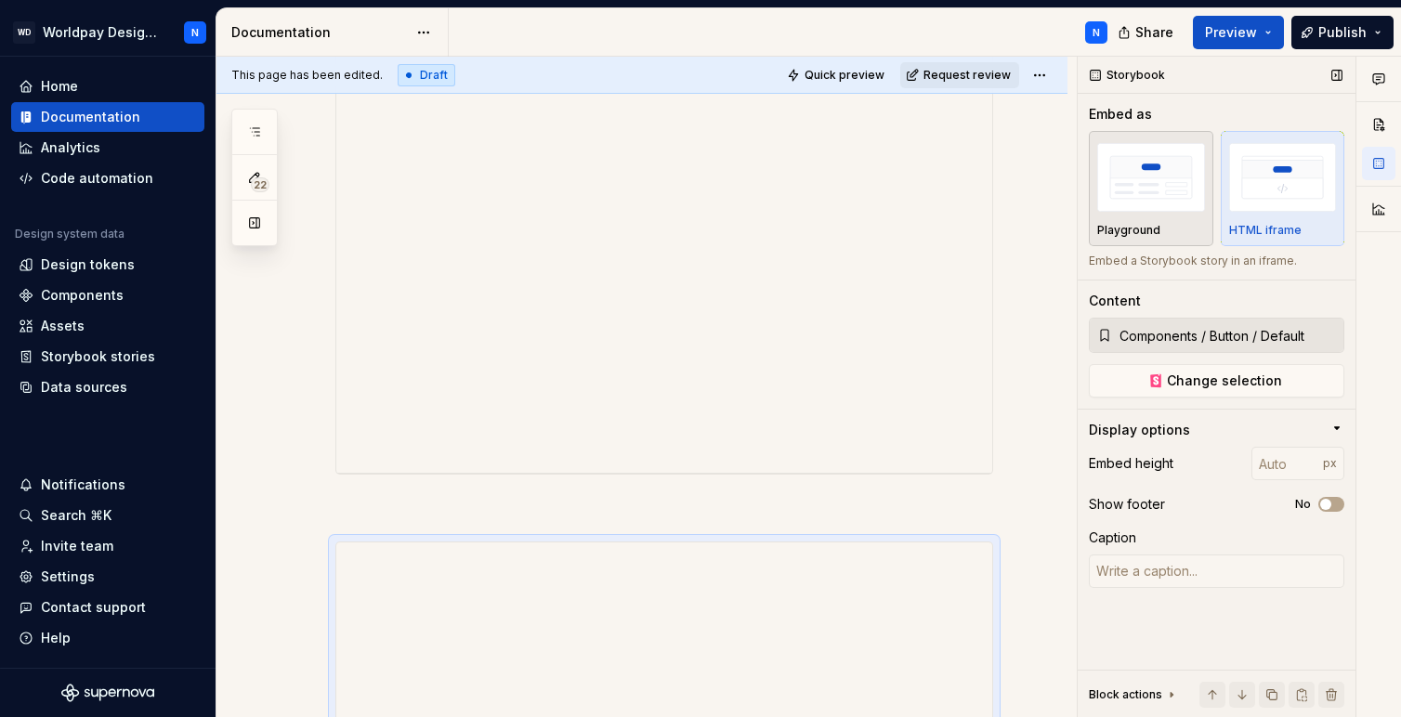
click at [1168, 183] on img "button" at bounding box center [1151, 177] width 108 height 68
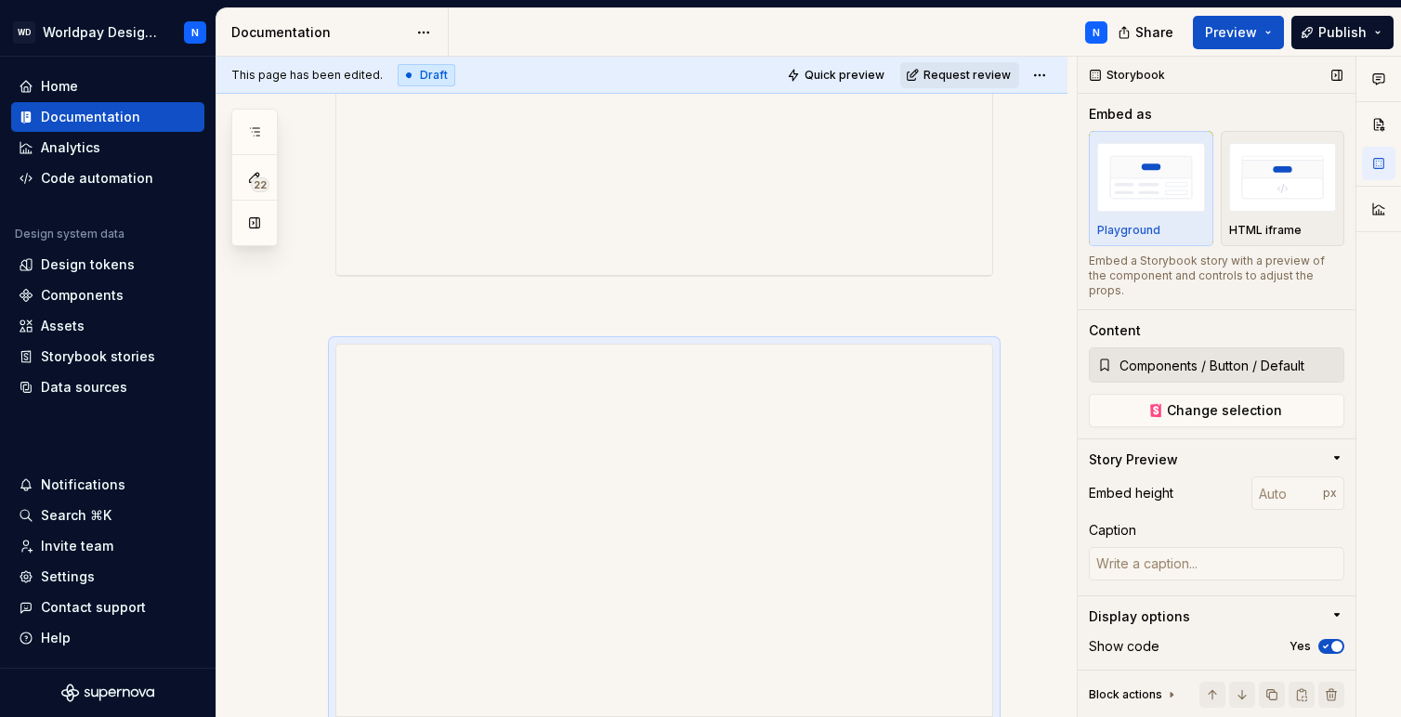
click at [1137, 72] on div "Storybook" at bounding box center [1129, 75] width 90 height 26
click at [1340, 451] on icon "button" at bounding box center [1337, 458] width 15 height 15
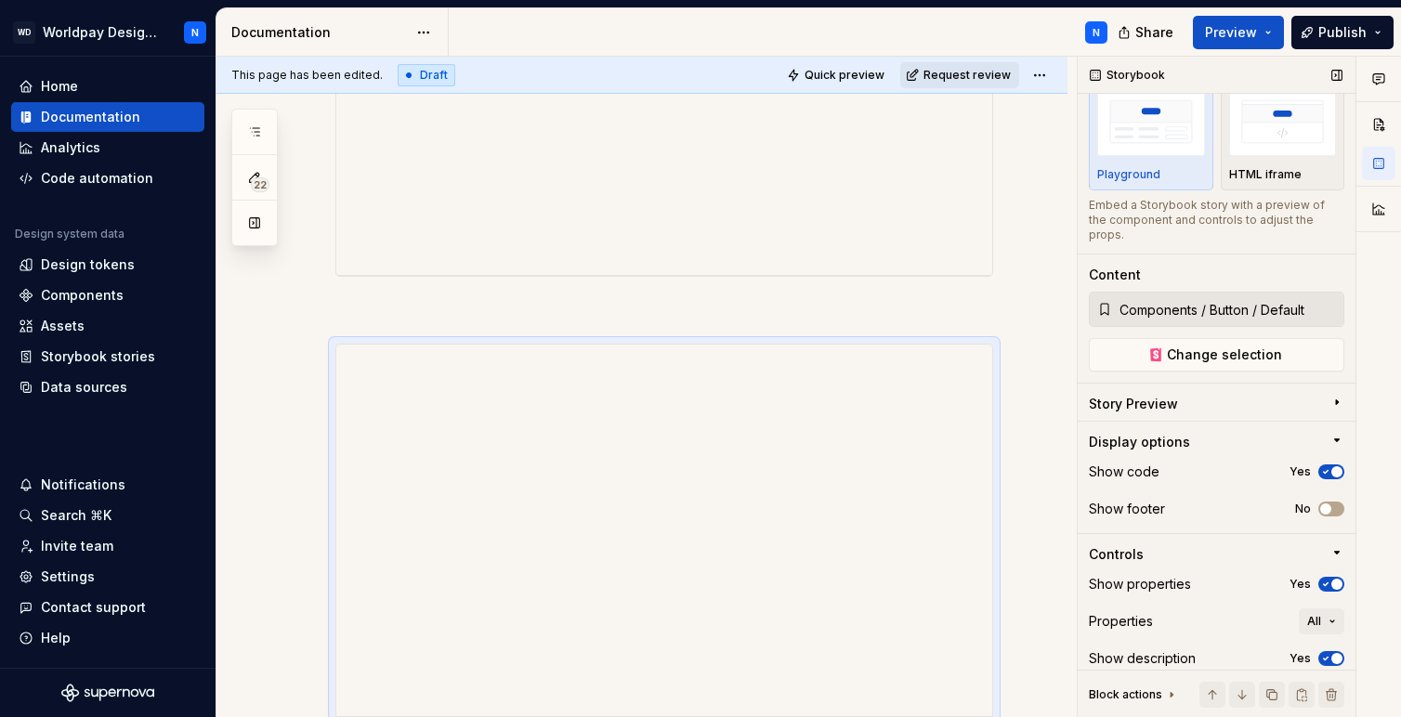
scroll to position [91, 0]
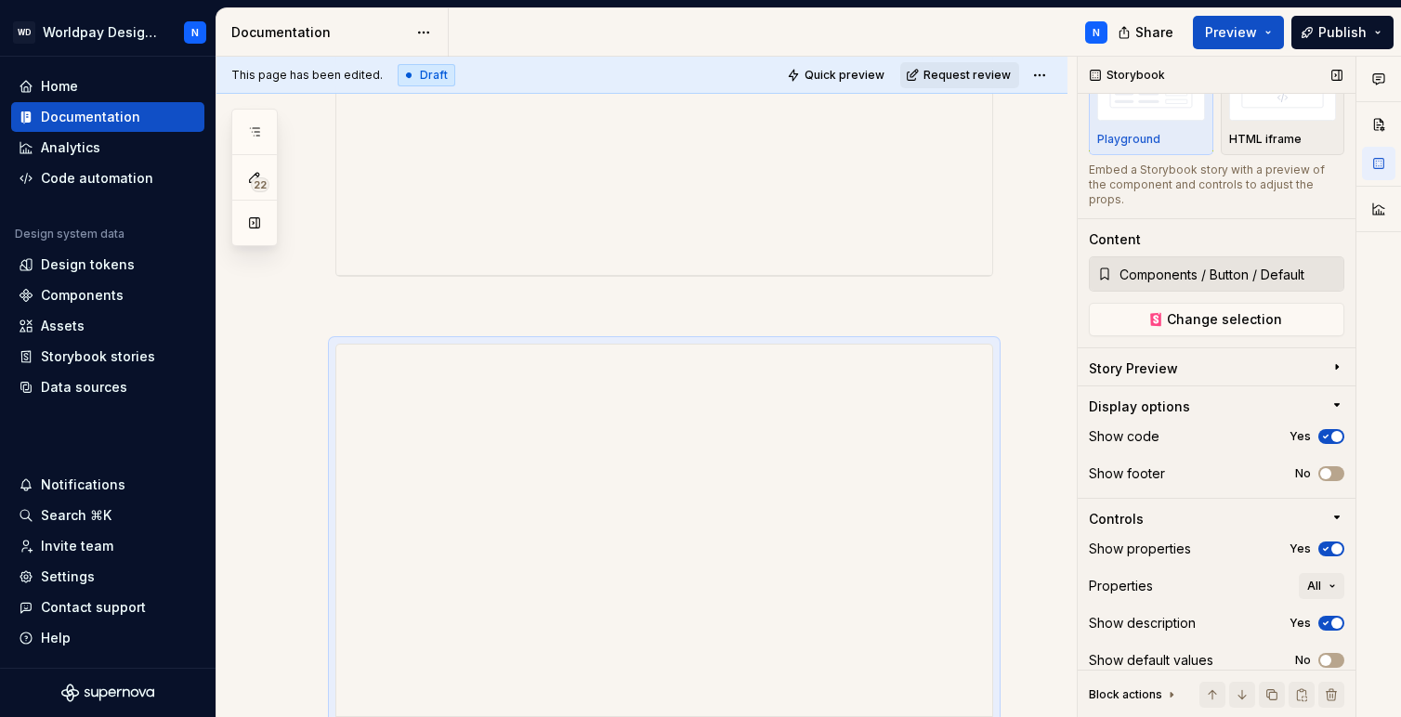
click at [1171, 693] on icon at bounding box center [1172, 695] width 2 height 5
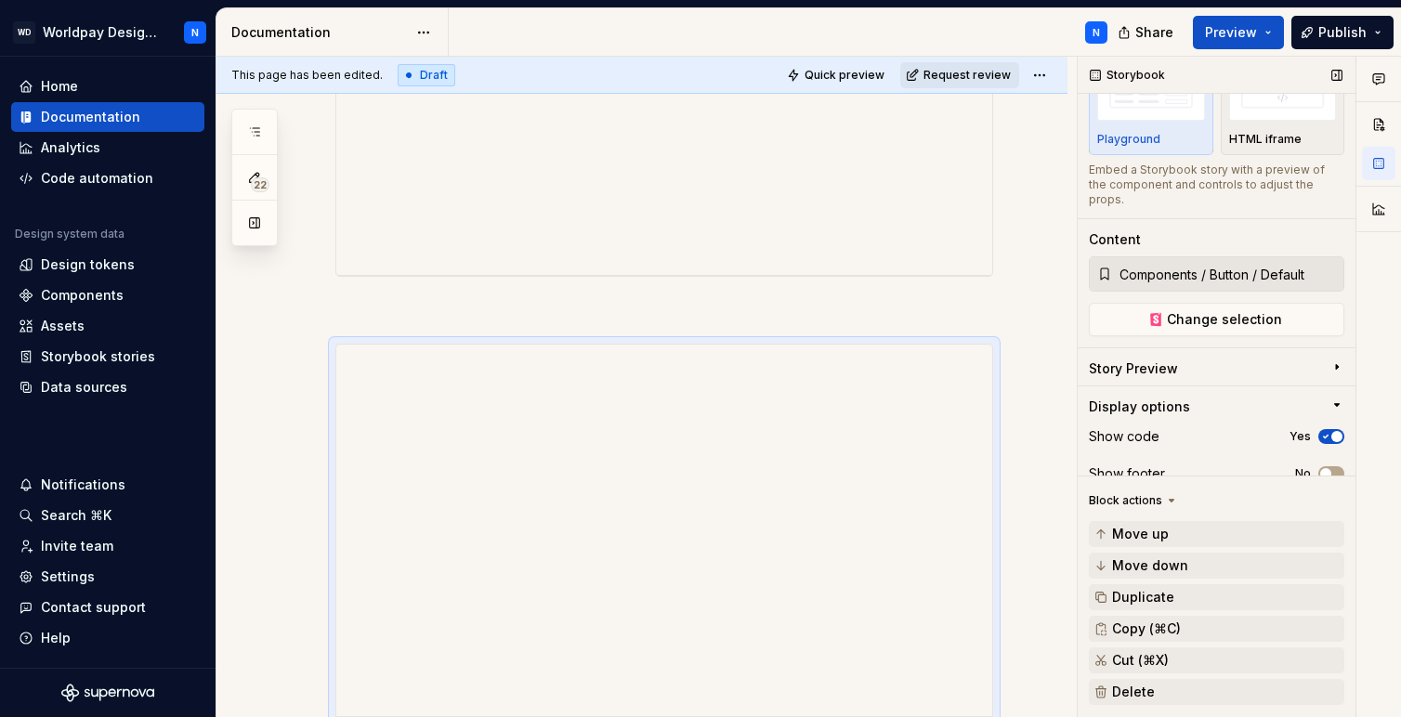
click at [1169, 497] on icon at bounding box center [1171, 500] width 15 height 15
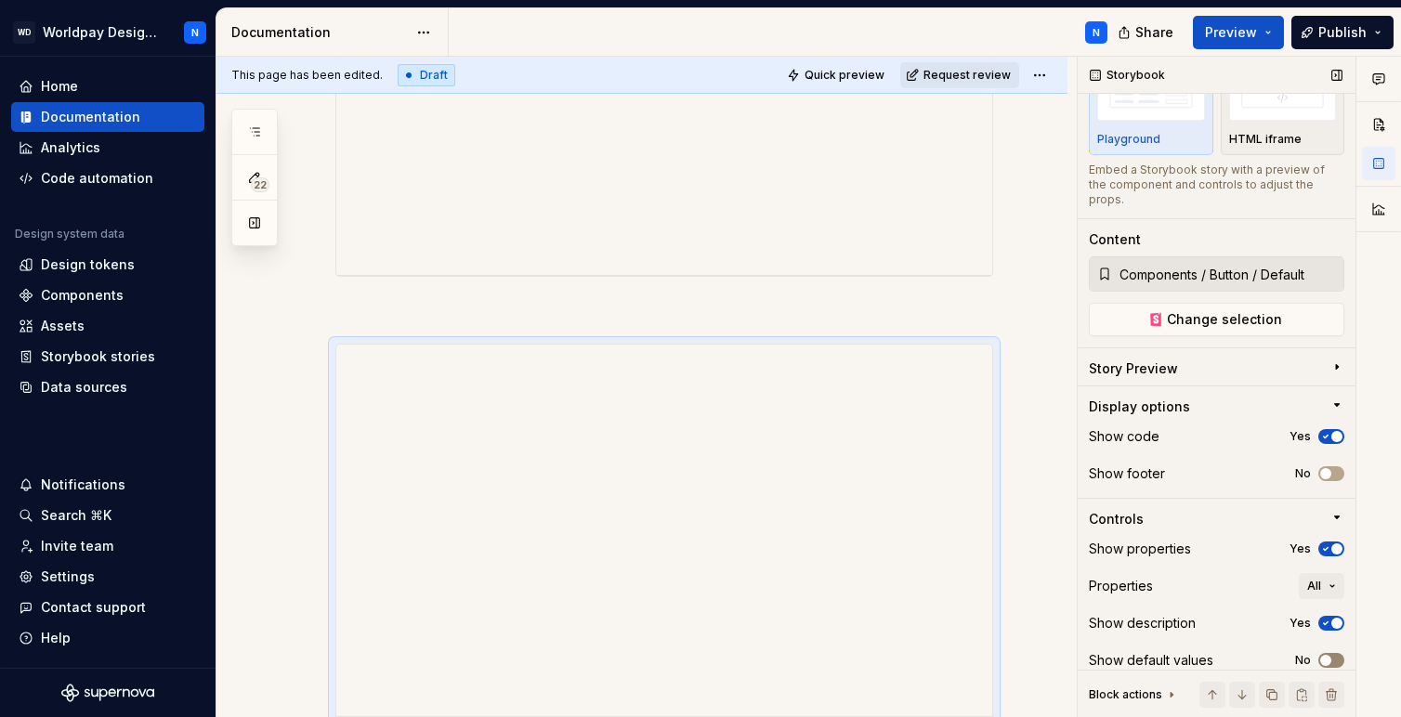
click at [1339, 653] on button "No" at bounding box center [1332, 660] width 26 height 15
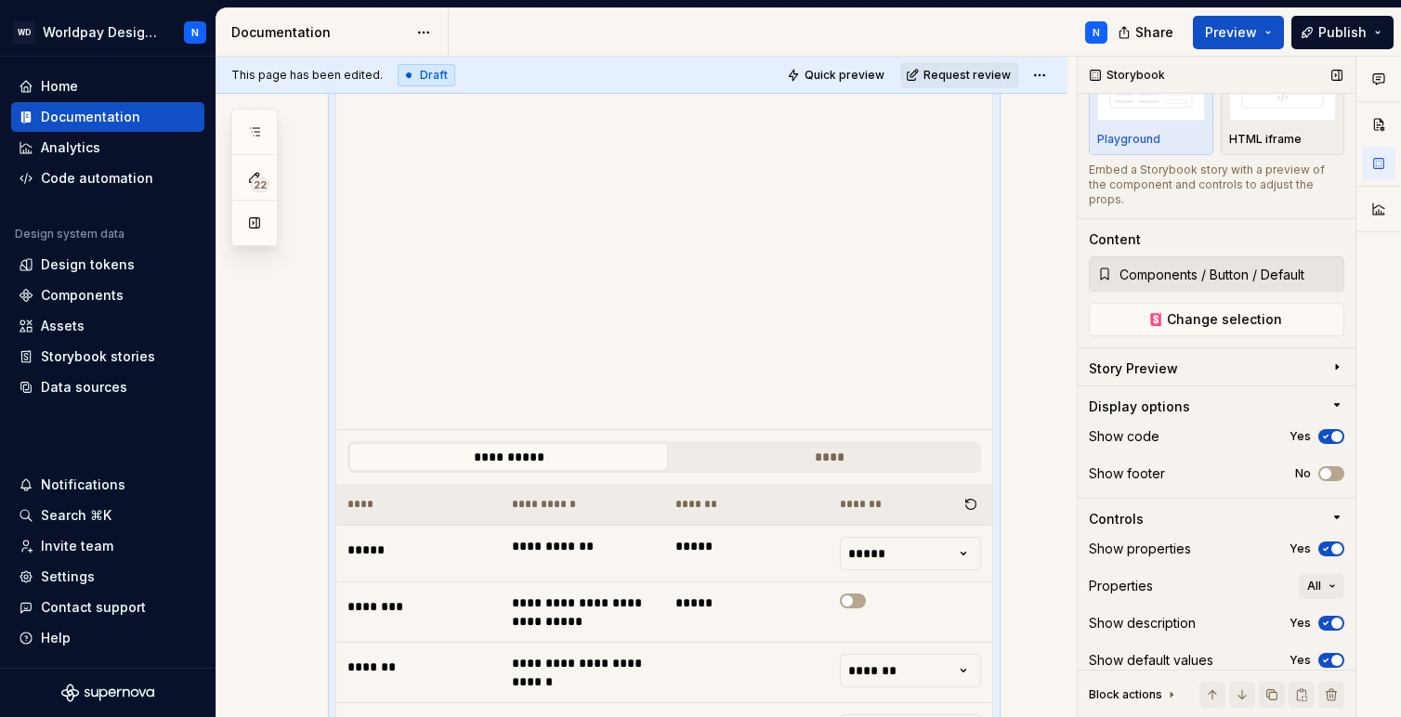
click at [1330, 655] on icon "button" at bounding box center [1326, 660] width 15 height 11
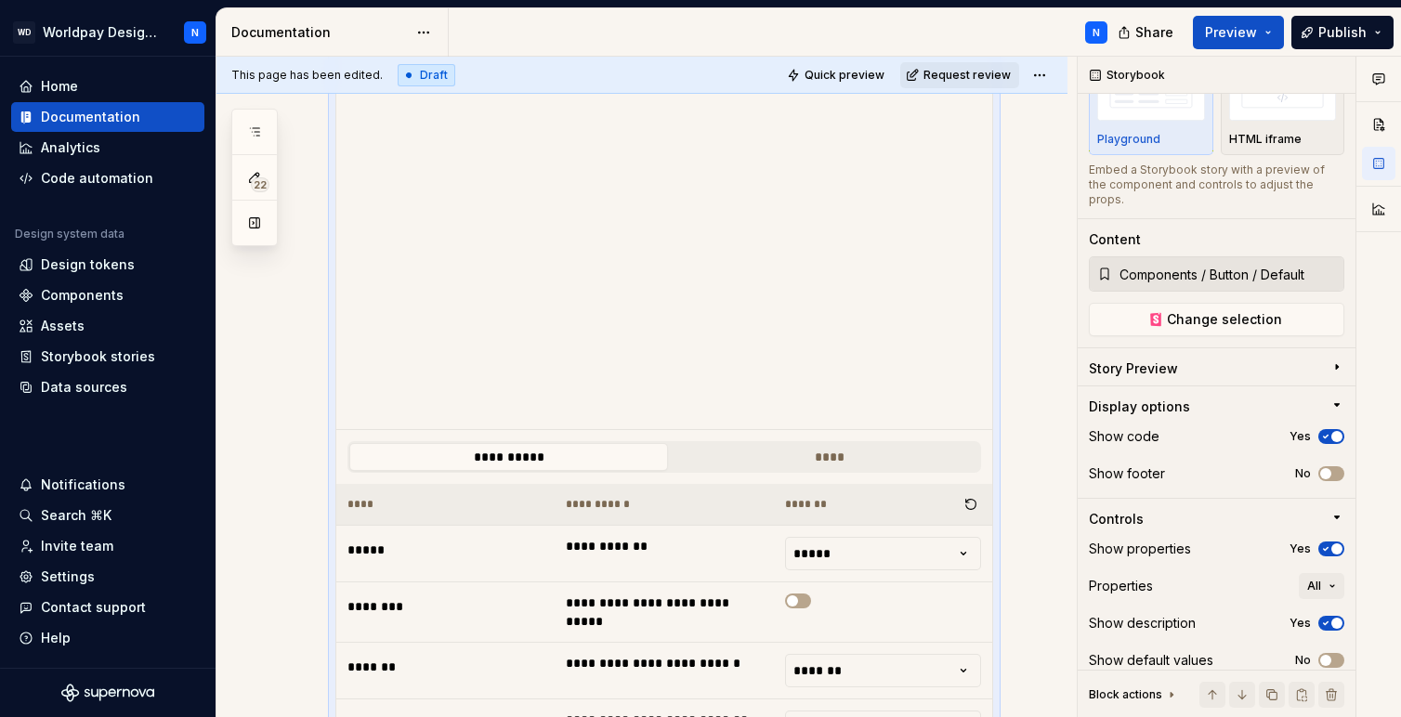
click at [1345, 644] on div "Comments Open comments No comments yet Select ‘Comment’ from the block context …" at bounding box center [1217, 388] width 279 height 662
click at [1343, 653] on button "No" at bounding box center [1332, 660] width 26 height 15
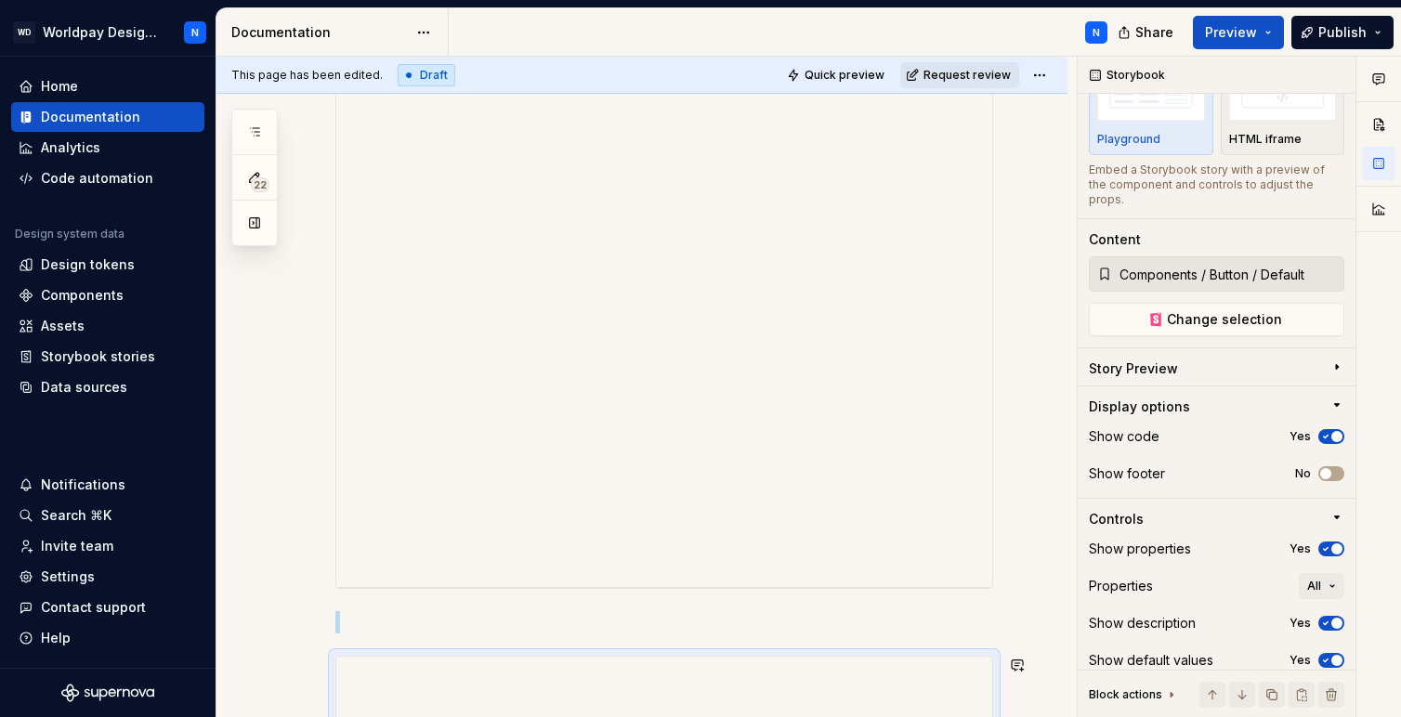
scroll to position [532, 0]
type textarea "*"
type input "Components / Button / Docs"
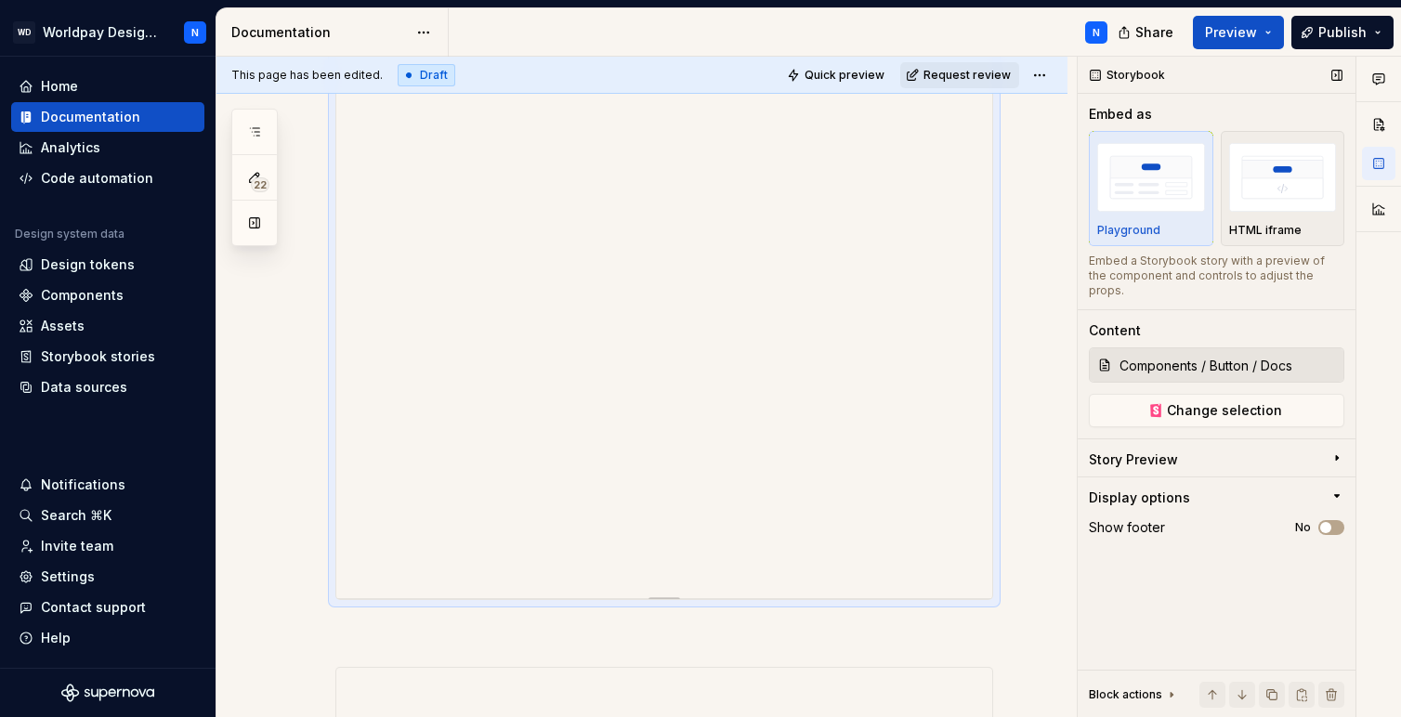
click at [1290, 489] on div "Display options" at bounding box center [1209, 498] width 241 height 19
click at [1290, 489] on div "Display options" at bounding box center [1209, 502] width 241 height 26
click at [1336, 520] on button "No" at bounding box center [1332, 527] width 26 height 15
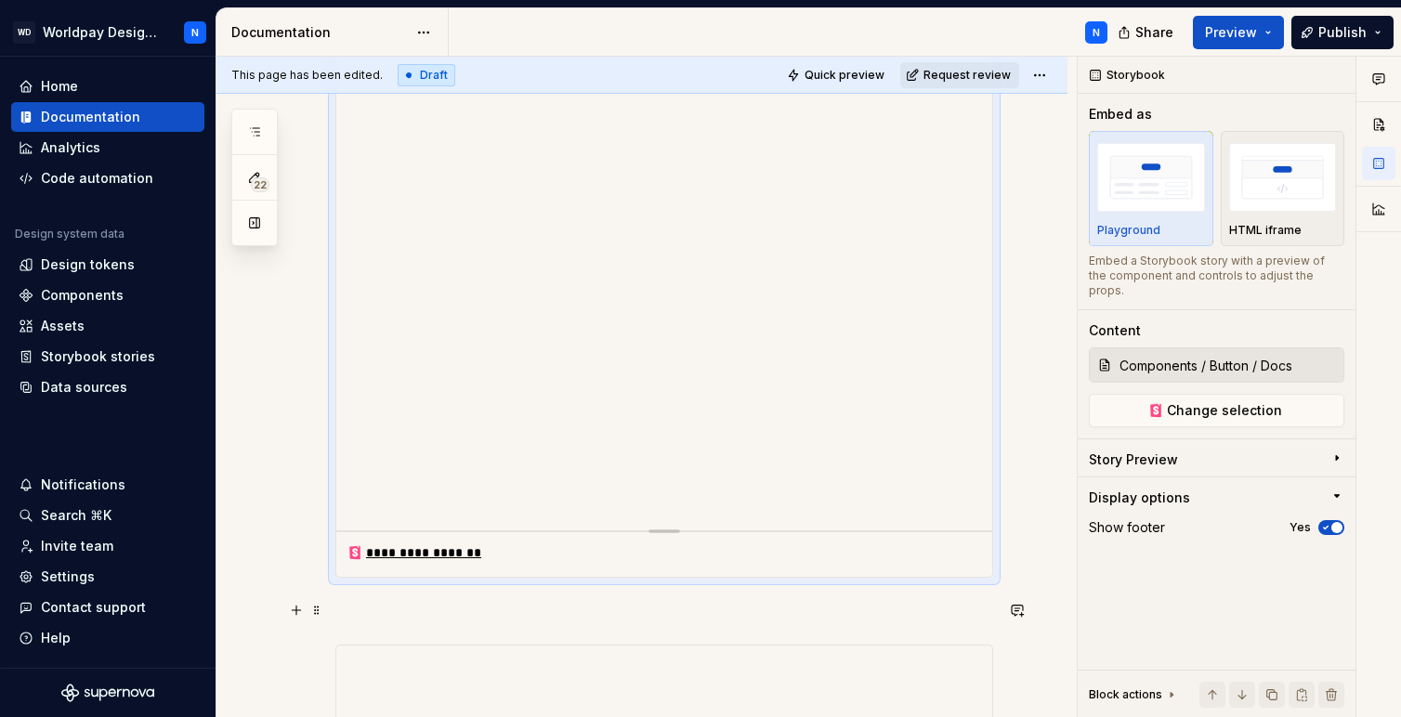
scroll to position [604, 0]
click at [1325, 527] on icon "button" at bounding box center [1326, 528] width 5 height 3
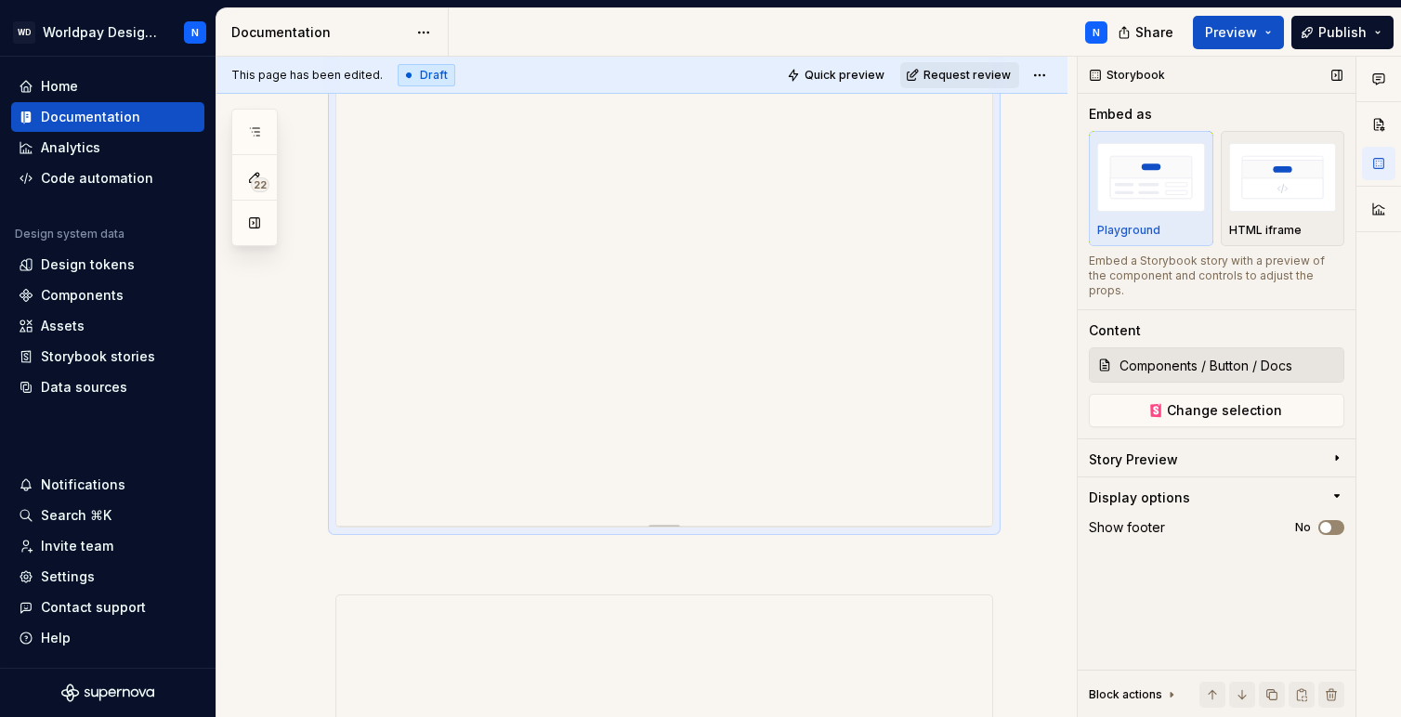
scroll to position [422, 0]
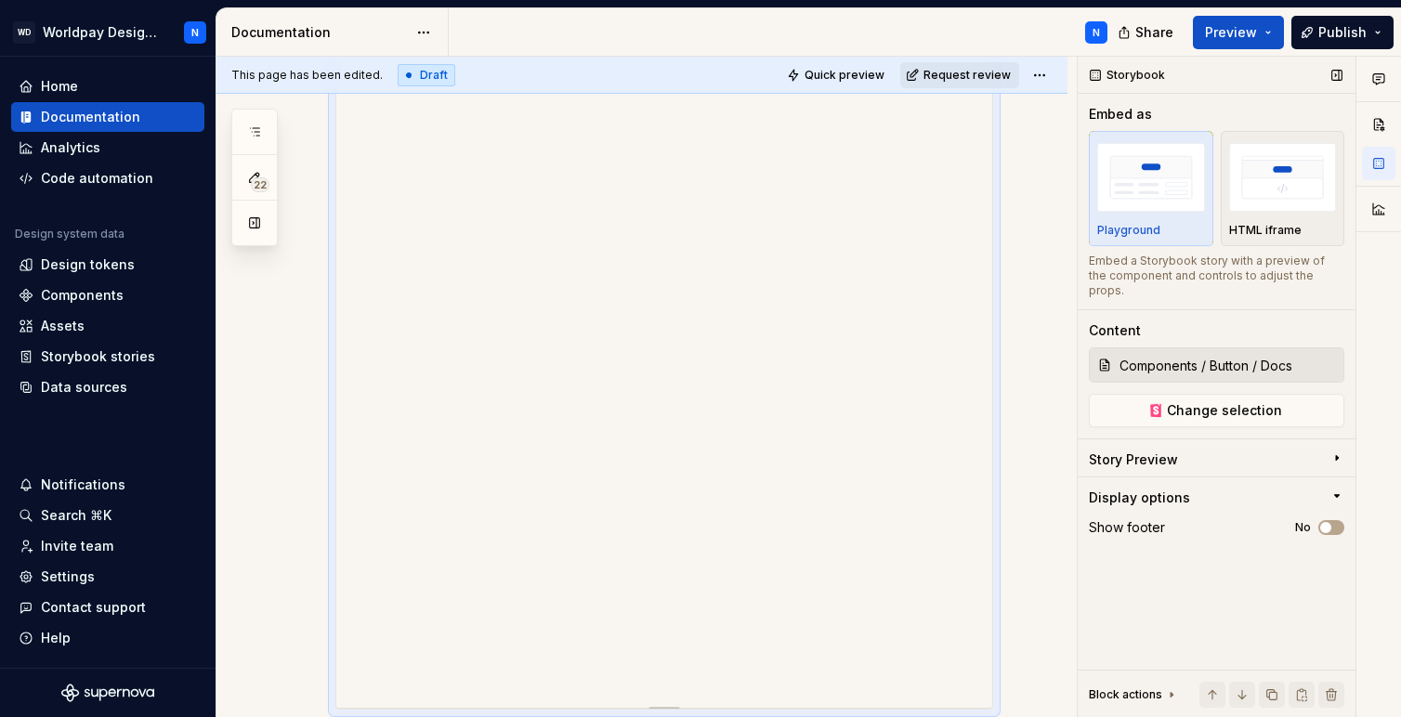
click at [1202, 489] on div "Display options" at bounding box center [1209, 498] width 241 height 19
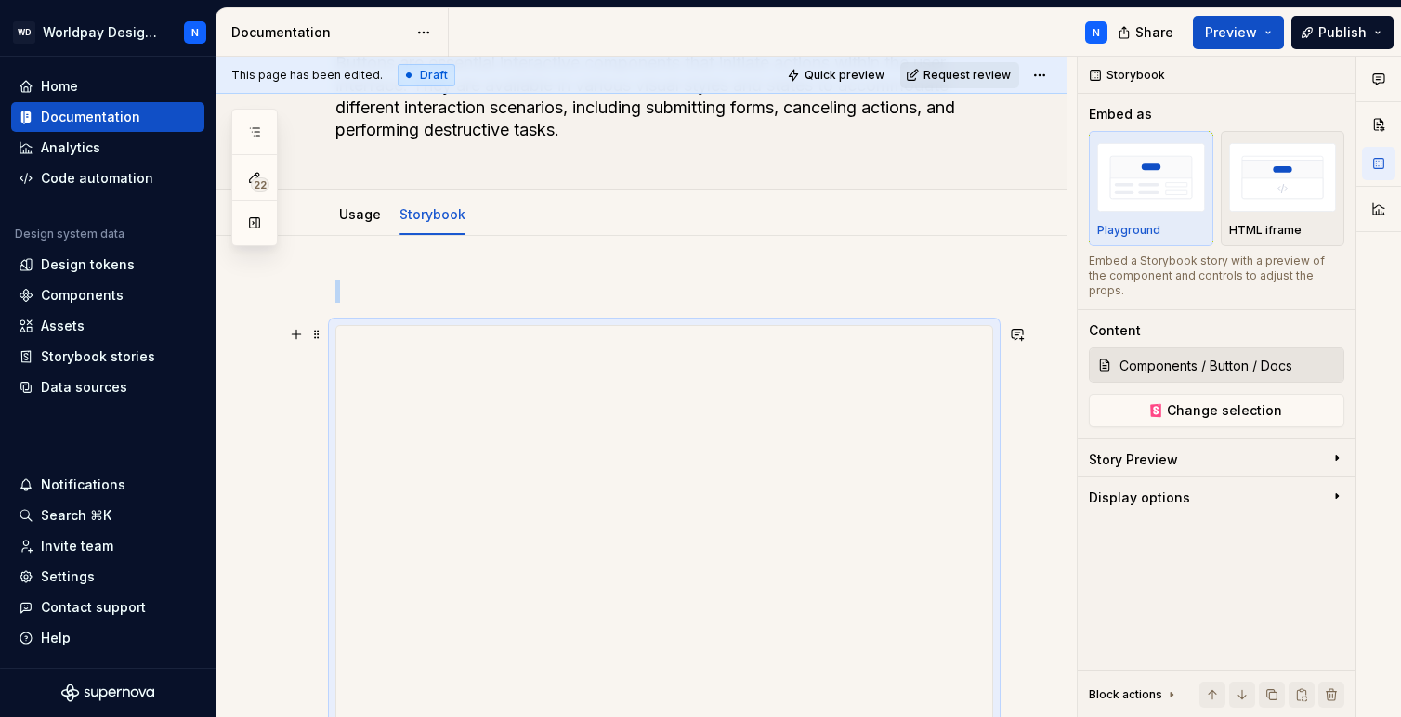
scroll to position [131, 0]
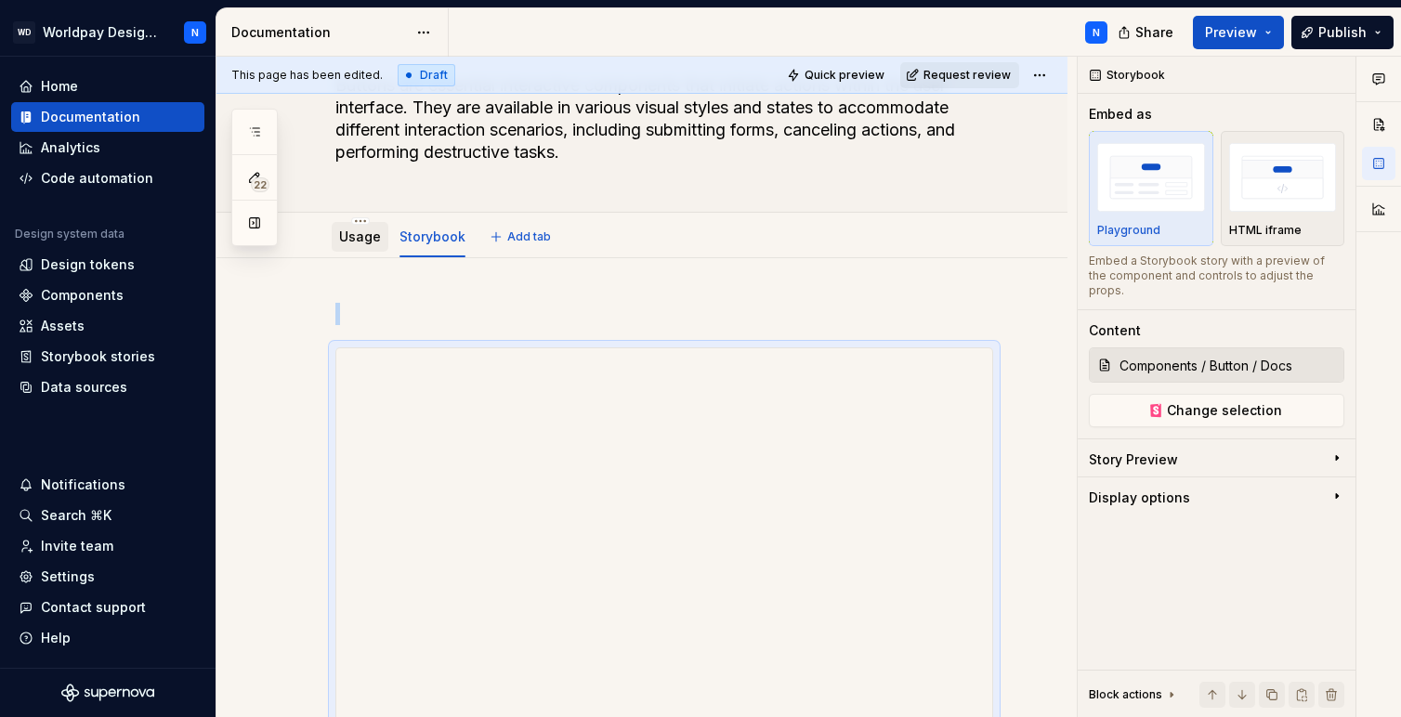
click at [364, 233] on link "Usage" at bounding box center [360, 237] width 42 height 16
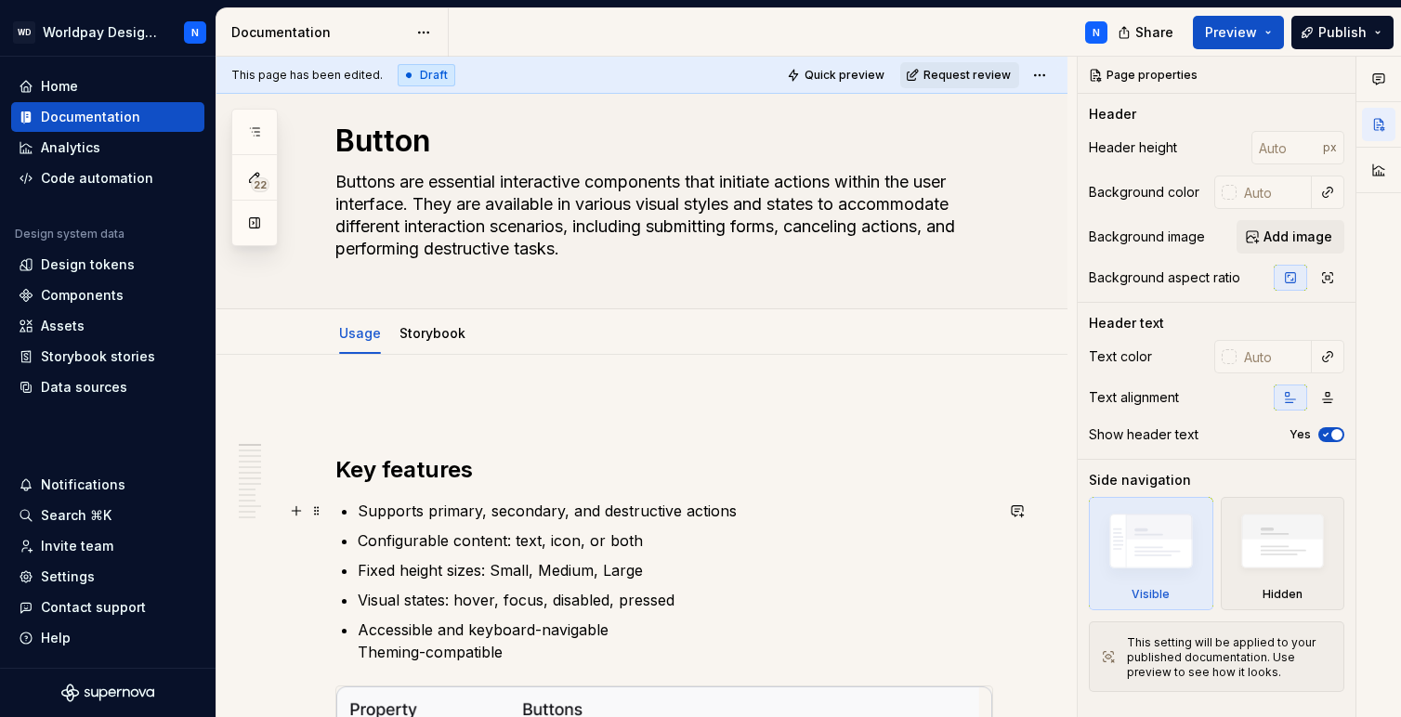
scroll to position [25, 0]
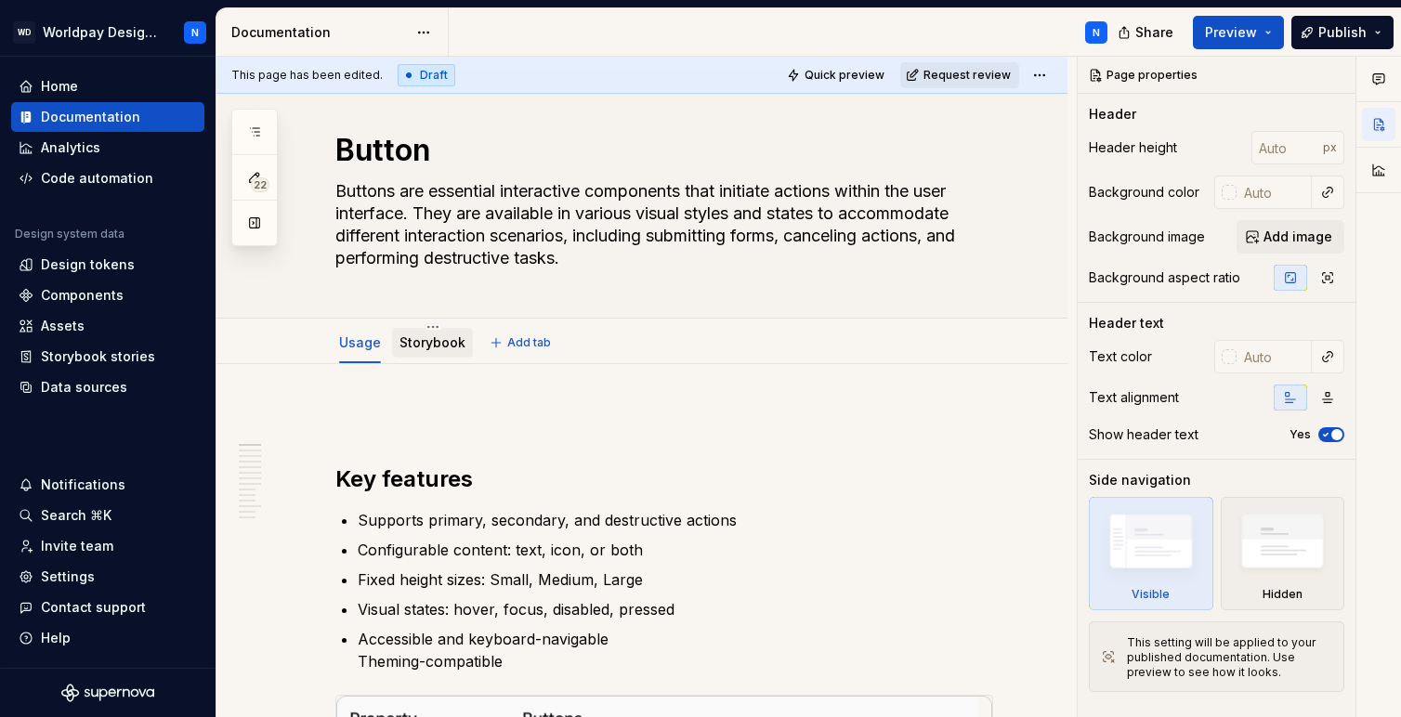
click at [434, 341] on link "Storybook" at bounding box center [433, 343] width 66 height 16
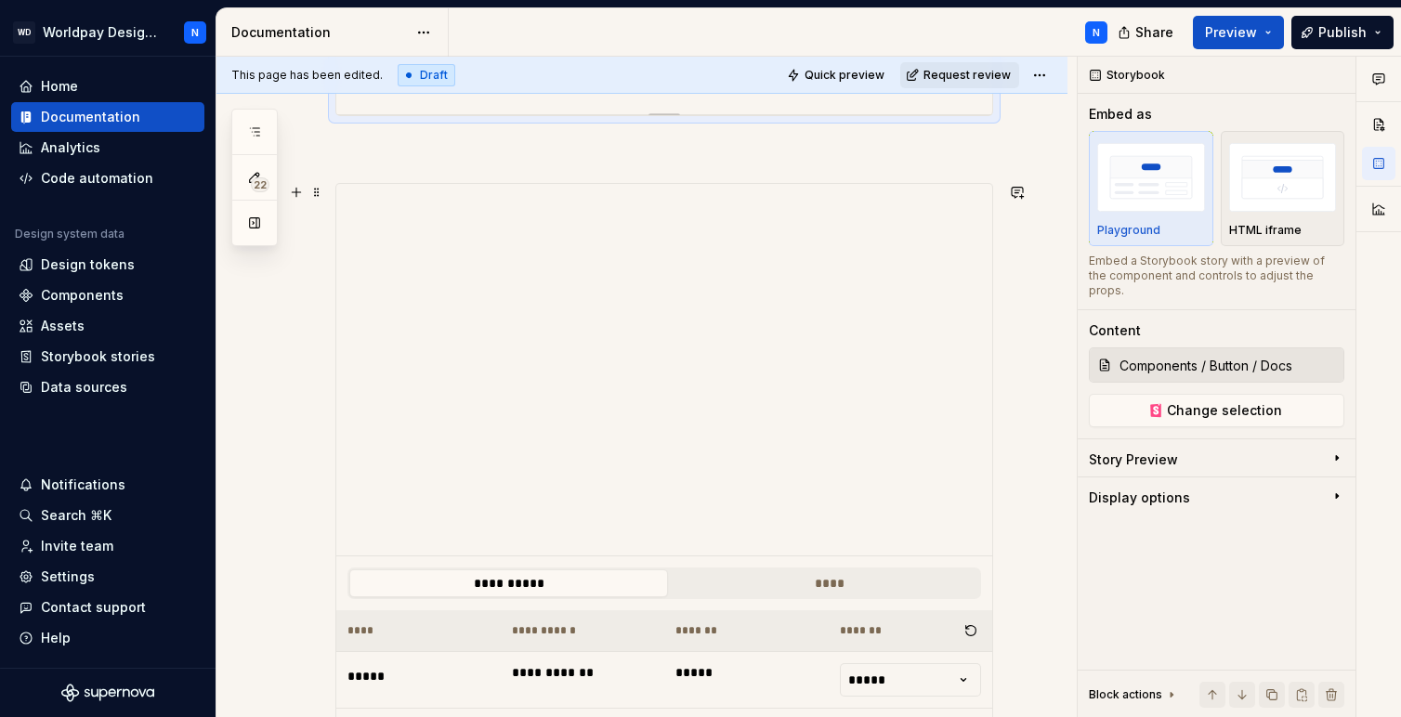
scroll to position [1011, 0]
click at [320, 200] on span at bounding box center [316, 197] width 15 height 26
type textarea "*"
type input "Components / Button / Default"
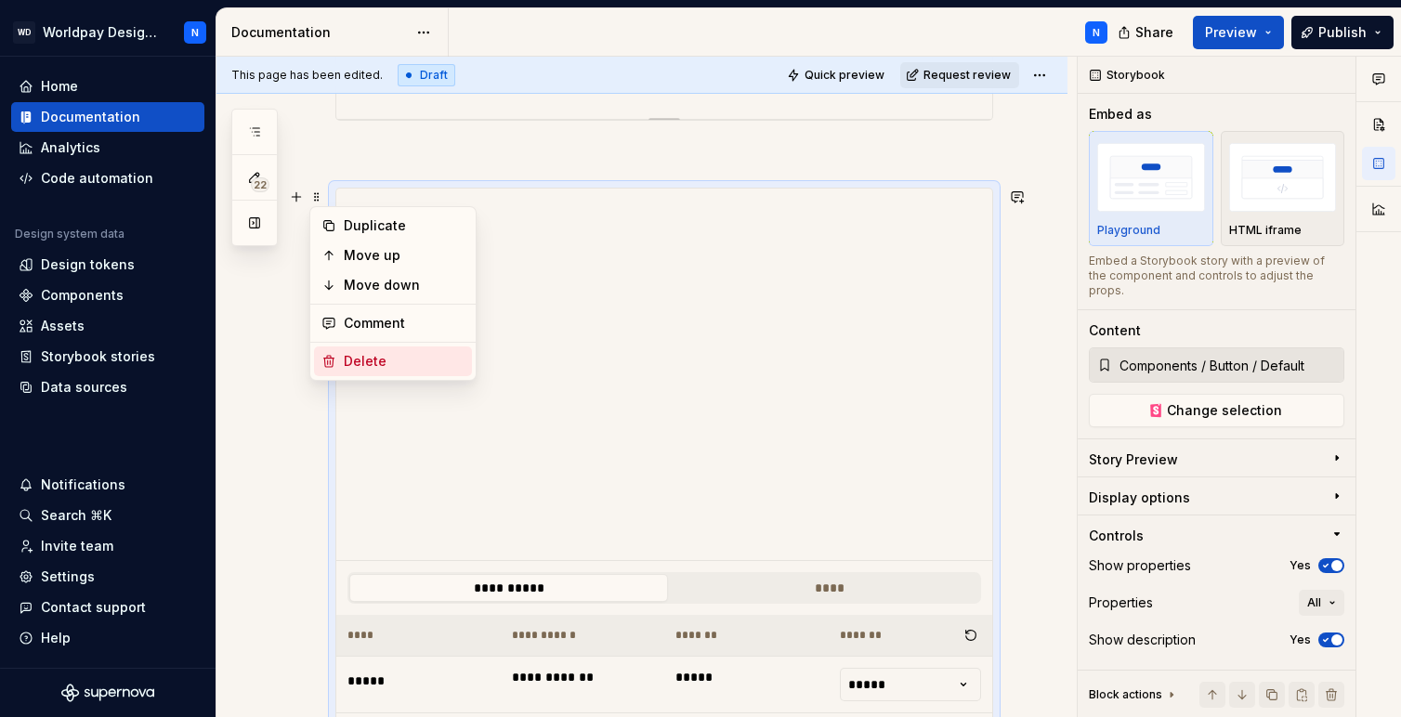
click at [395, 356] on div "Delete" at bounding box center [404, 361] width 121 height 19
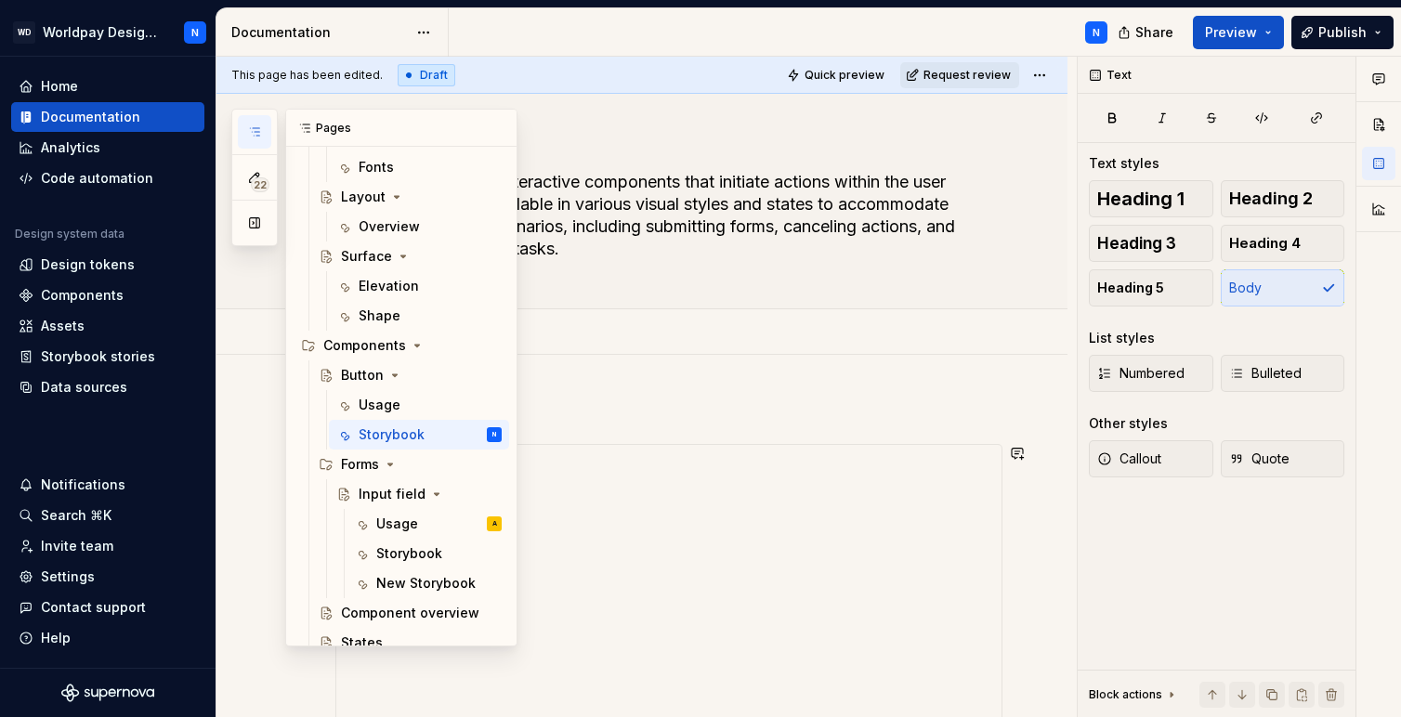
scroll to position [497, 0]
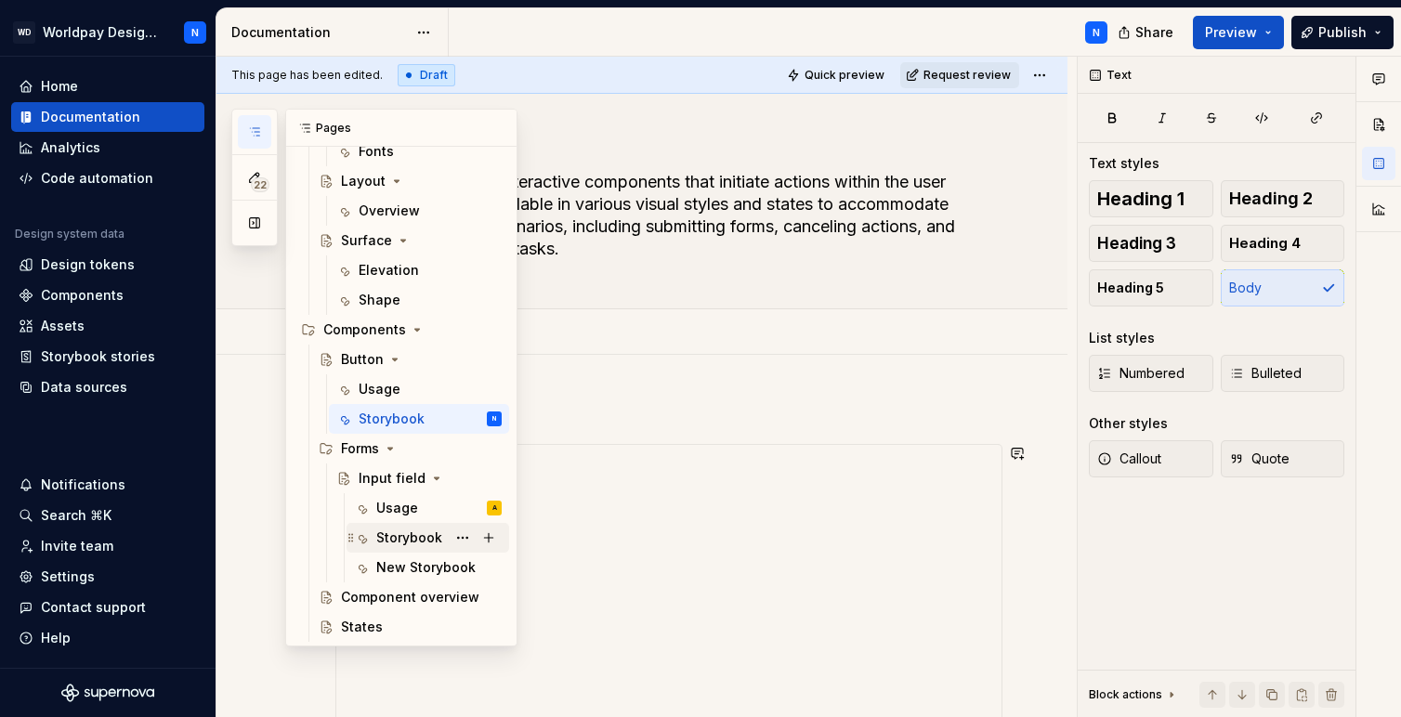
click at [412, 536] on div "Storybook" at bounding box center [409, 538] width 66 height 19
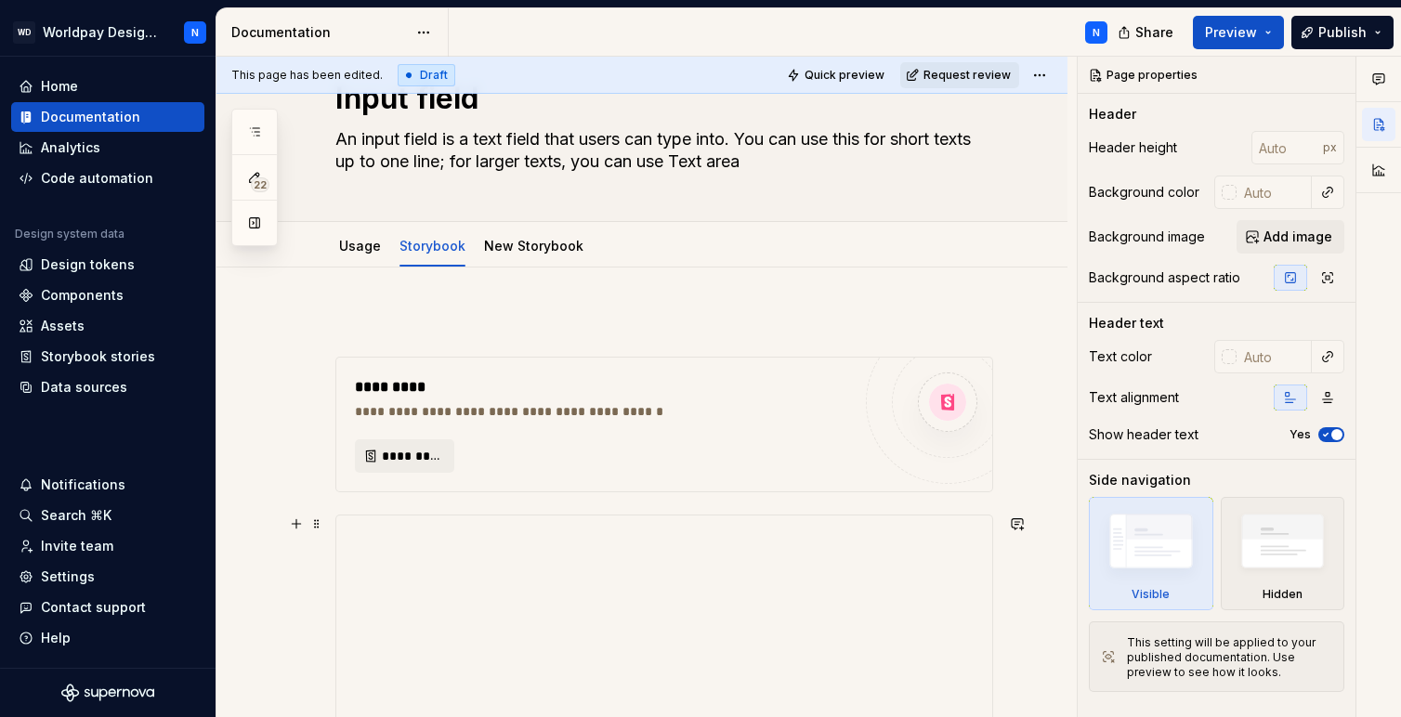
scroll to position [64, 0]
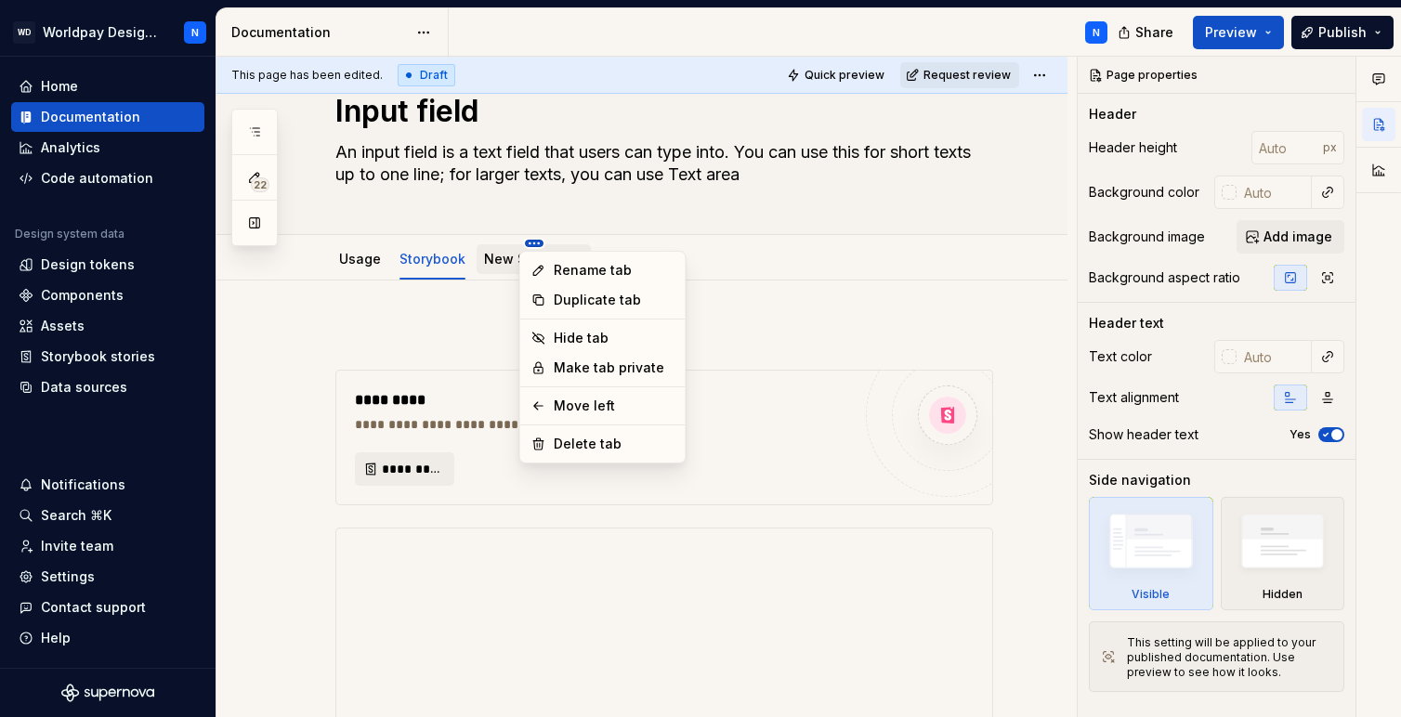
click at [532, 241] on html "WD Worldpay Design System N Home Documentation Analytics Code automation Design…" at bounding box center [700, 358] width 1401 height 717
click at [621, 441] on div "Delete tab" at bounding box center [614, 444] width 121 height 19
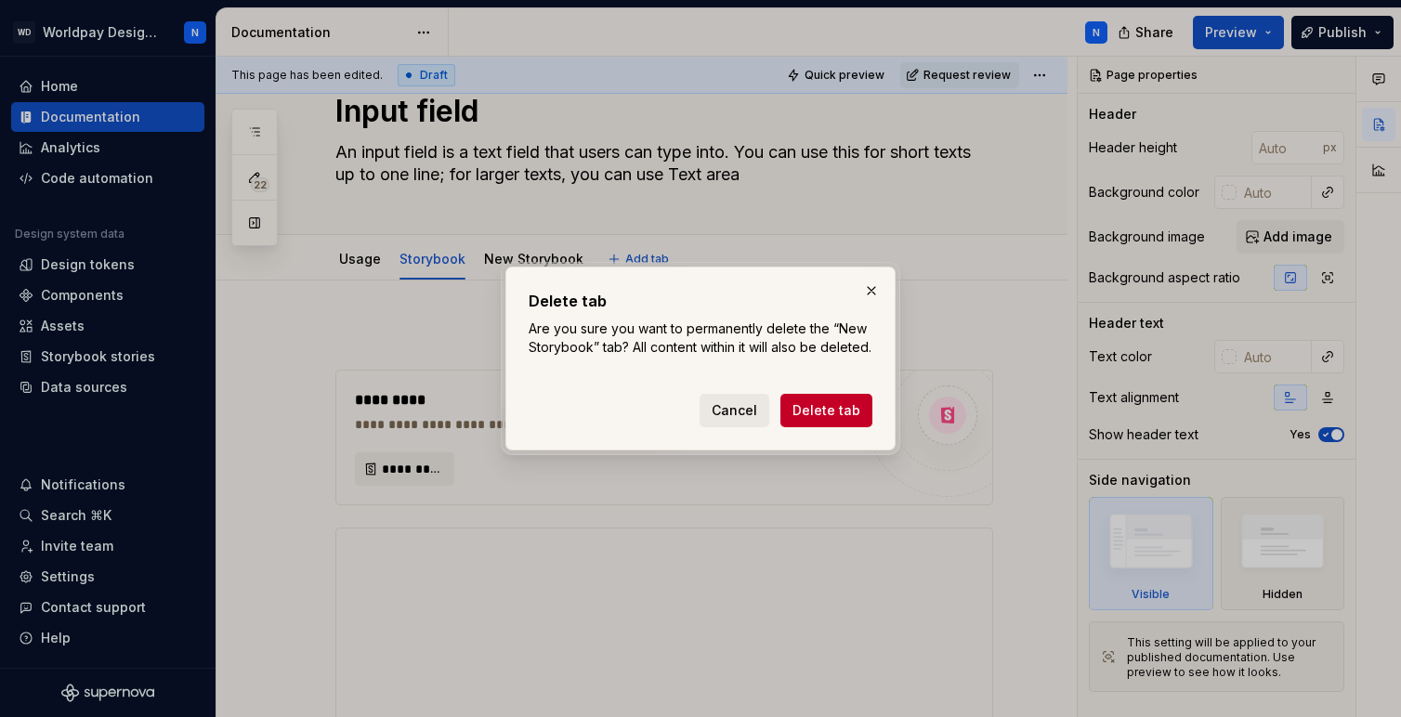
click at [744, 419] on span "Cancel" at bounding box center [735, 410] width 46 height 19
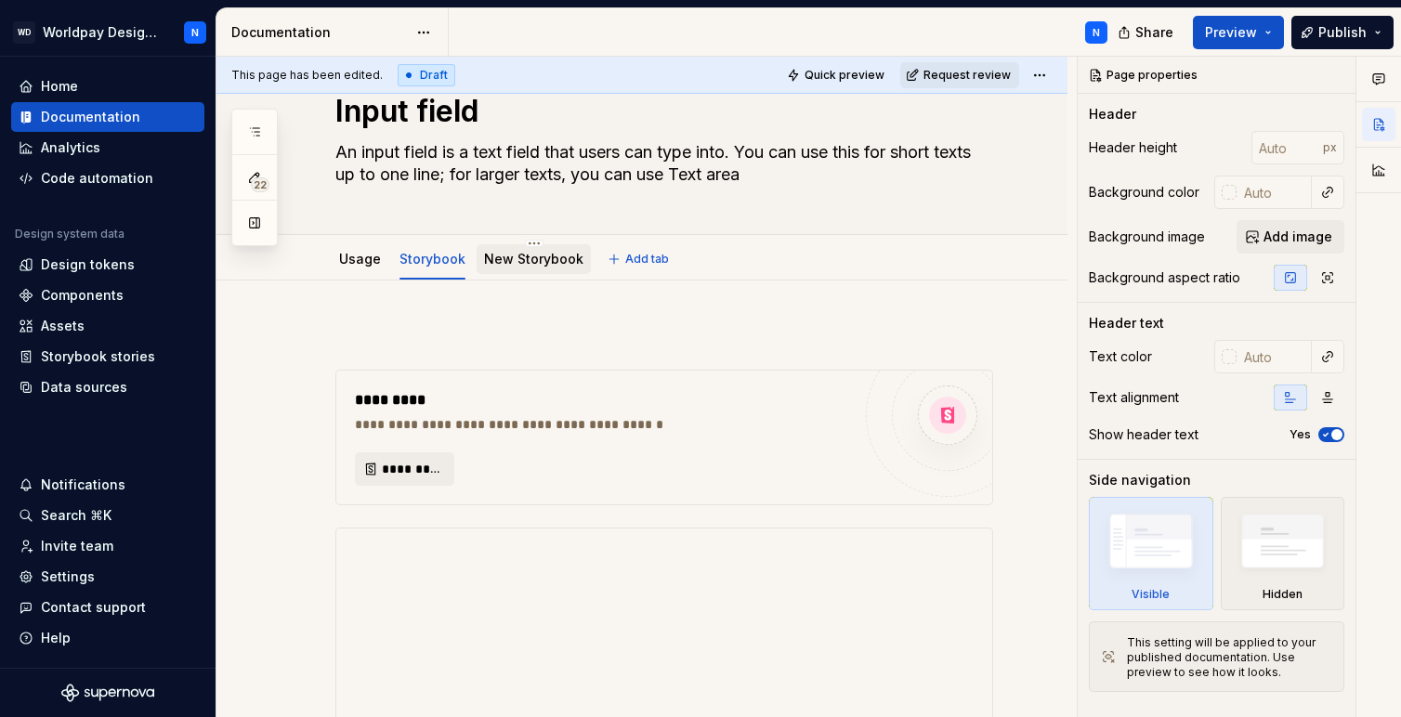
click at [526, 255] on link "New Storybook" at bounding box center [533, 259] width 99 height 16
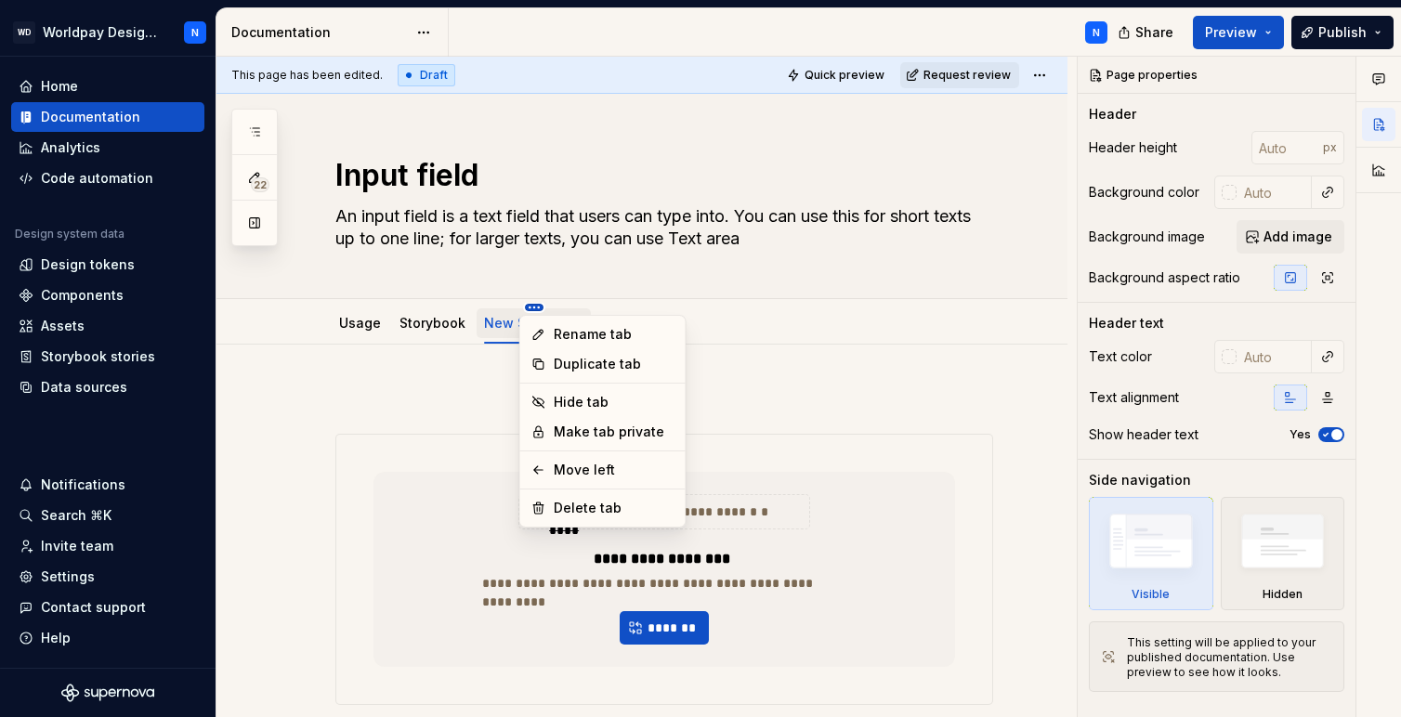
click at [531, 306] on html "WD Worldpay Design System N Home Documentation Analytics Code automation Design…" at bounding box center [700, 358] width 1401 height 717
click at [610, 509] on div "Delete tab" at bounding box center [614, 508] width 121 height 19
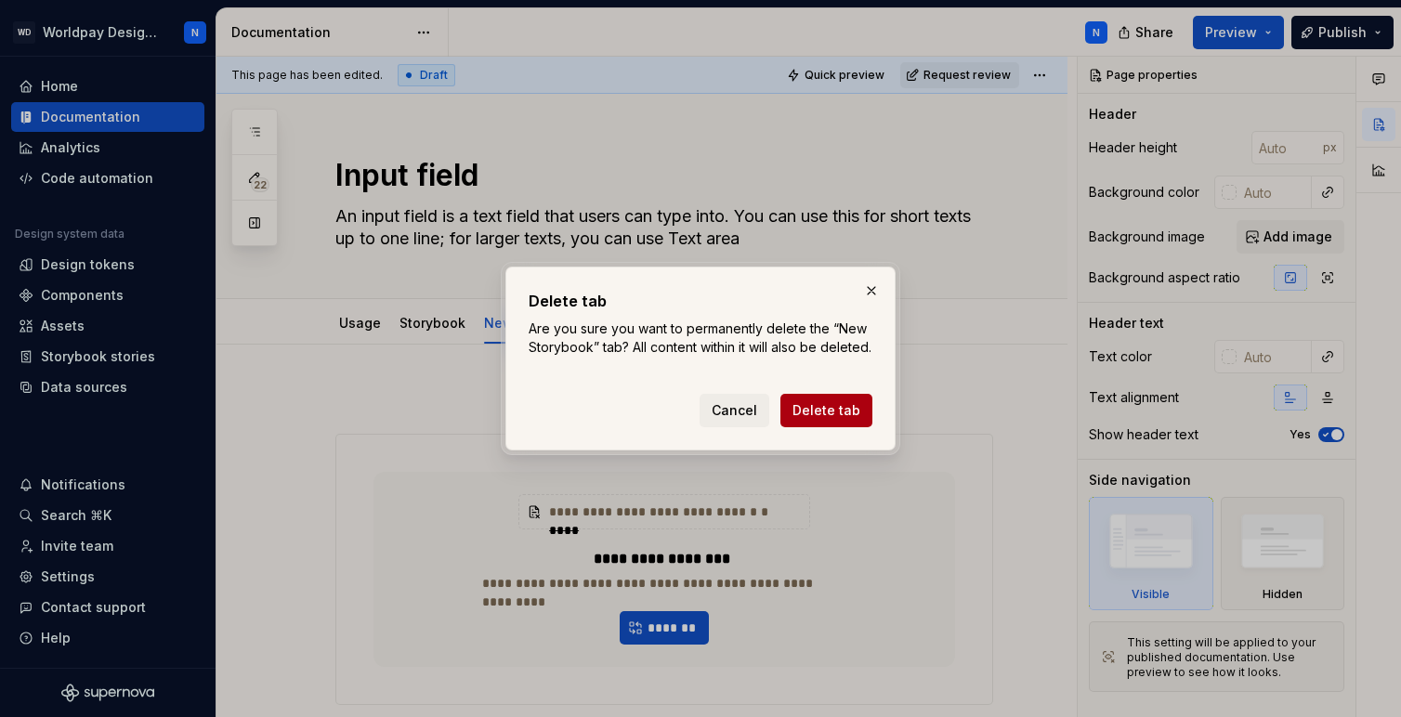
click at [837, 420] on span "Delete tab" at bounding box center [827, 410] width 68 height 19
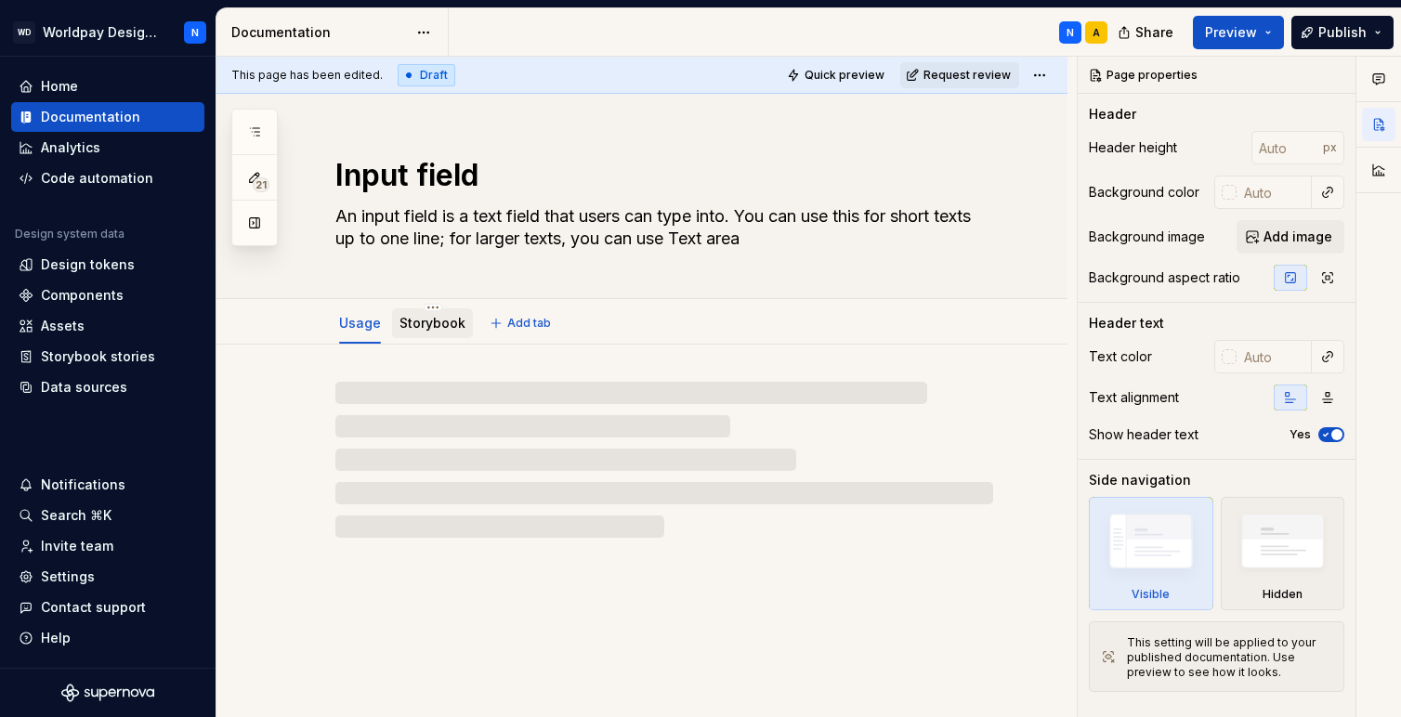
click at [425, 324] on link "Storybook" at bounding box center [433, 323] width 66 height 16
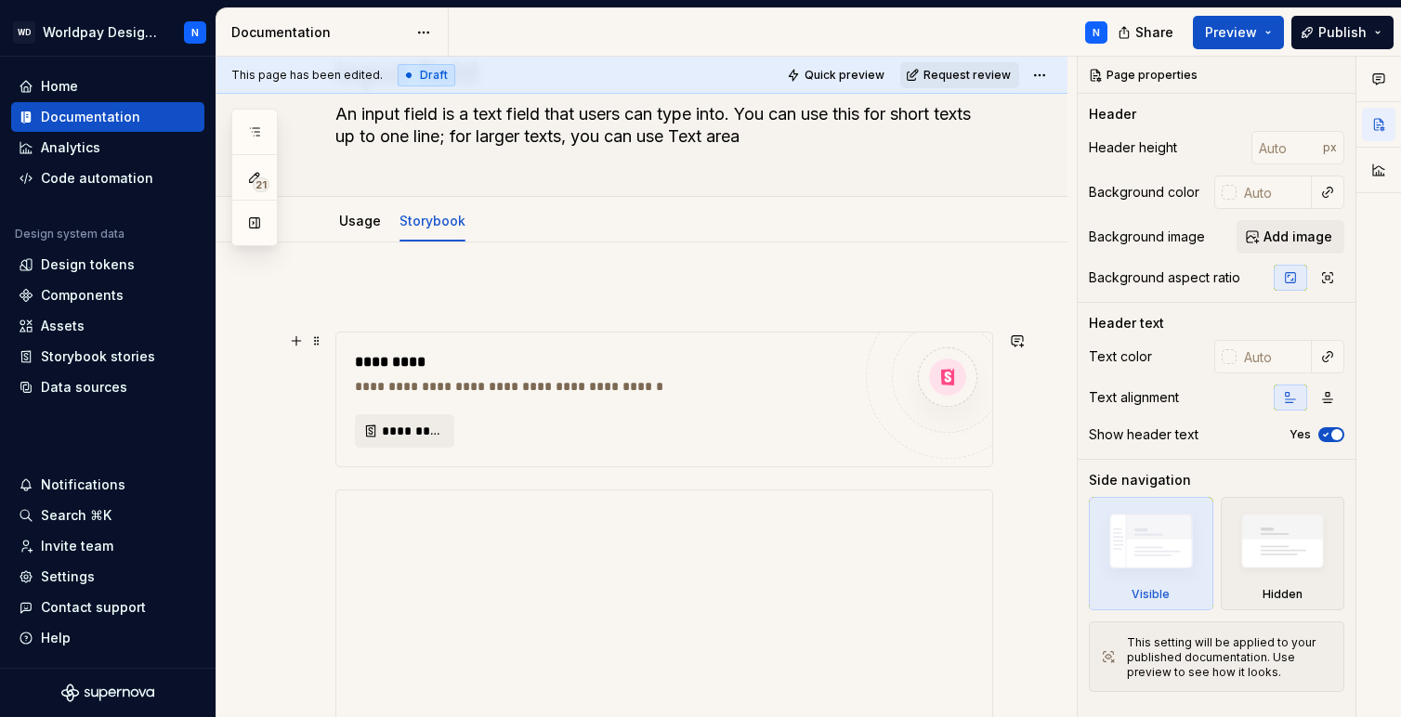
scroll to position [97, 0]
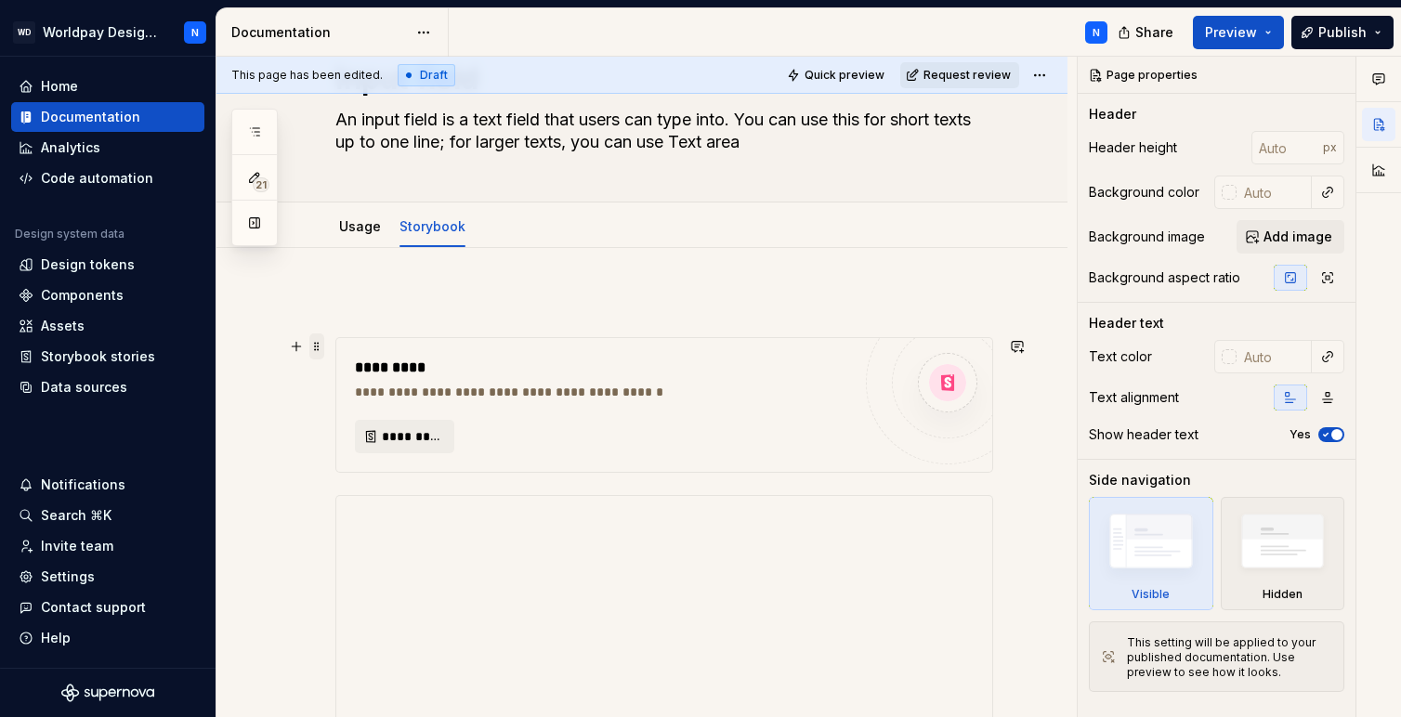
click at [318, 346] on span at bounding box center [316, 347] width 15 height 26
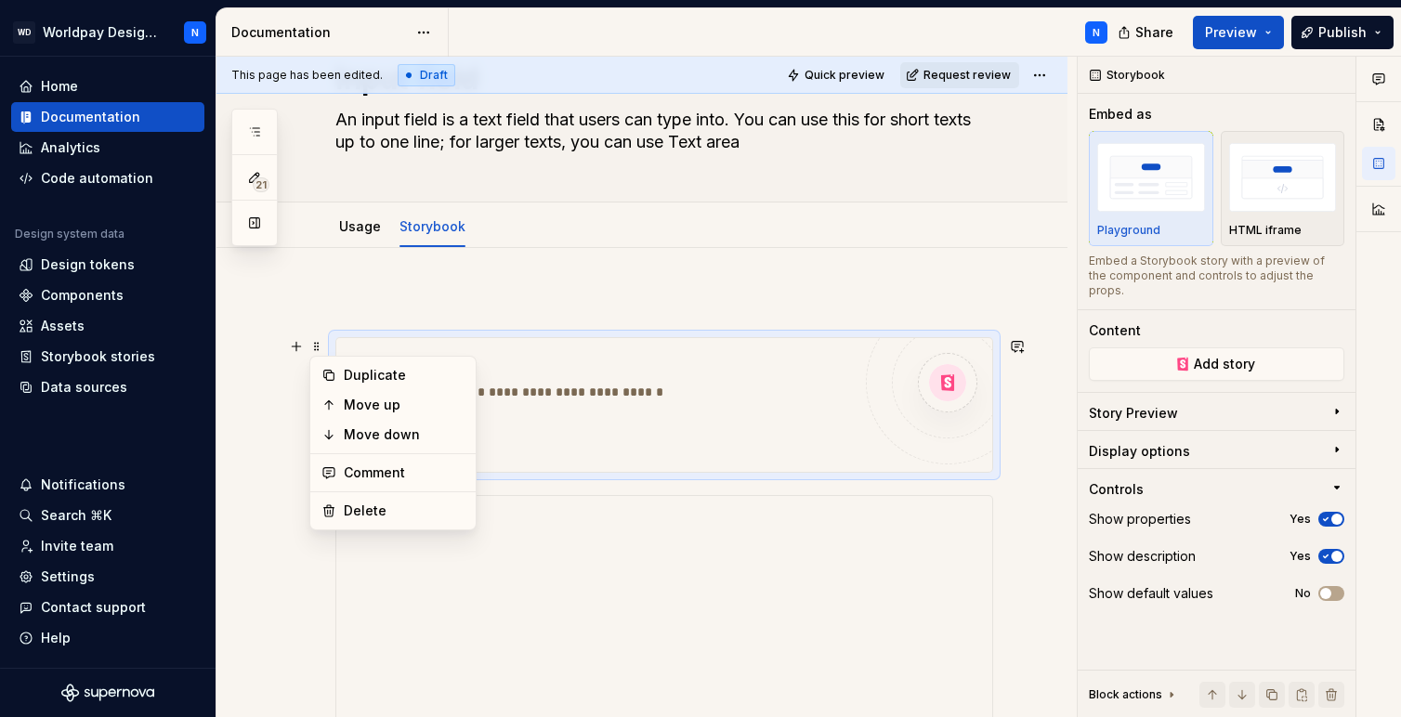
drag, startPoint x: 400, startPoint y: 512, endPoint x: 270, endPoint y: 517, distance: 129.2
click at [270, 517] on body "WD Worldpay Design System N Home Documentation Analytics Code automation Design…" at bounding box center [700, 358] width 1401 height 717
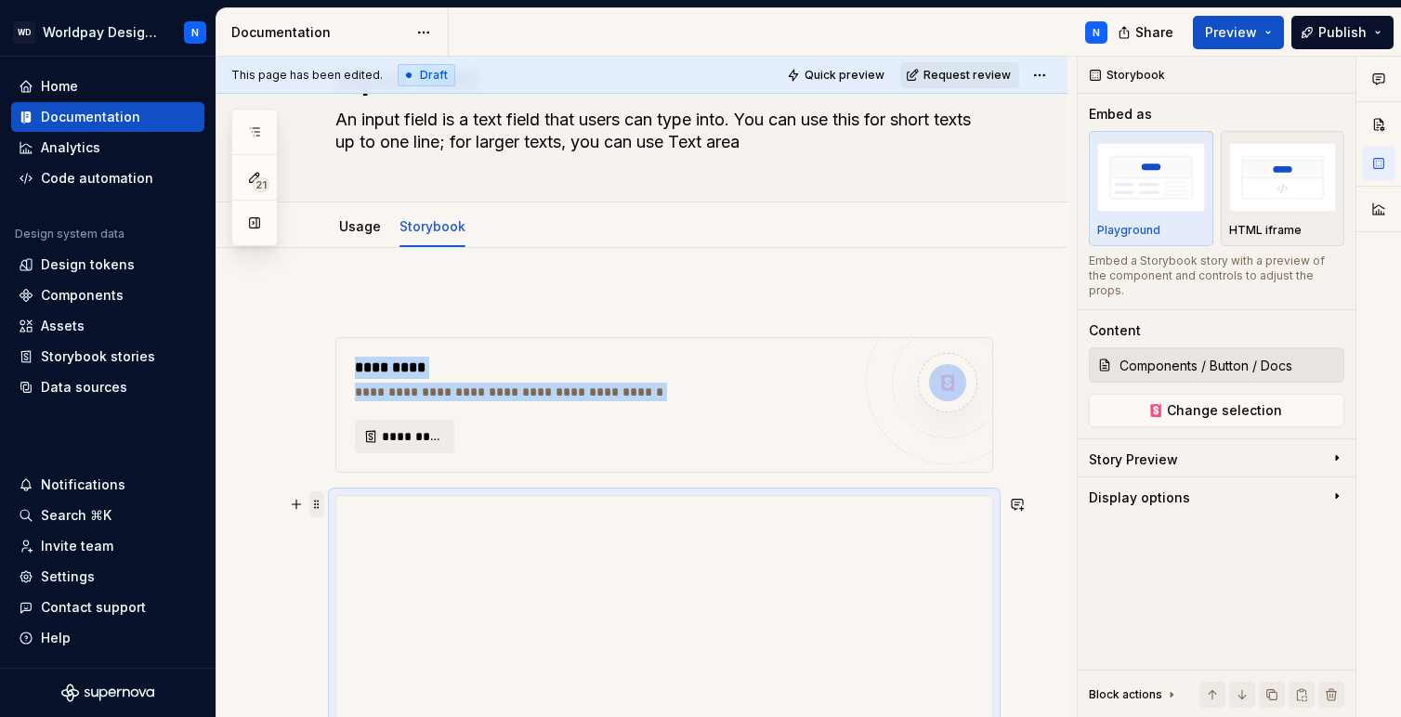
click at [316, 504] on span at bounding box center [316, 505] width 15 height 26
click at [378, 670] on div "Delete" at bounding box center [404, 669] width 121 height 19
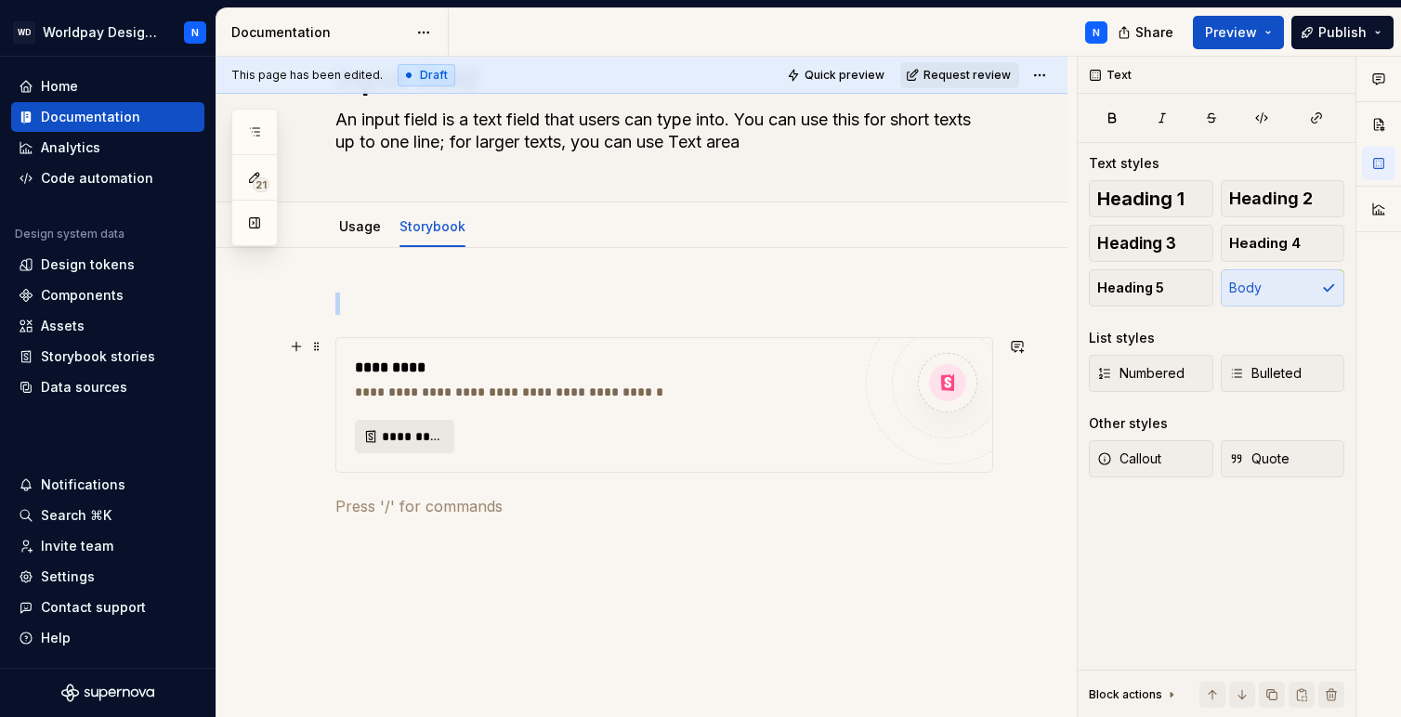
click at [419, 436] on span "*********" at bounding box center [412, 436] width 60 height 19
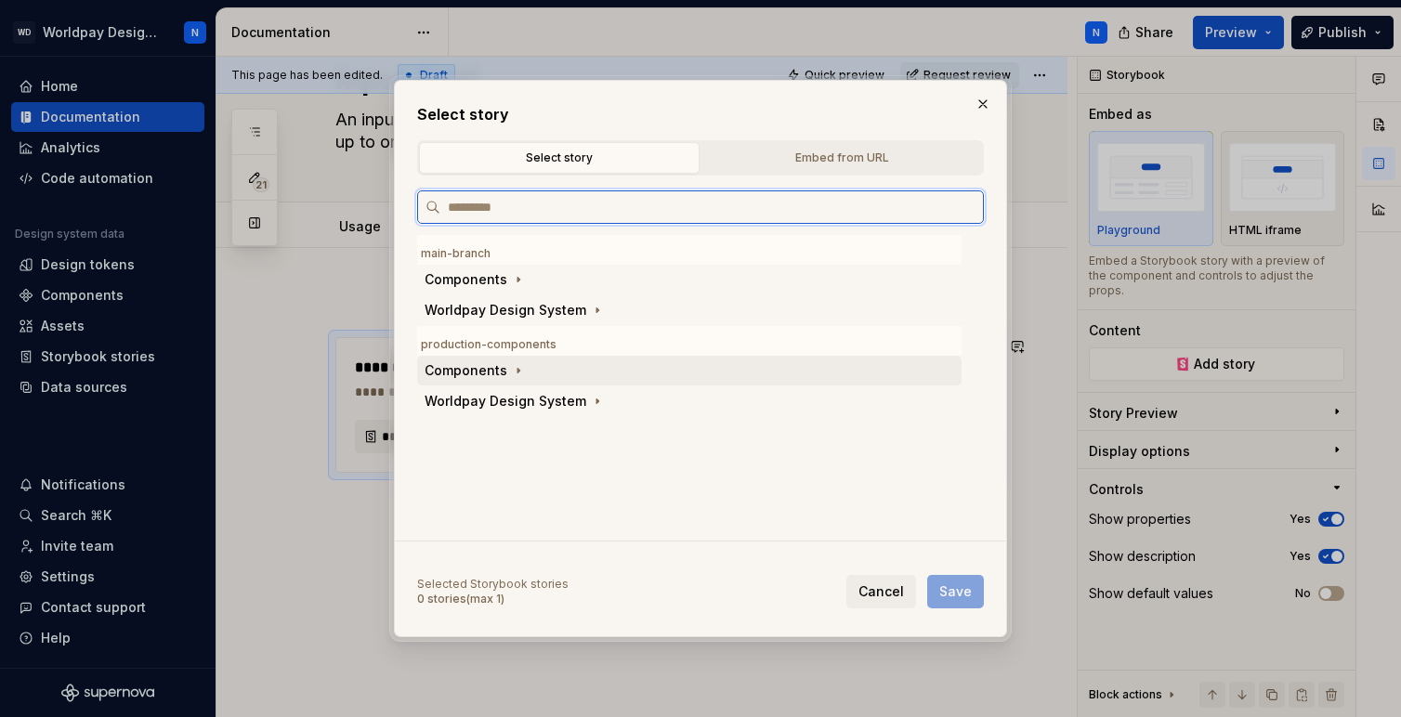
click at [504, 370] on div "Components" at bounding box center [476, 370] width 103 height 19
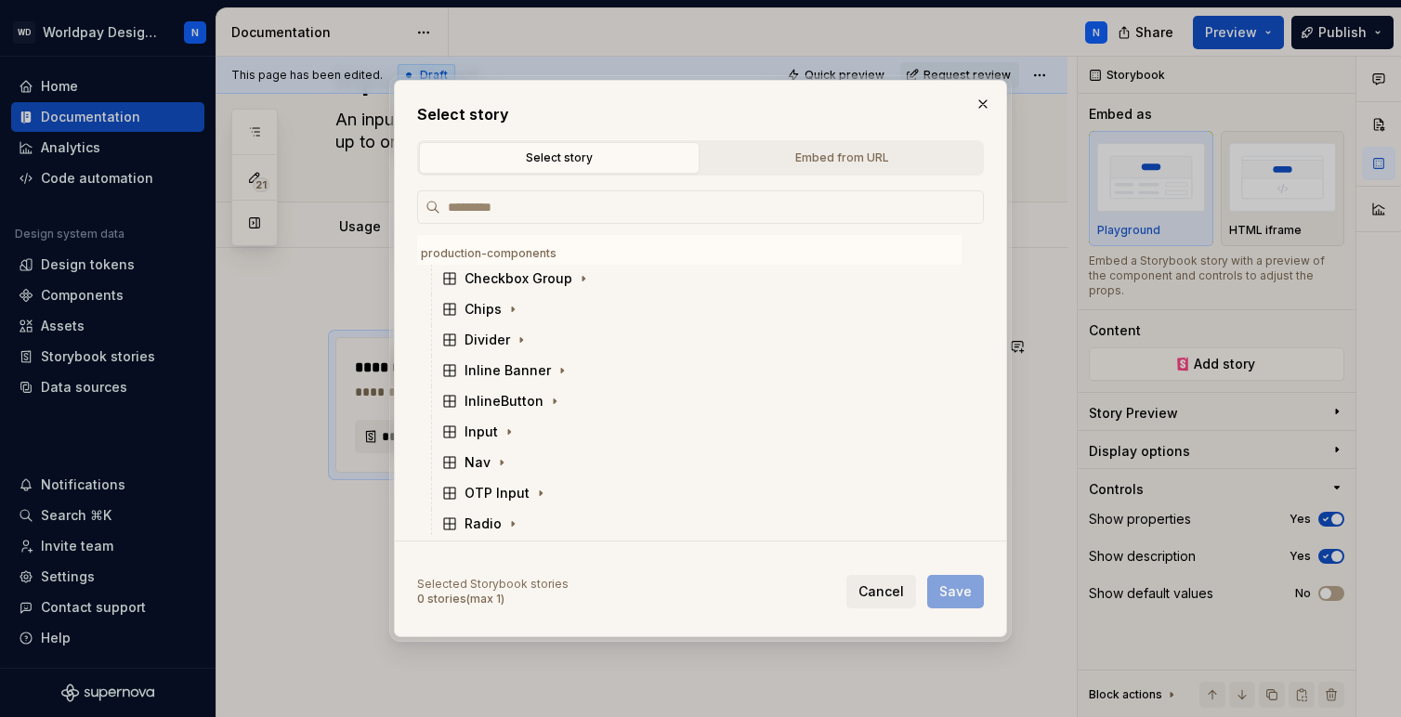
scroll to position [279, 0]
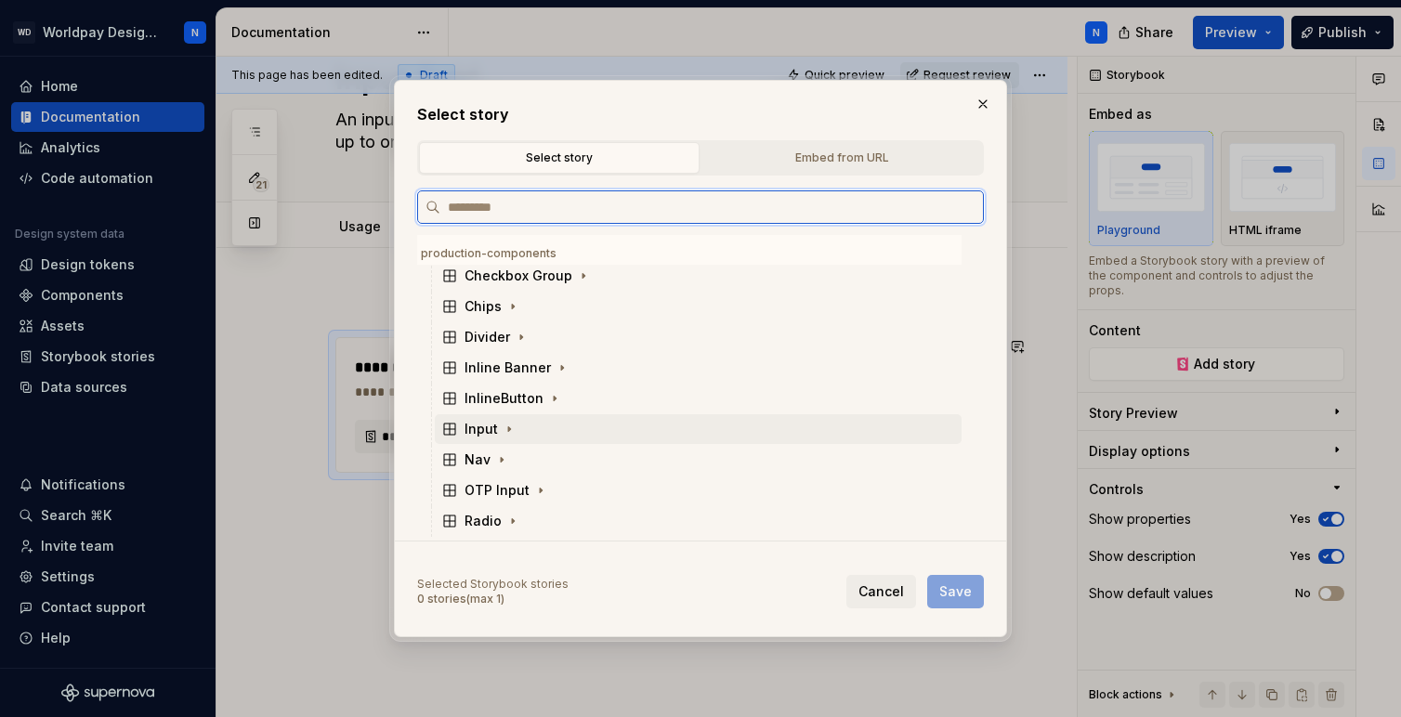
click at [489, 429] on div "Input" at bounding box center [481, 429] width 33 height 19
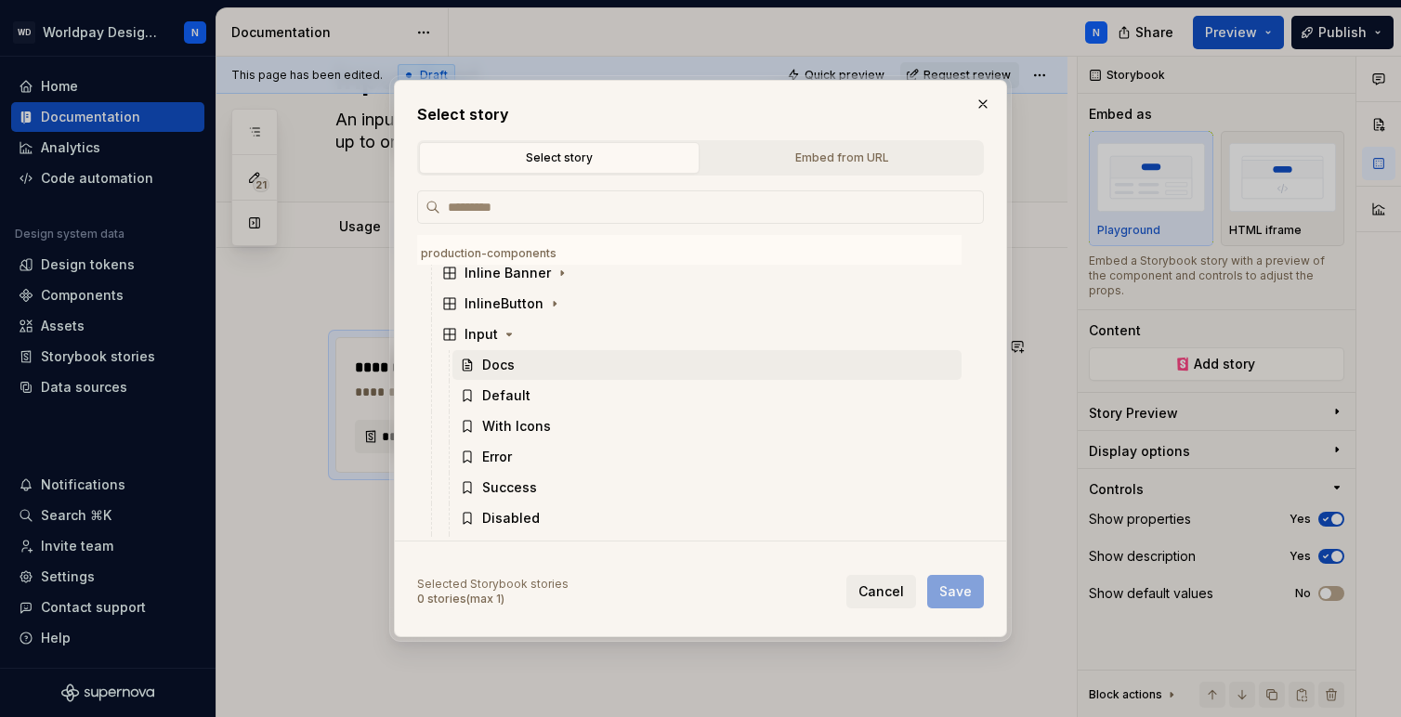
scroll to position [396, 0]
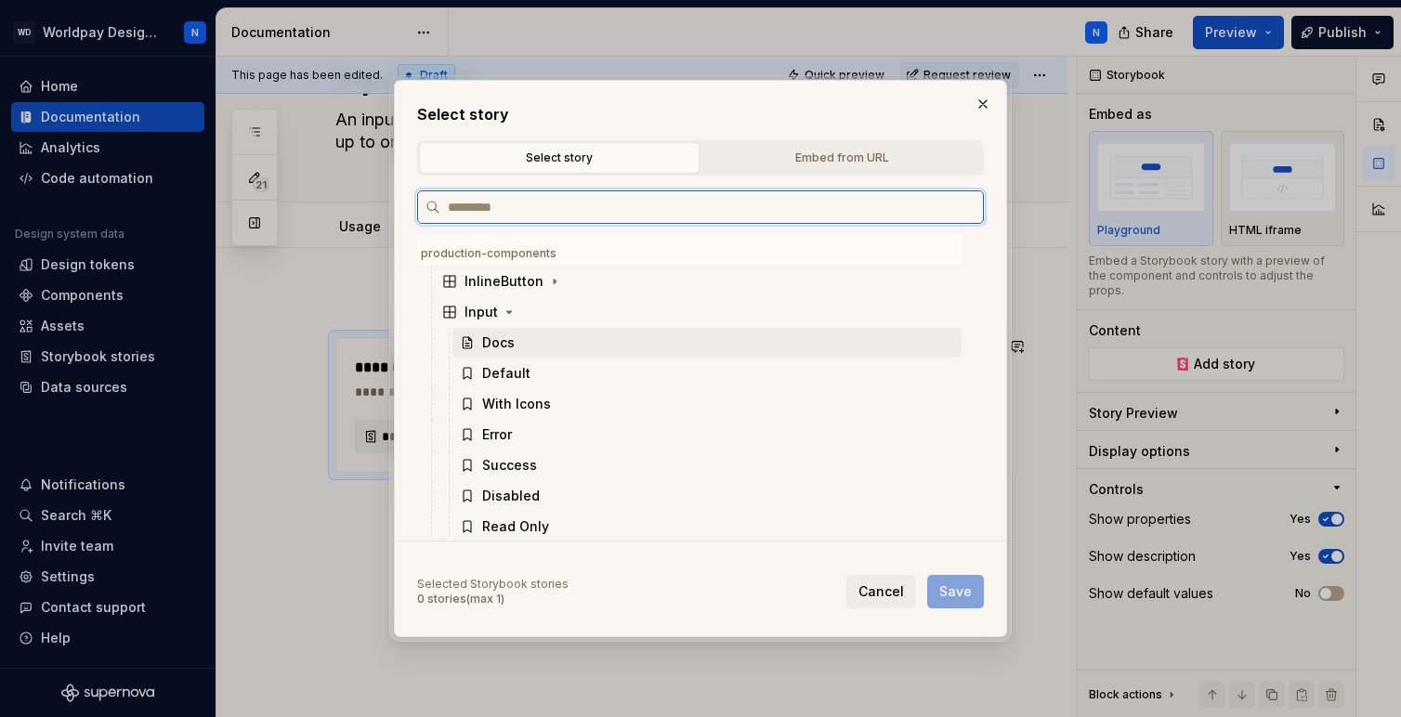
click at [525, 349] on div "Docs" at bounding box center [707, 343] width 509 height 30
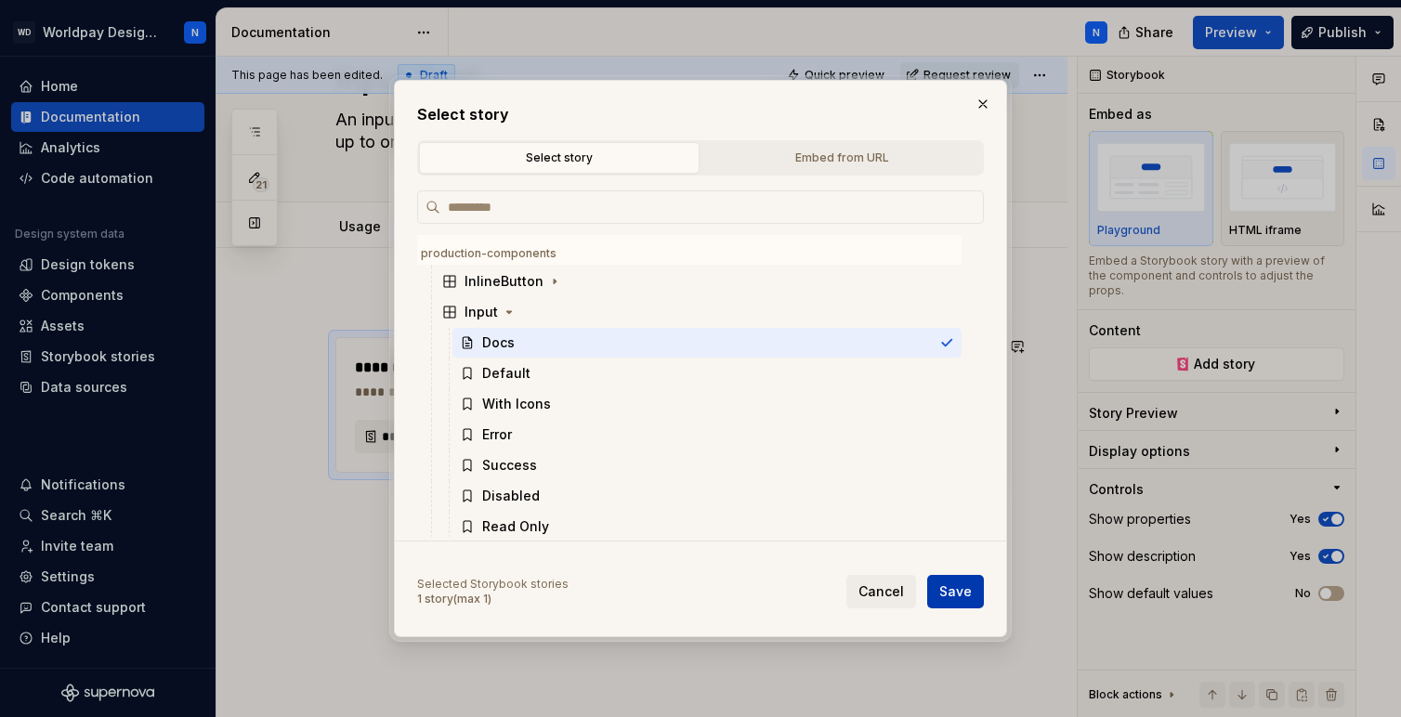
click at [967, 588] on span "Save" at bounding box center [955, 592] width 33 height 19
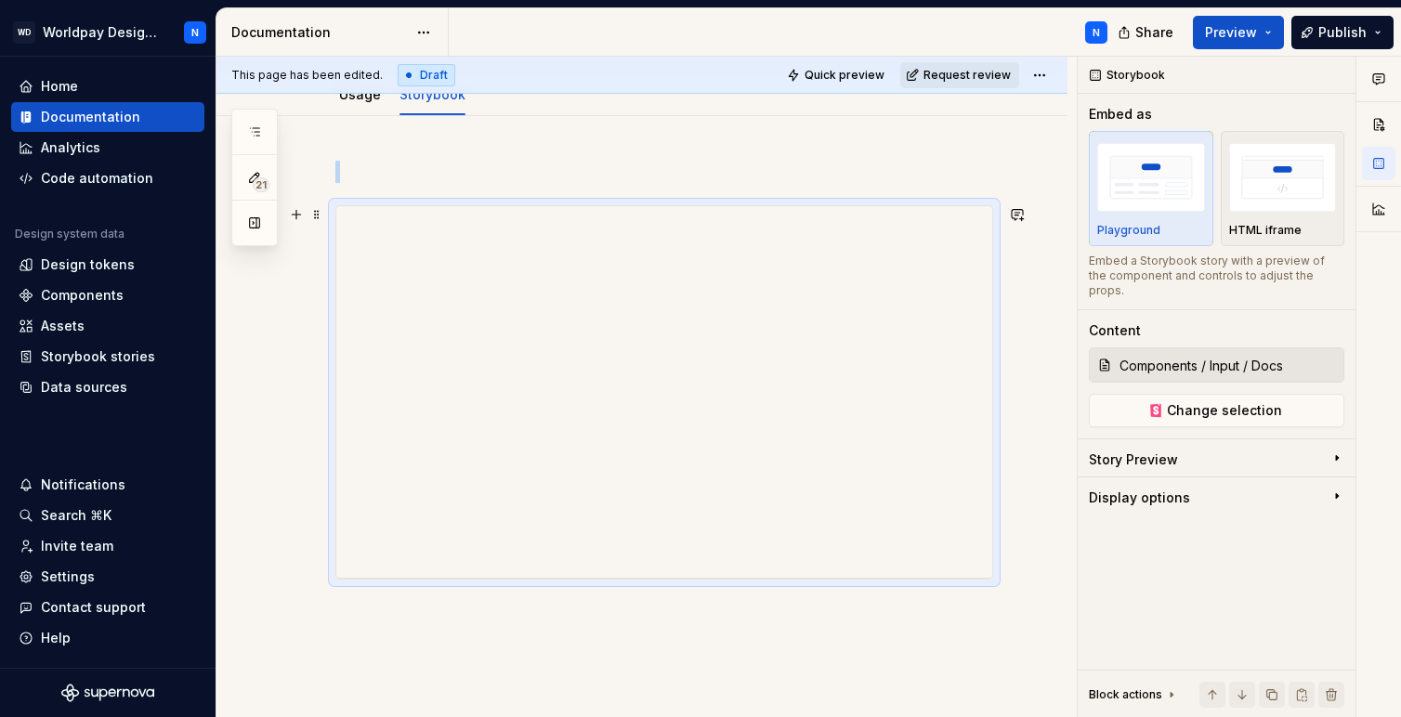
scroll to position [244, 0]
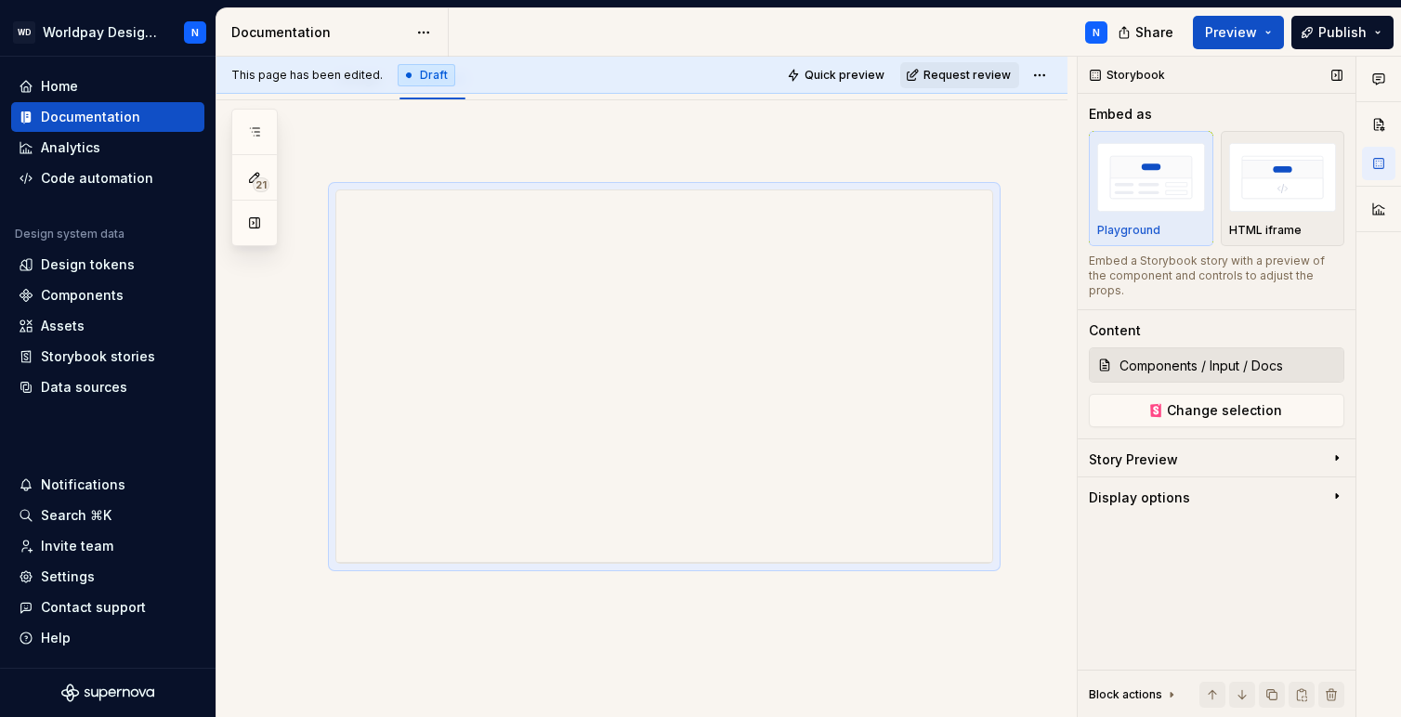
click at [1290, 451] on div "Story Preview" at bounding box center [1209, 464] width 241 height 26
click at [1283, 608] on div "Display options" at bounding box center [1209, 621] width 241 height 26
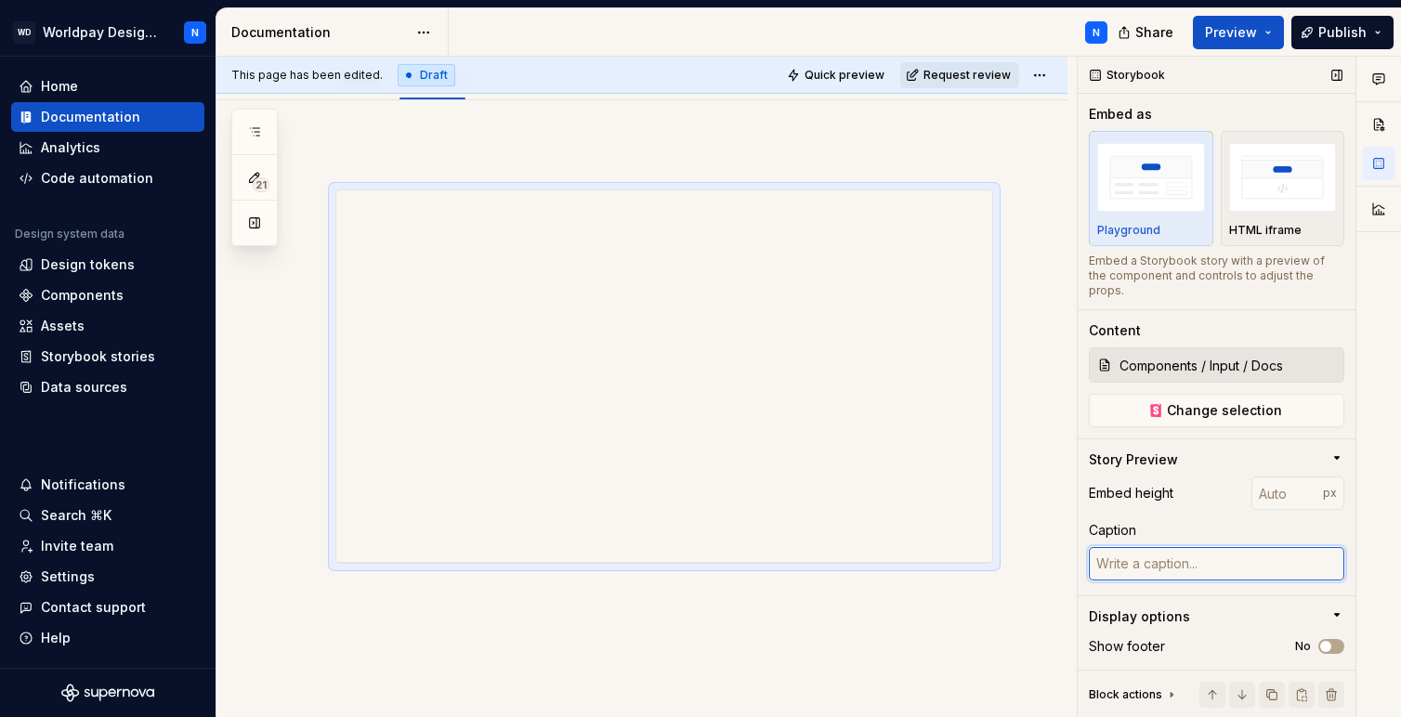
click at [1196, 548] on textarea at bounding box center [1217, 563] width 256 height 33
type textarea "*"
type textarea "s"
type textarea "*"
type textarea "sda"
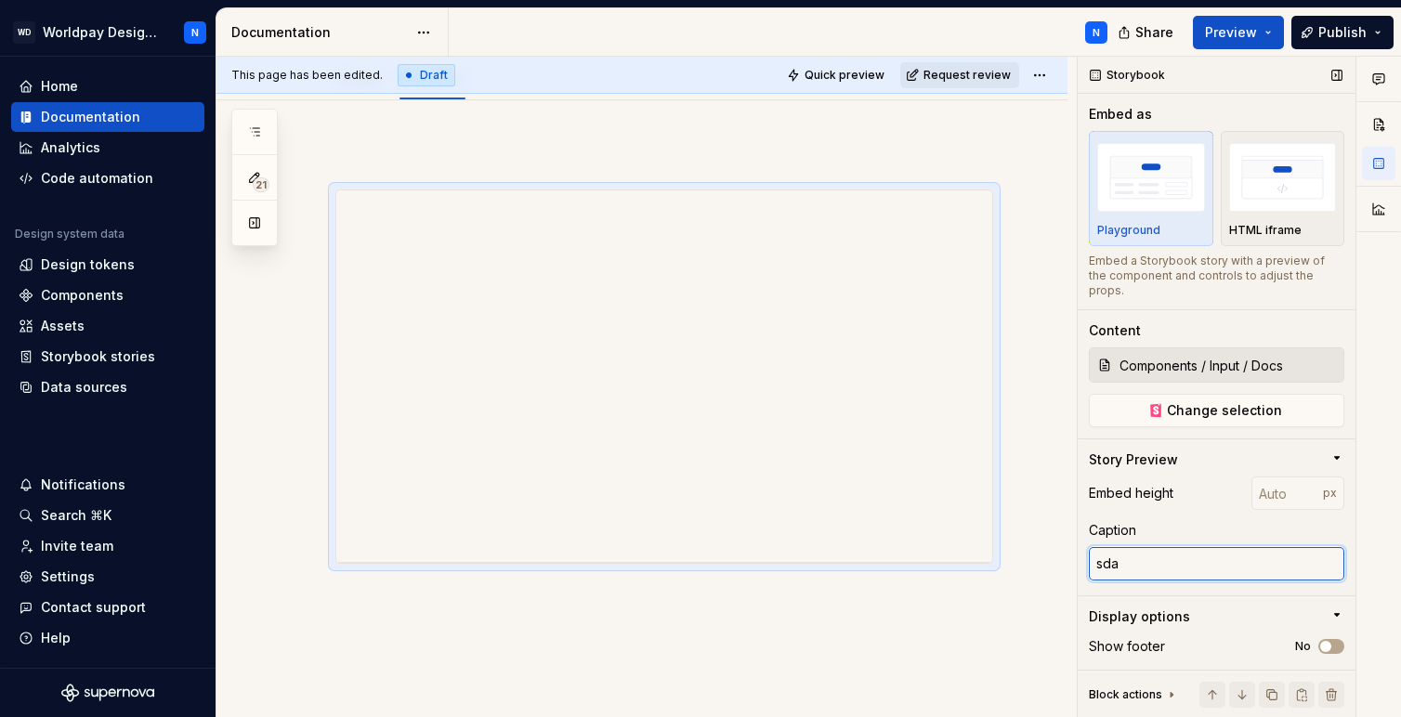
type textarea "*"
type textarea "sdasd"
type textarea "*"
type textarea "sdasda"
type textarea "*"
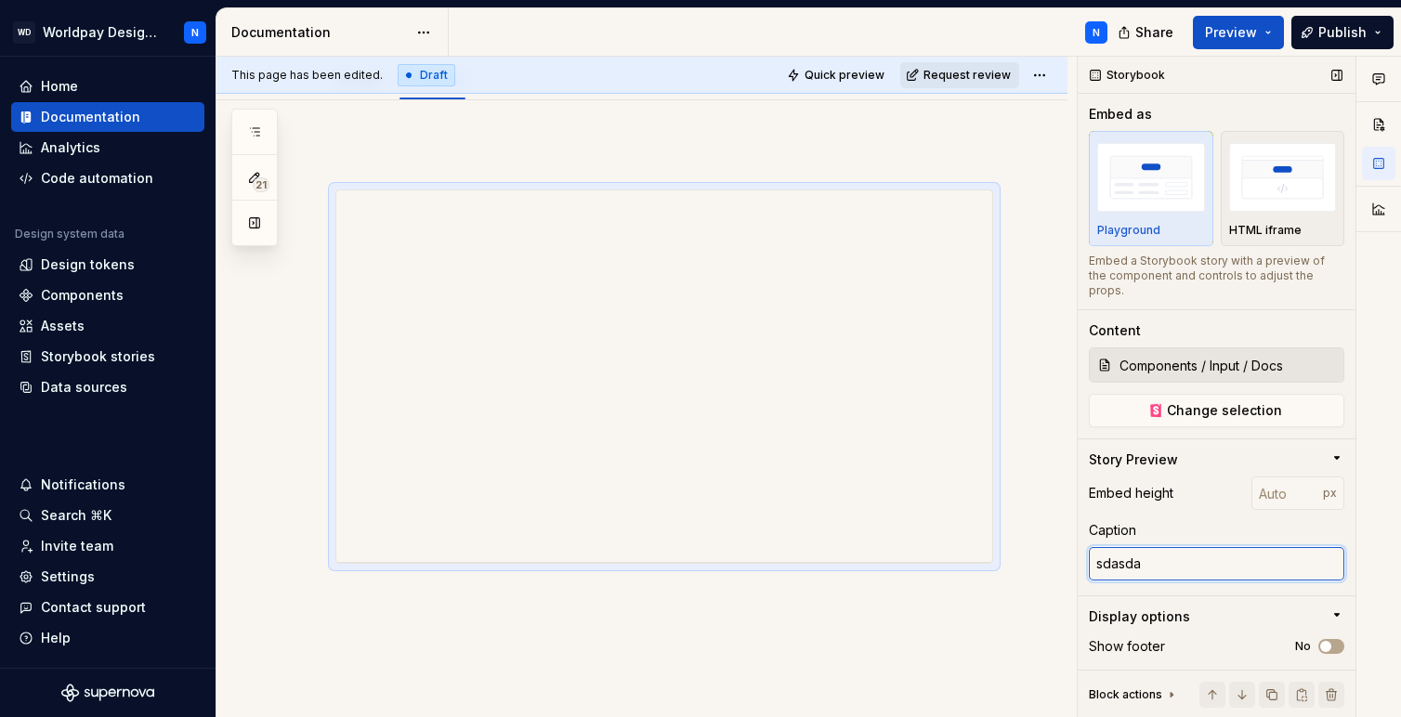
type textarea "sdasdas"
type textarea "*"
type textarea "sdasdasd"
drag, startPoint x: 1197, startPoint y: 551, endPoint x: 1094, endPoint y: 549, distance: 103.2
click at [1094, 549] on textarea "sdasdasd" at bounding box center [1217, 563] width 256 height 33
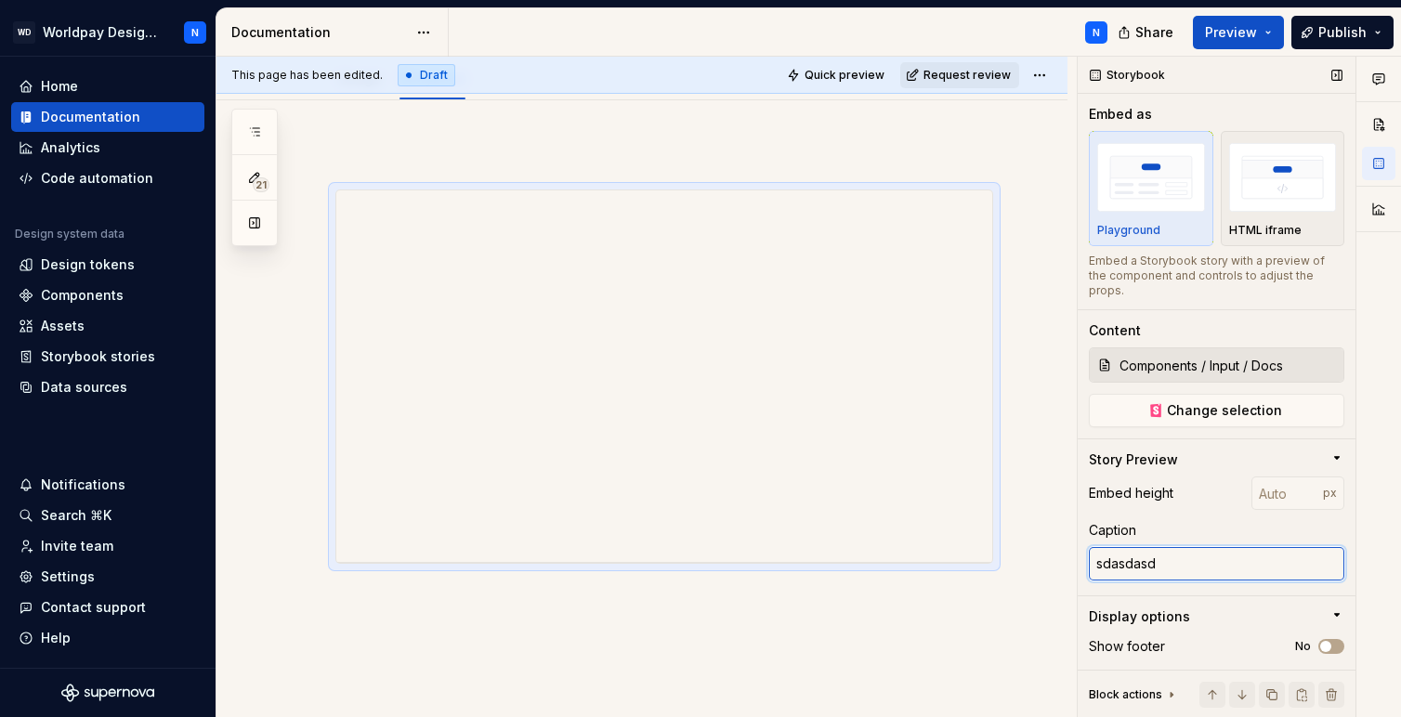
type textarea "*"
click at [1208, 348] on input "Components / Input / Docs" at bounding box center [1227, 364] width 231 height 33
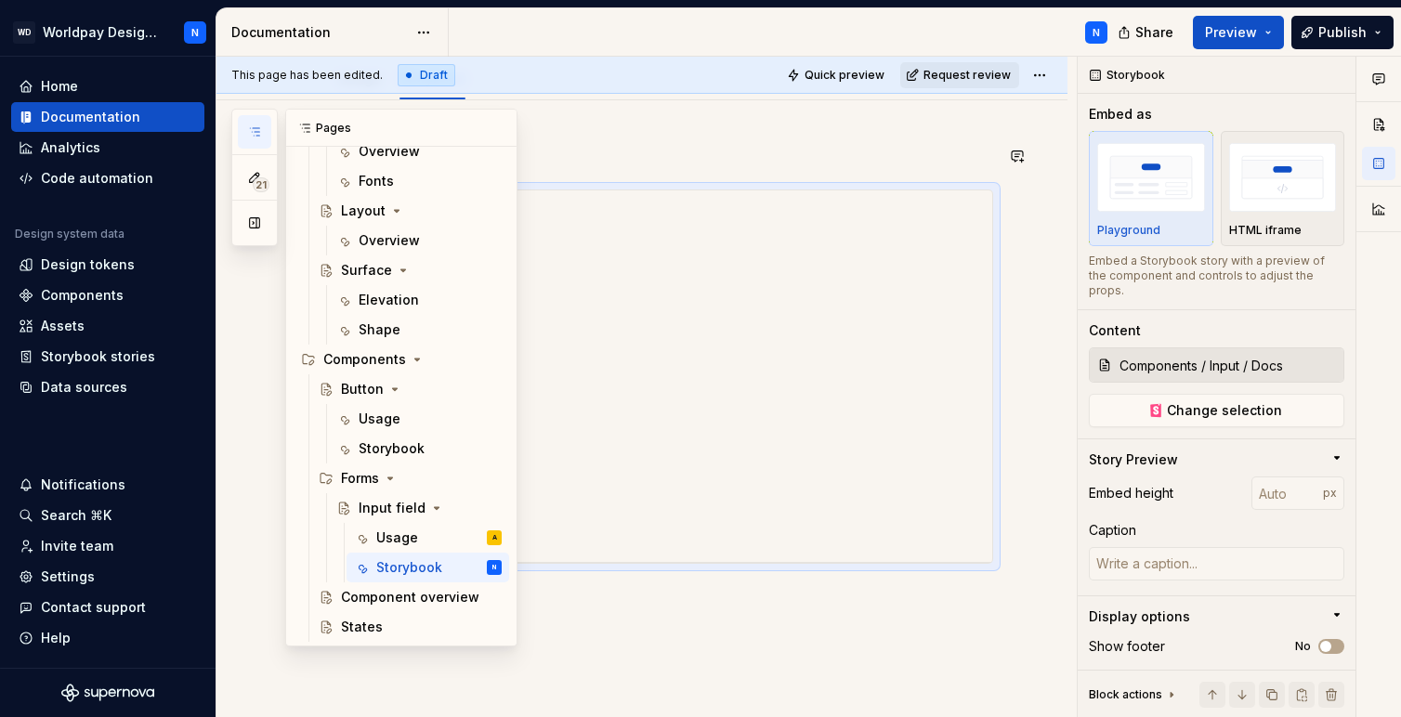
click at [256, 131] on icon "button" at bounding box center [254, 132] width 15 height 15
click at [401, 600] on div "Component overview" at bounding box center [393, 597] width 105 height 19
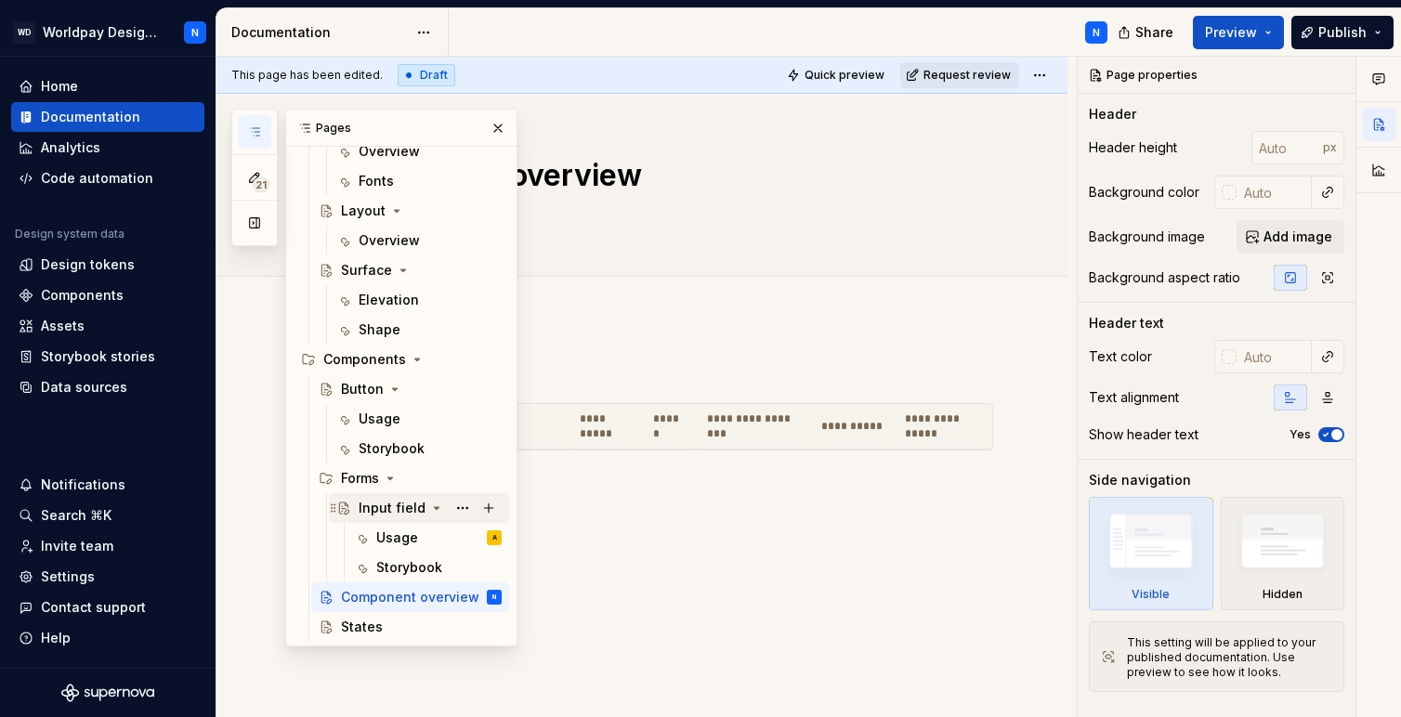
click at [389, 509] on div "Input field" at bounding box center [392, 508] width 67 height 19
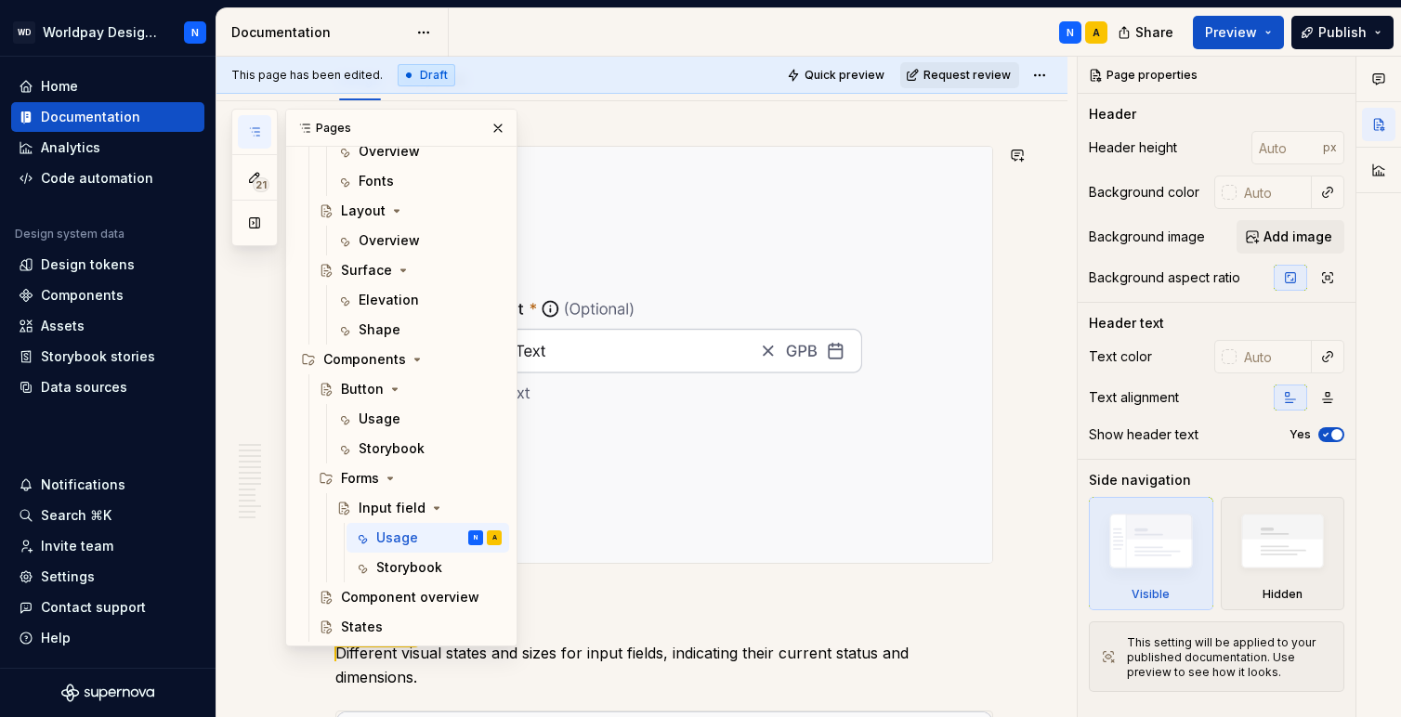
scroll to position [266, 0]
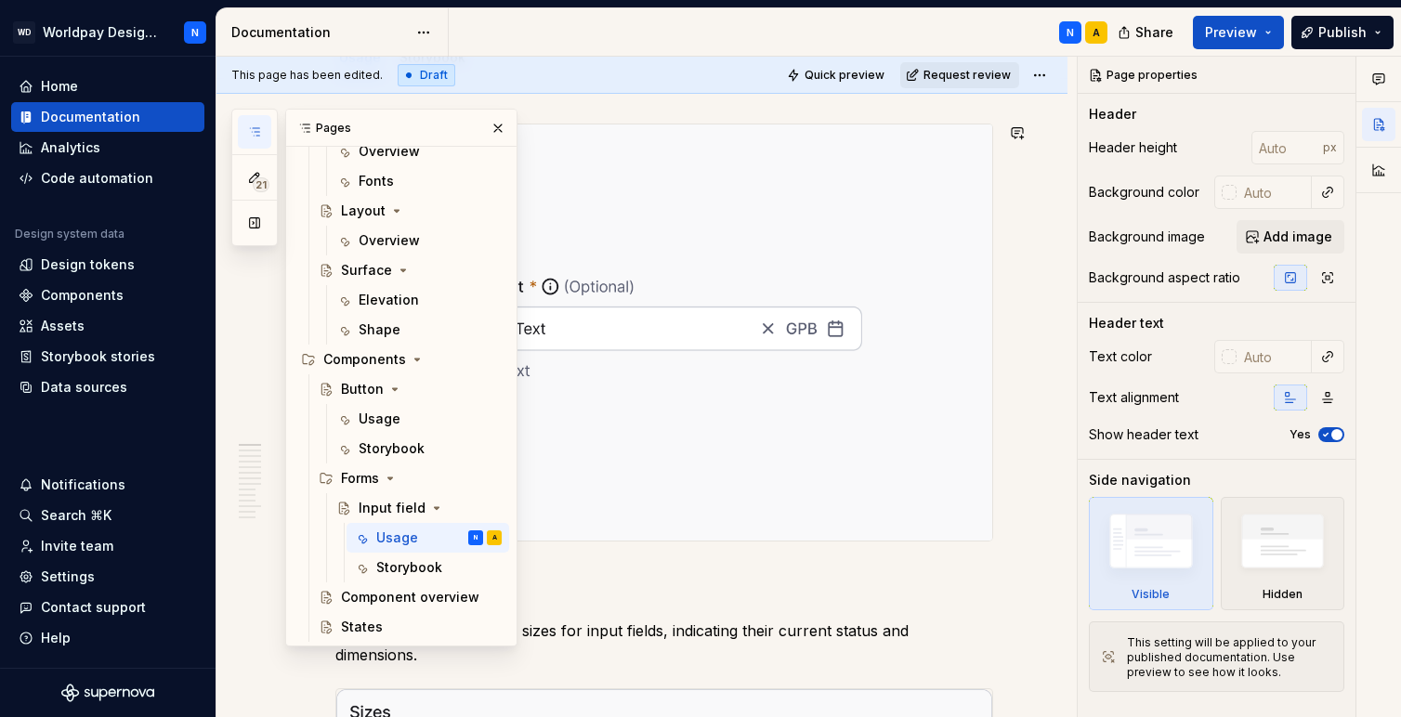
click at [252, 129] on icon "button" at bounding box center [254, 132] width 15 height 15
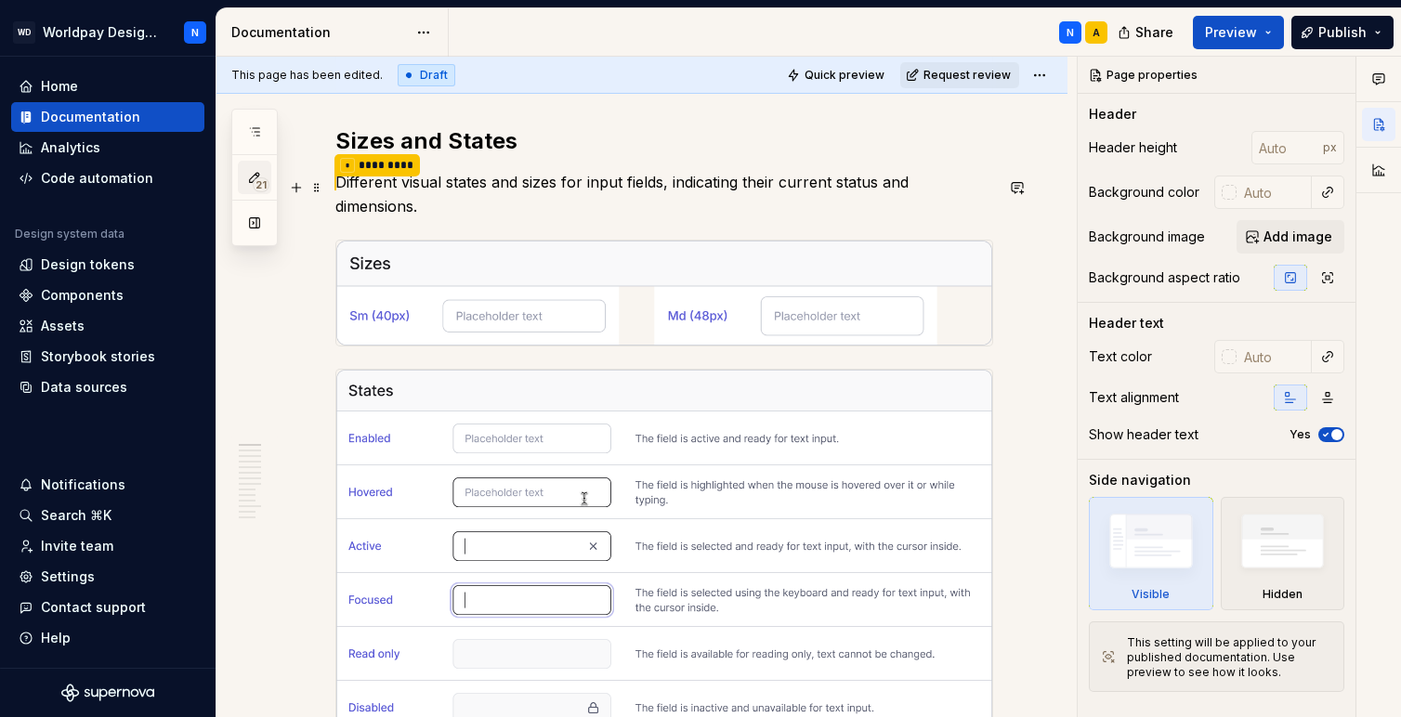
scroll to position [177, 0]
type textarea "*"
